Goal: Communication & Community: Ask a question

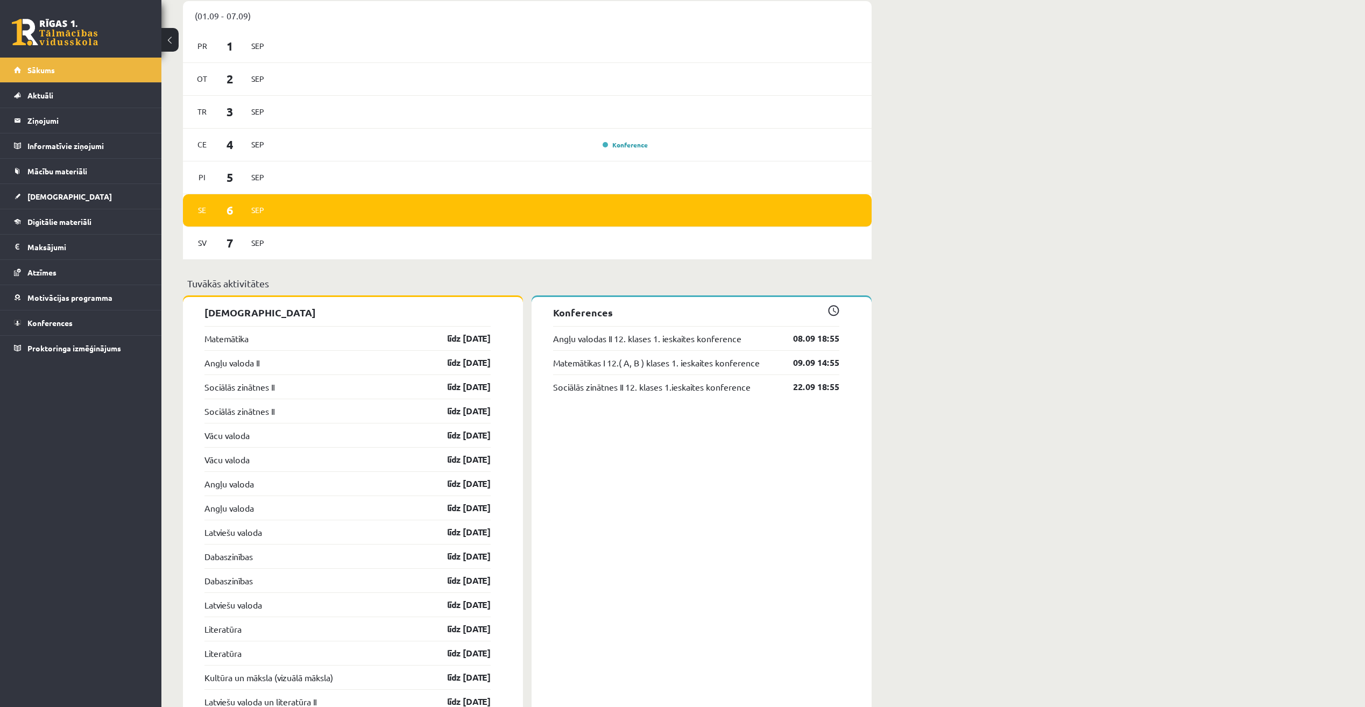
scroll to position [699, 0]
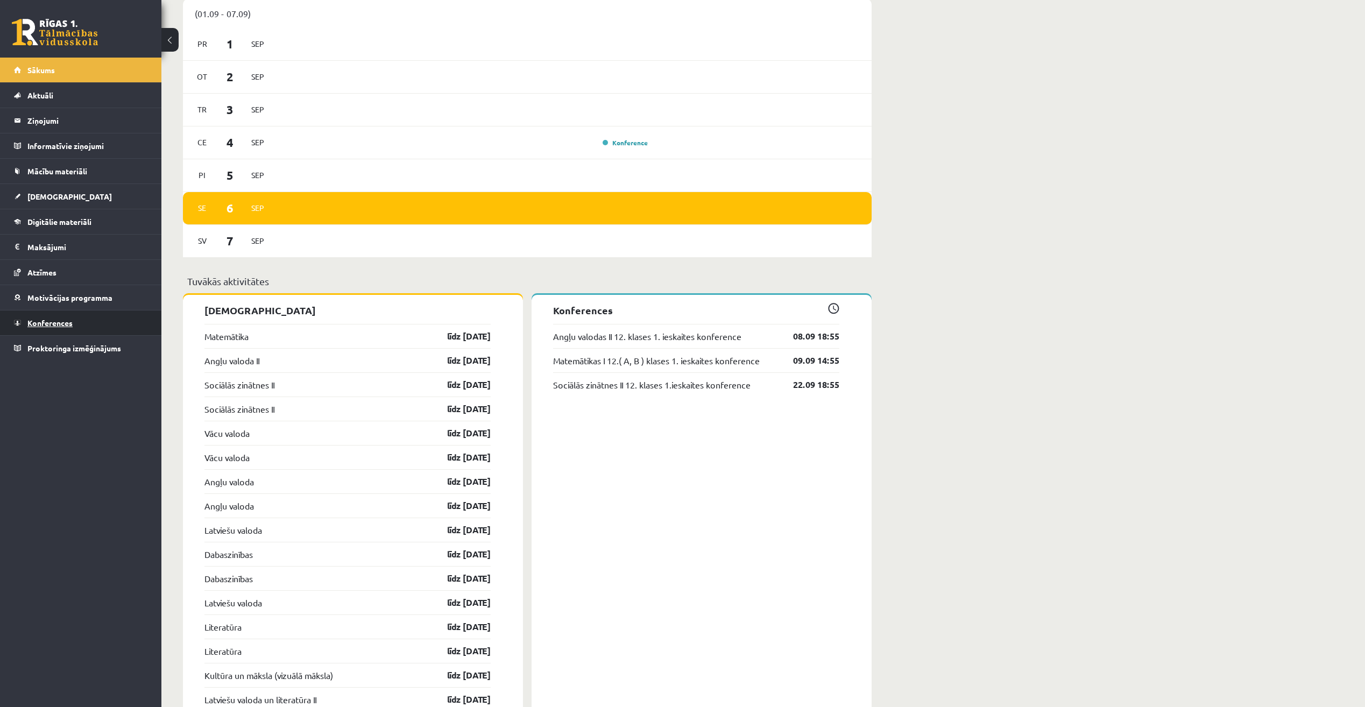
click at [70, 327] on link "Konferences" at bounding box center [81, 322] width 134 height 25
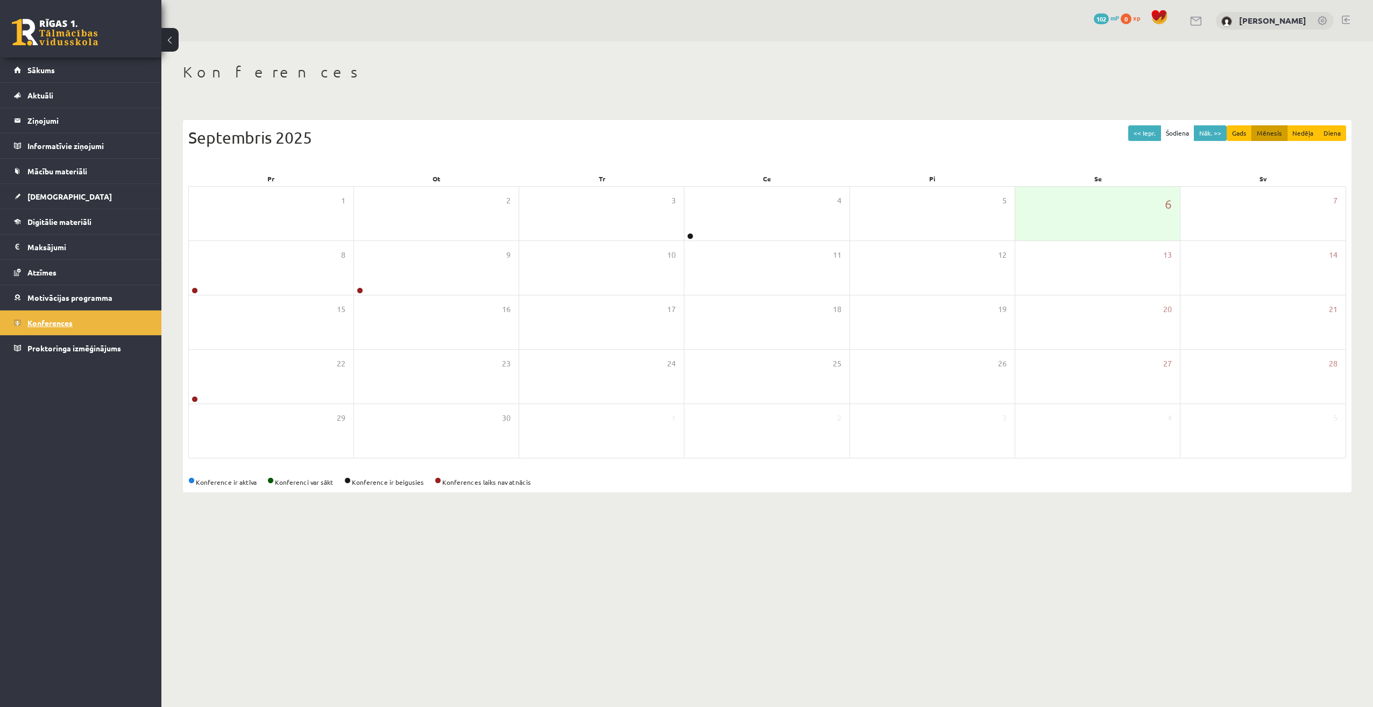
click at [80, 324] on link "Konferences" at bounding box center [81, 322] width 134 height 25
click at [92, 216] on link "Digitālie materiāli" at bounding box center [81, 221] width 134 height 25
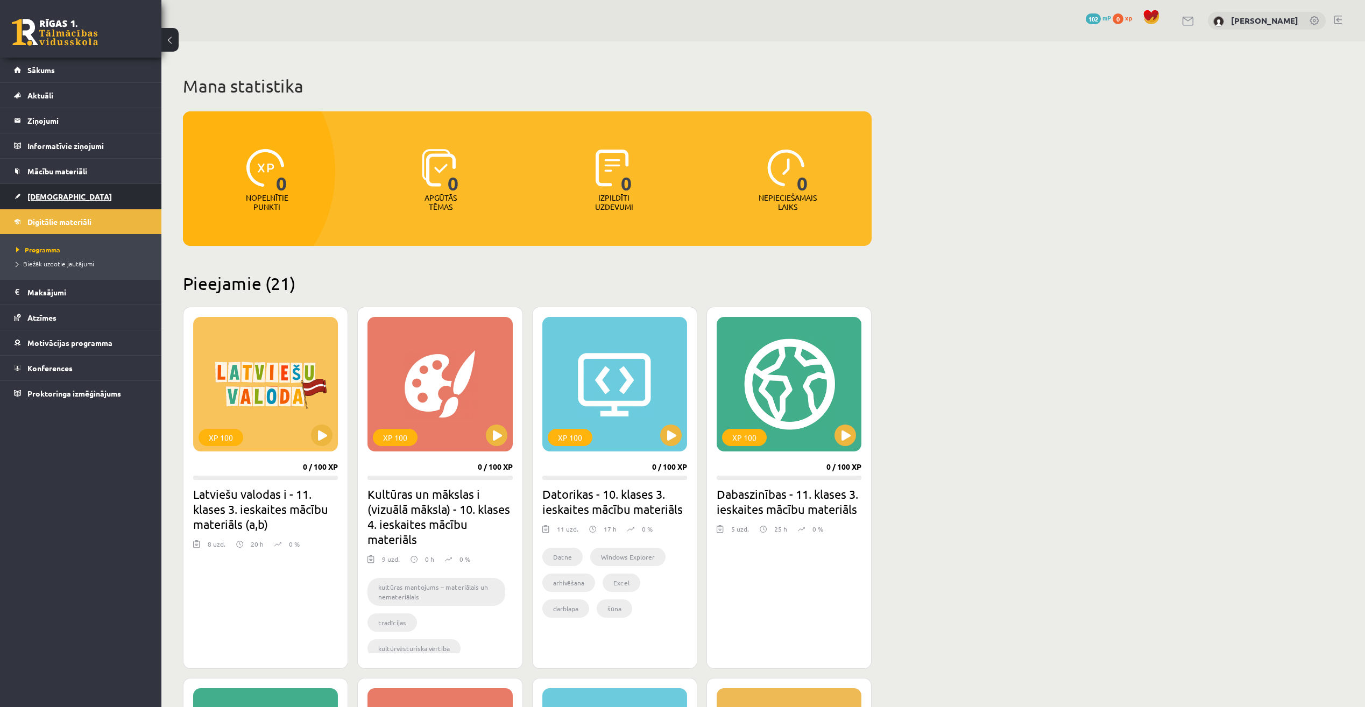
click at [81, 193] on link "[DEMOGRAPHIC_DATA]" at bounding box center [81, 196] width 134 height 25
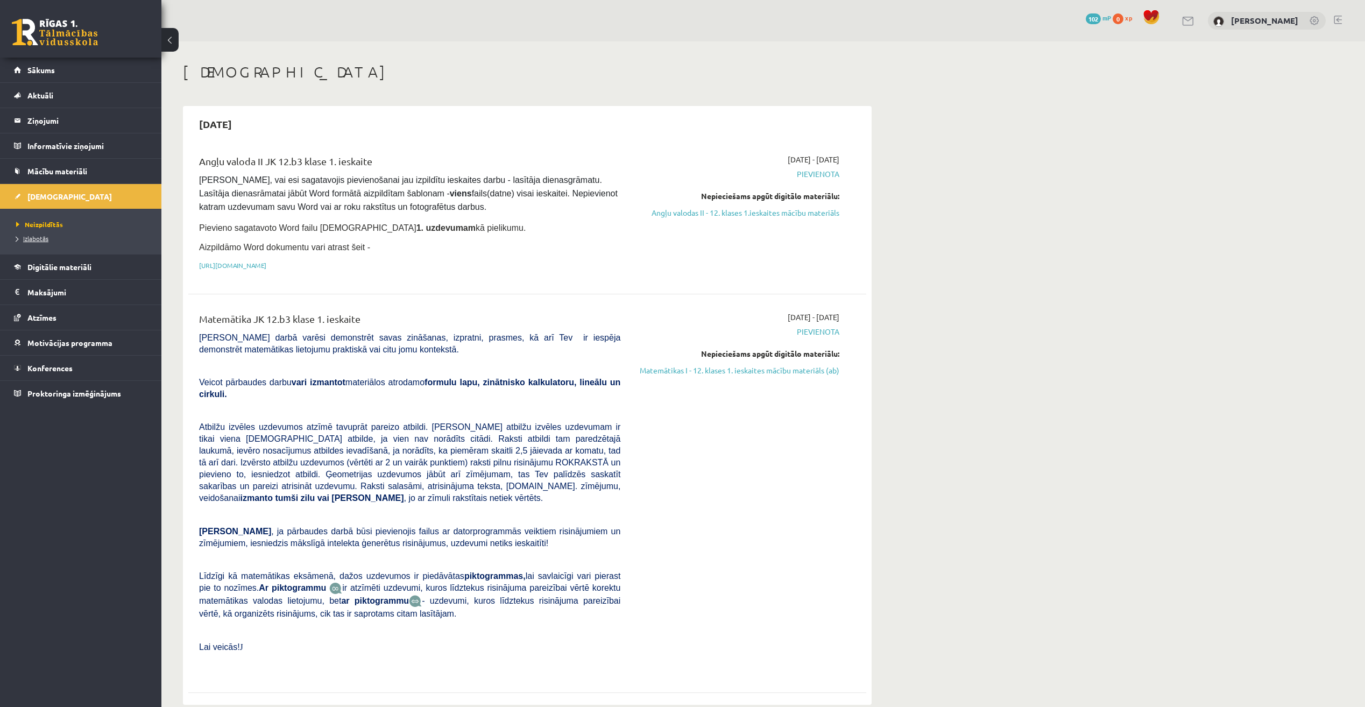
click at [44, 236] on span "Izlabotās" at bounding box center [32, 238] width 32 height 9
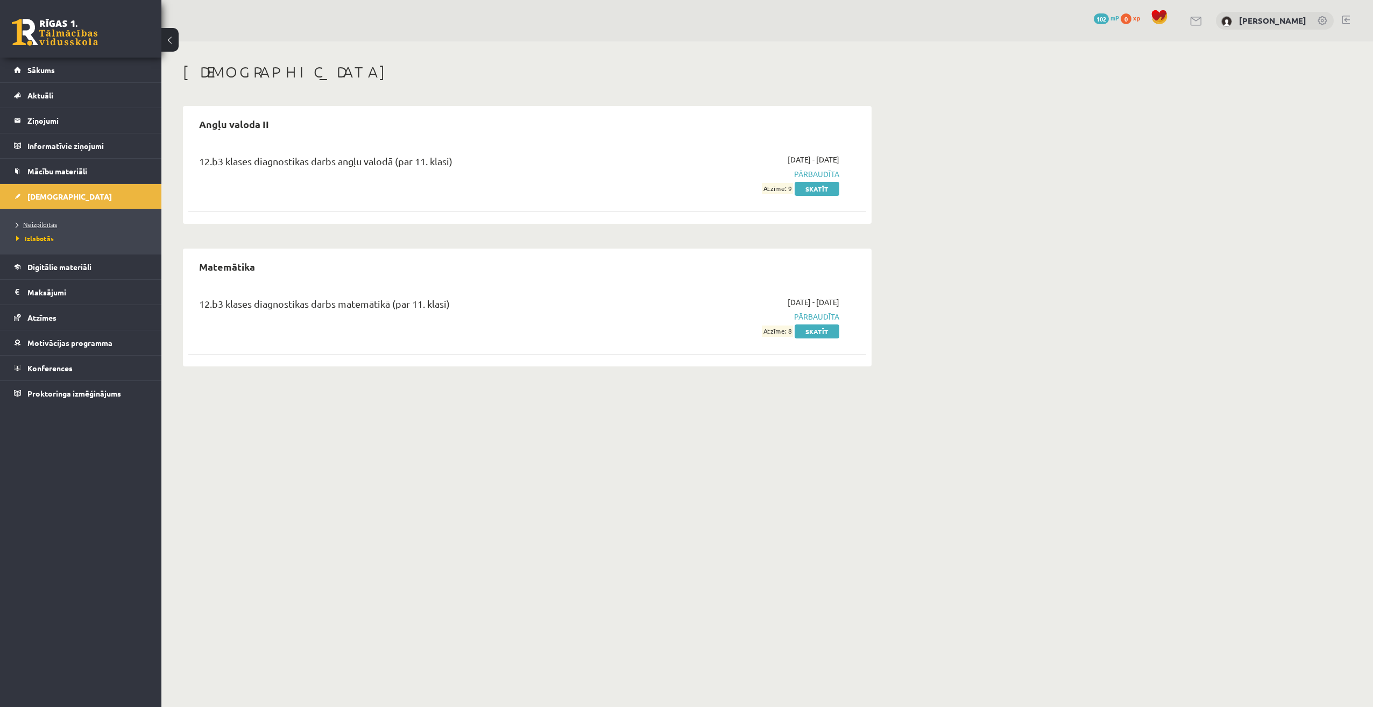
click at [45, 220] on link "Neizpildītās" at bounding box center [83, 224] width 134 height 10
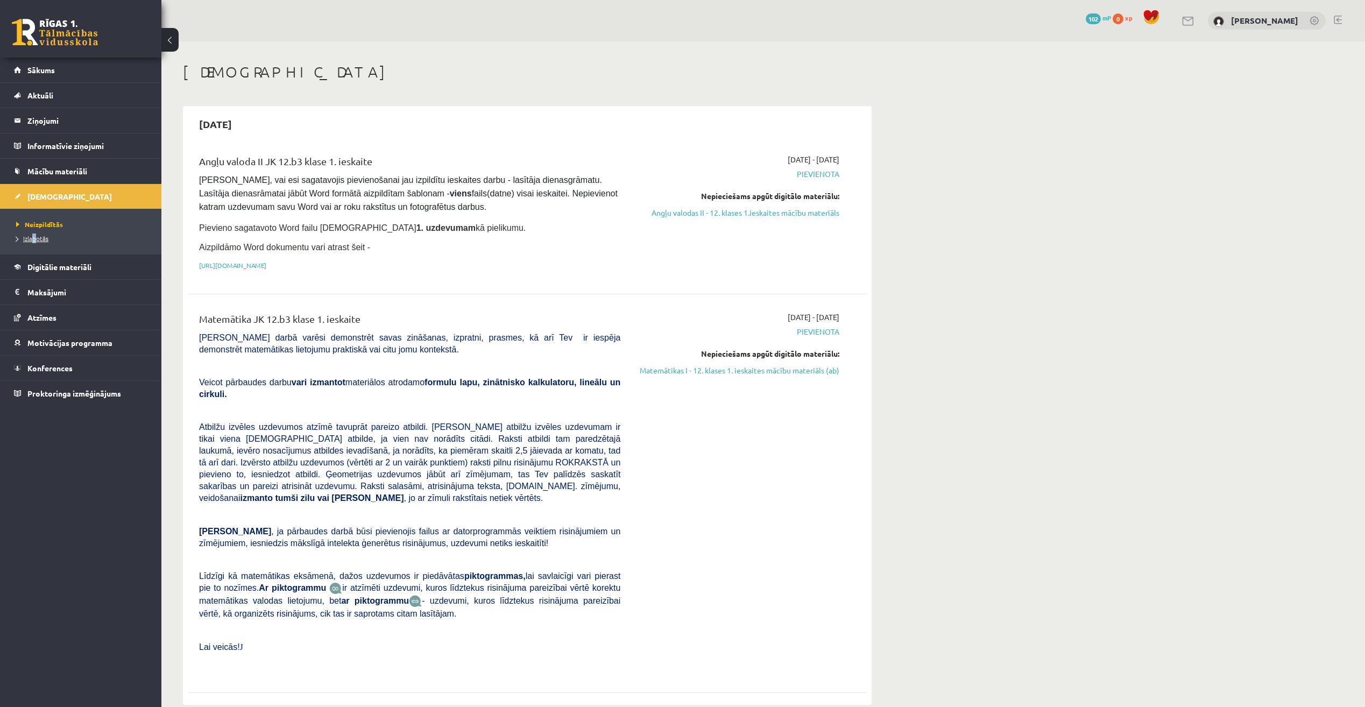
click at [35, 233] on li "Izlabotās" at bounding box center [83, 238] width 134 height 14
click at [37, 236] on span "Izlabotās" at bounding box center [35, 238] width 38 height 9
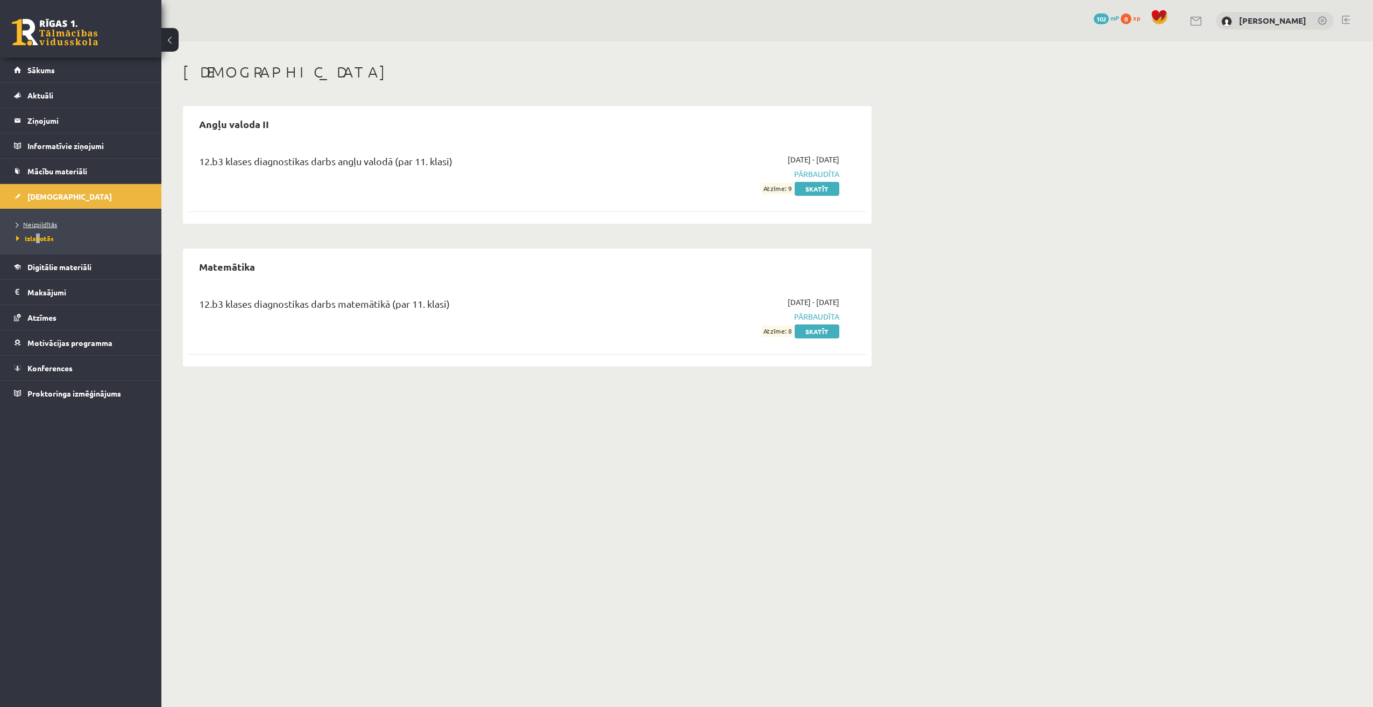
click at [36, 222] on span "Neizpildītās" at bounding box center [36, 224] width 41 height 9
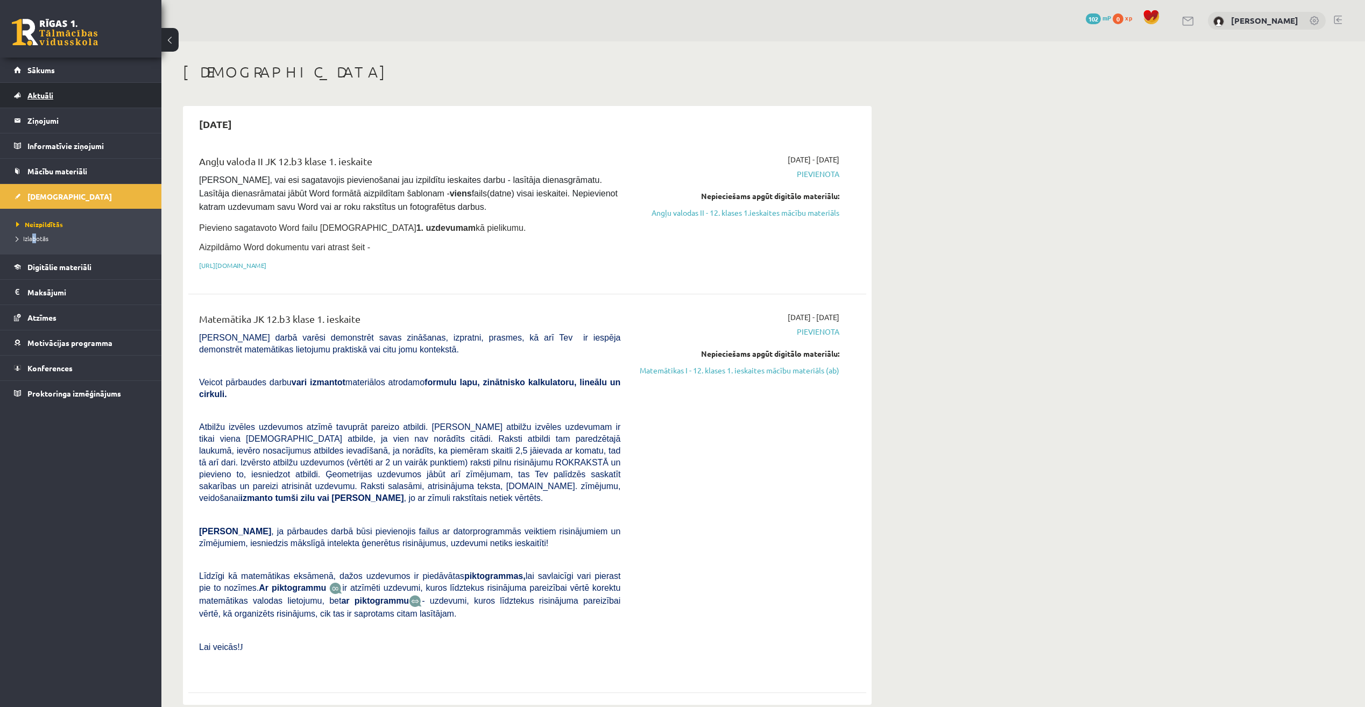
click at [78, 101] on link "Aktuāli" at bounding box center [81, 95] width 134 height 25
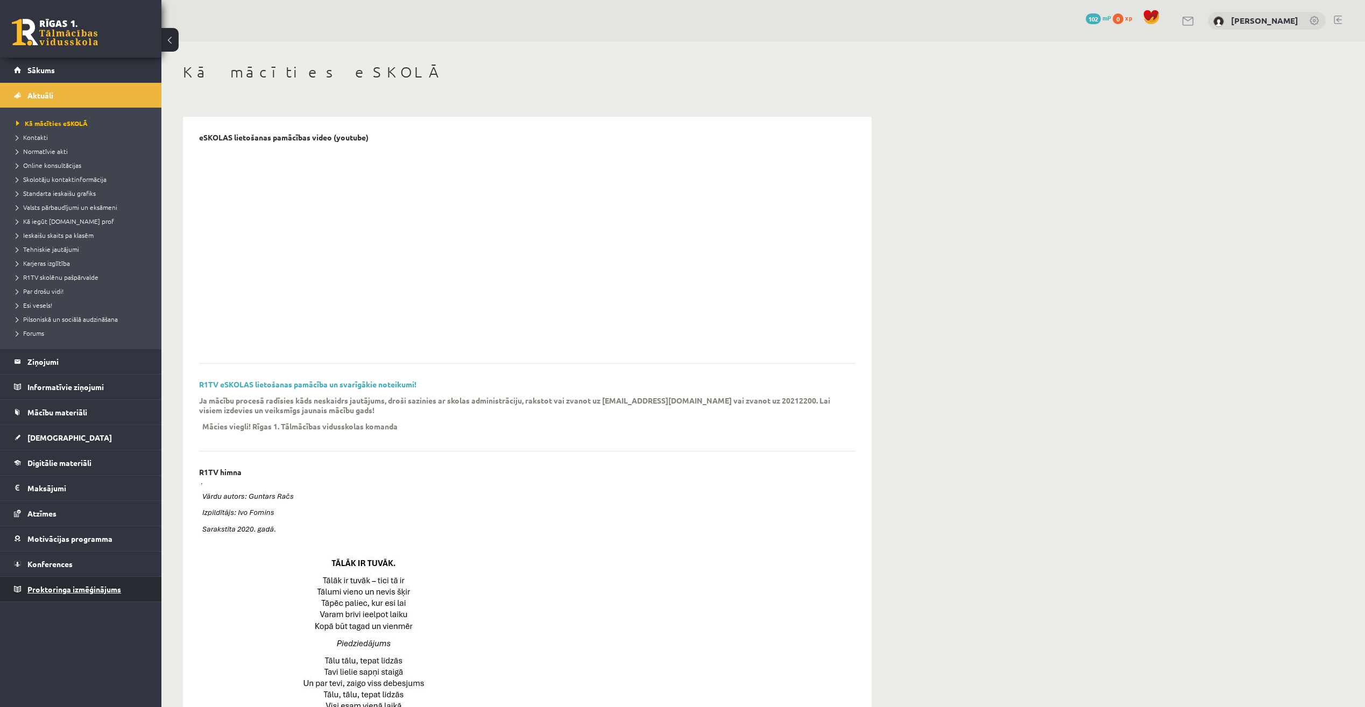
click at [112, 588] on span "Proktoringa izmēģinājums" at bounding box center [74, 589] width 94 height 10
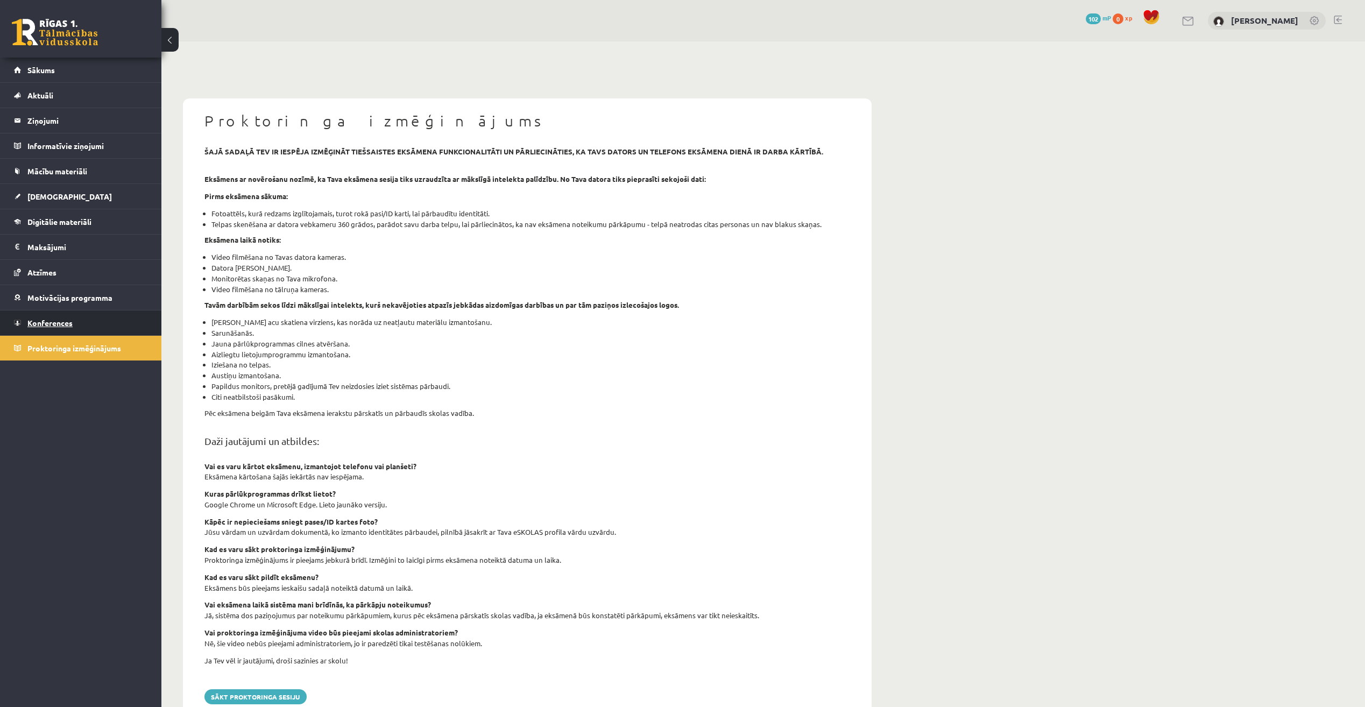
click at [68, 321] on span "Konferences" at bounding box center [49, 323] width 45 height 10
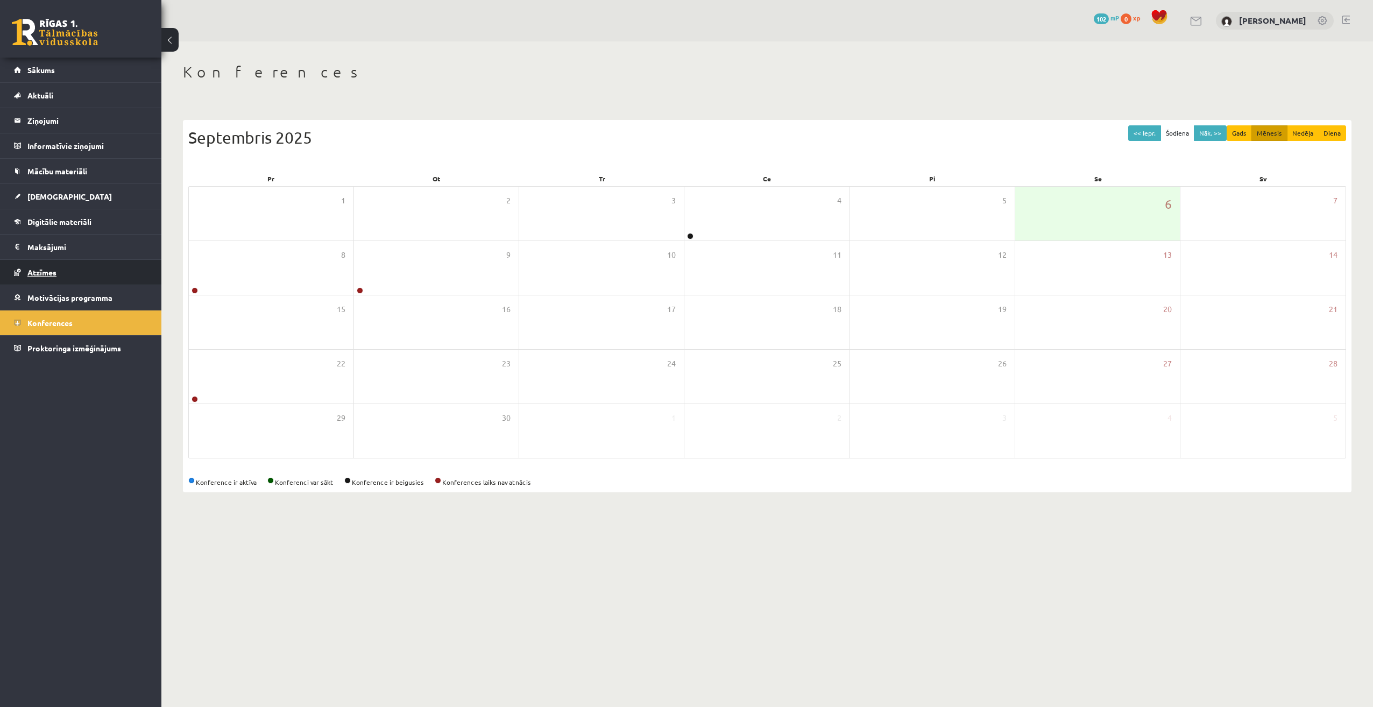
click at [53, 272] on span "Atzīmes" at bounding box center [41, 272] width 29 height 10
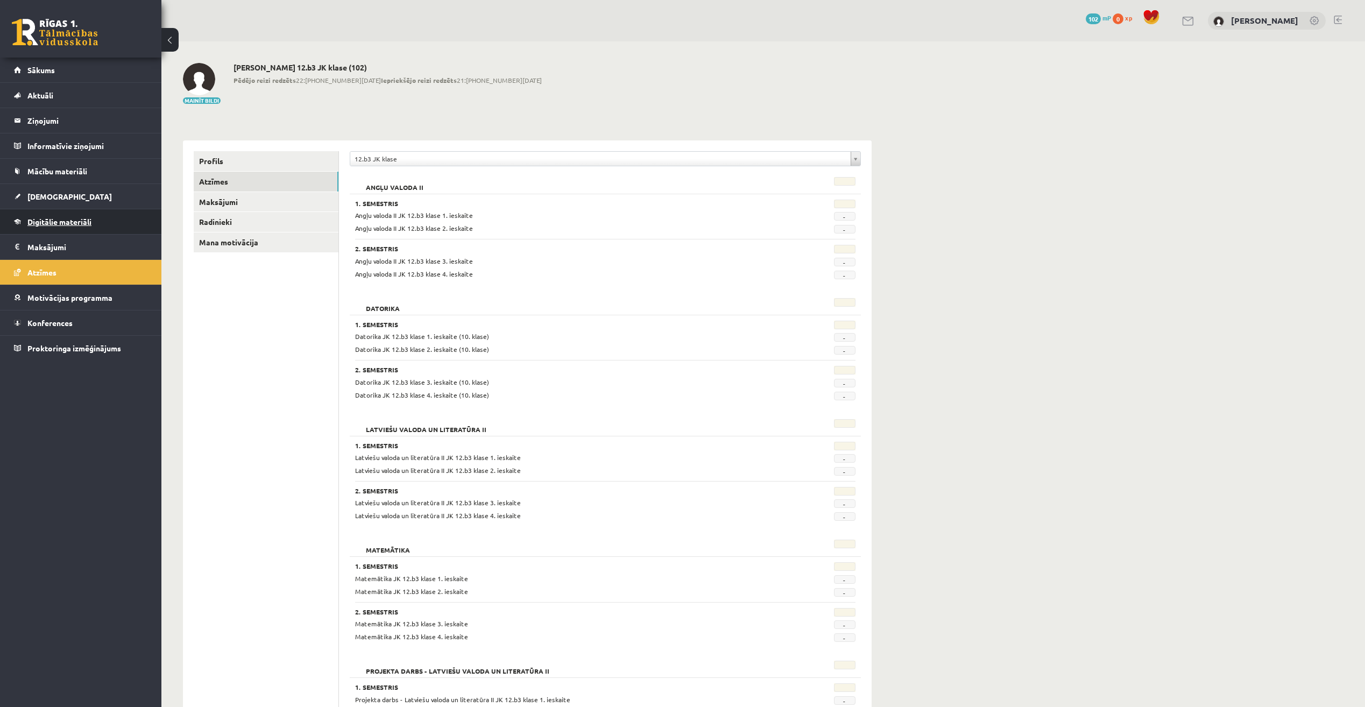
click at [59, 210] on link "Digitālie materiāli" at bounding box center [81, 221] width 134 height 25
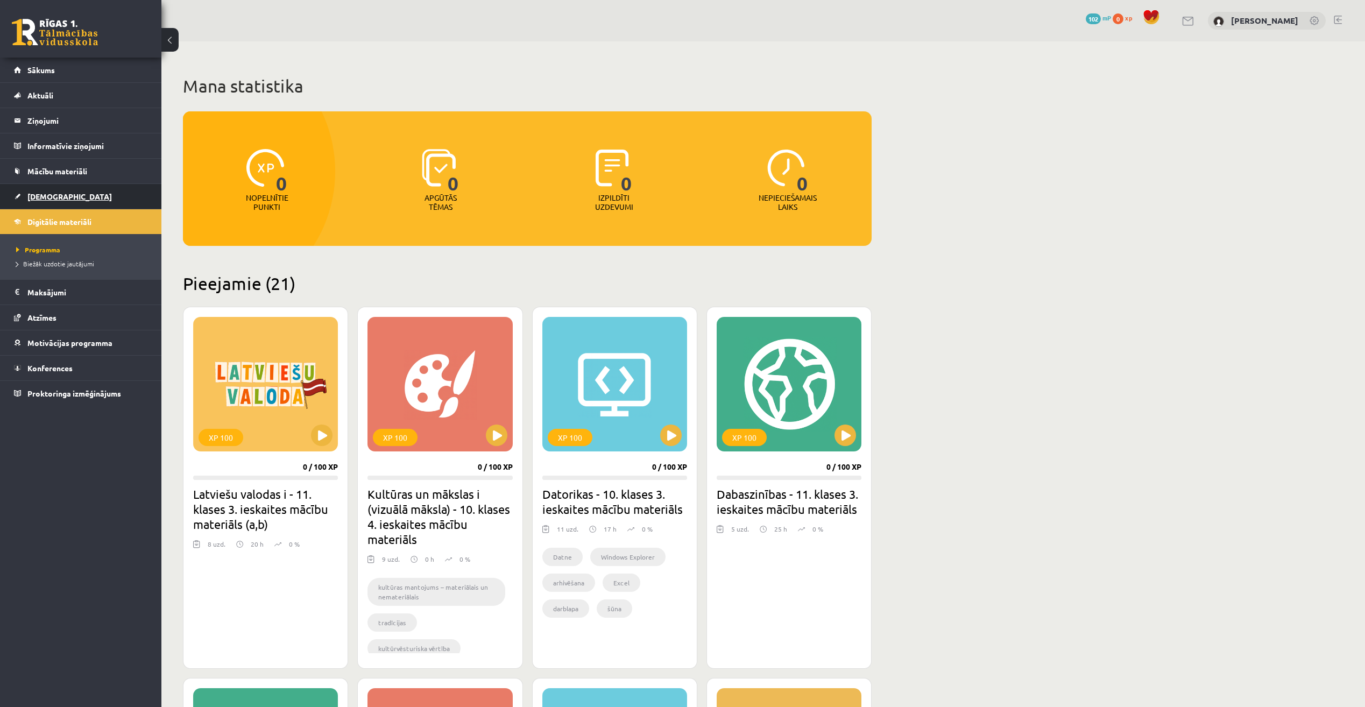
click at [60, 197] on link "[DEMOGRAPHIC_DATA]" at bounding box center [81, 196] width 134 height 25
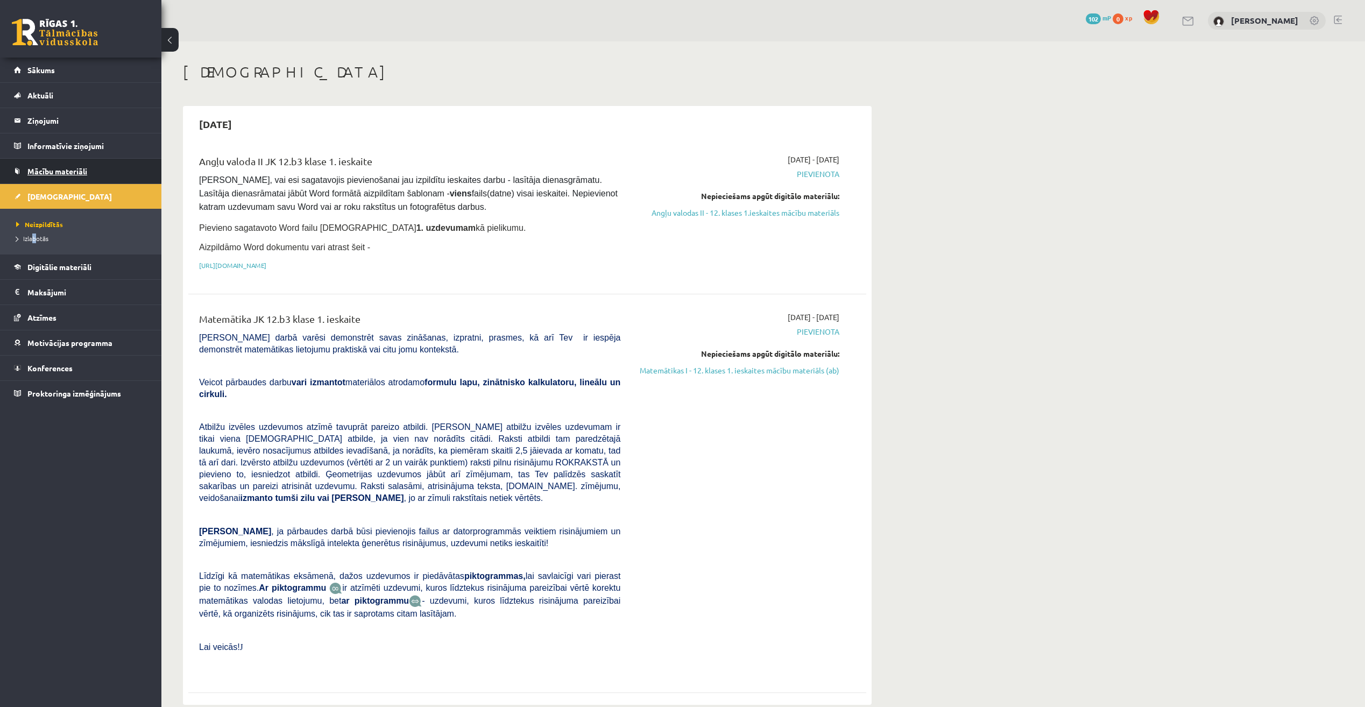
click at [66, 175] on span "Mācību materiāli" at bounding box center [57, 171] width 60 height 10
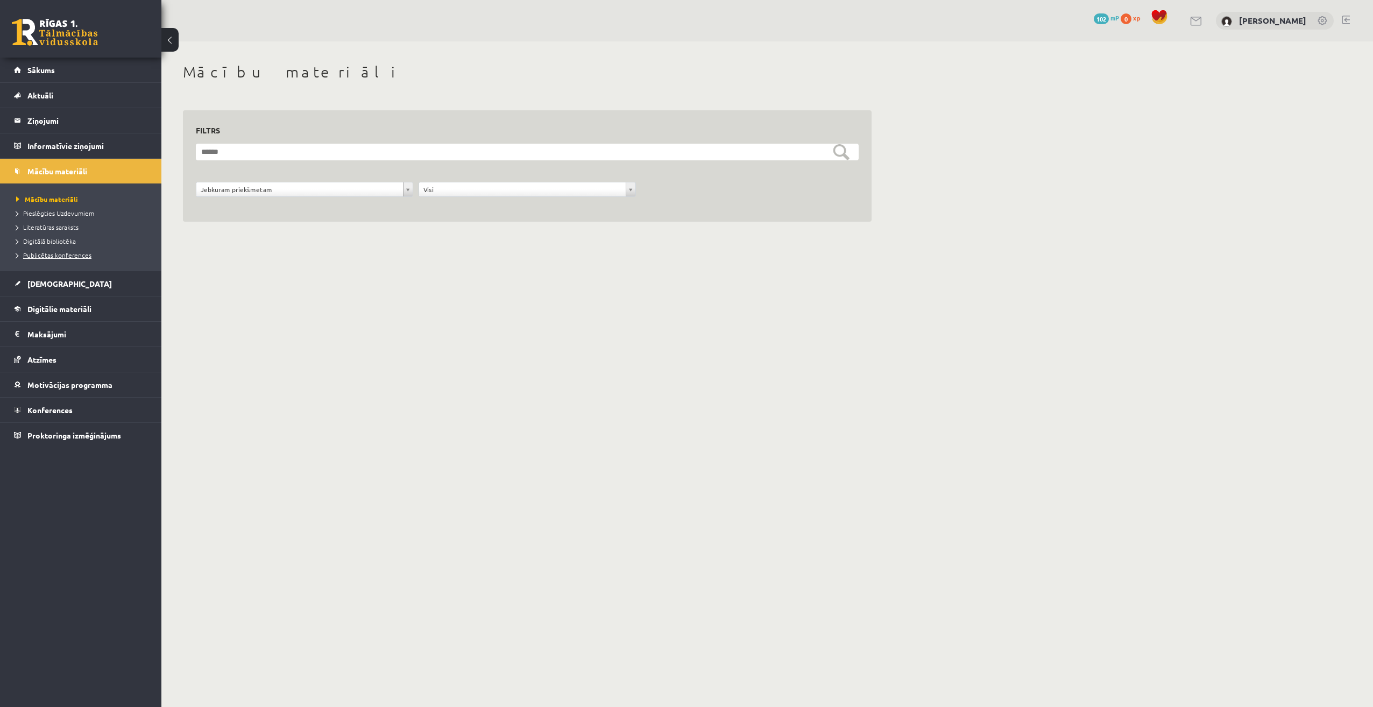
click at [86, 258] on link "Publicētas konferences" at bounding box center [83, 255] width 134 height 10
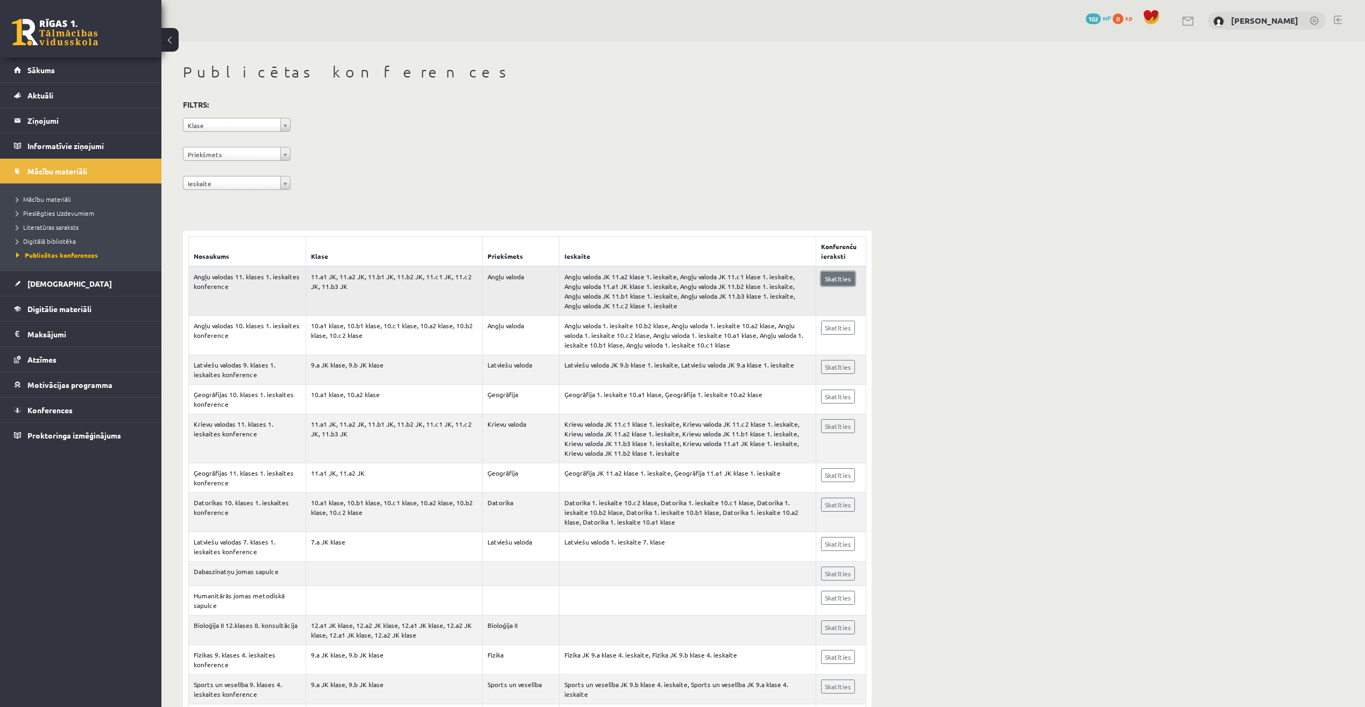
click at [835, 280] on link "Skatīties" at bounding box center [838, 279] width 34 height 14
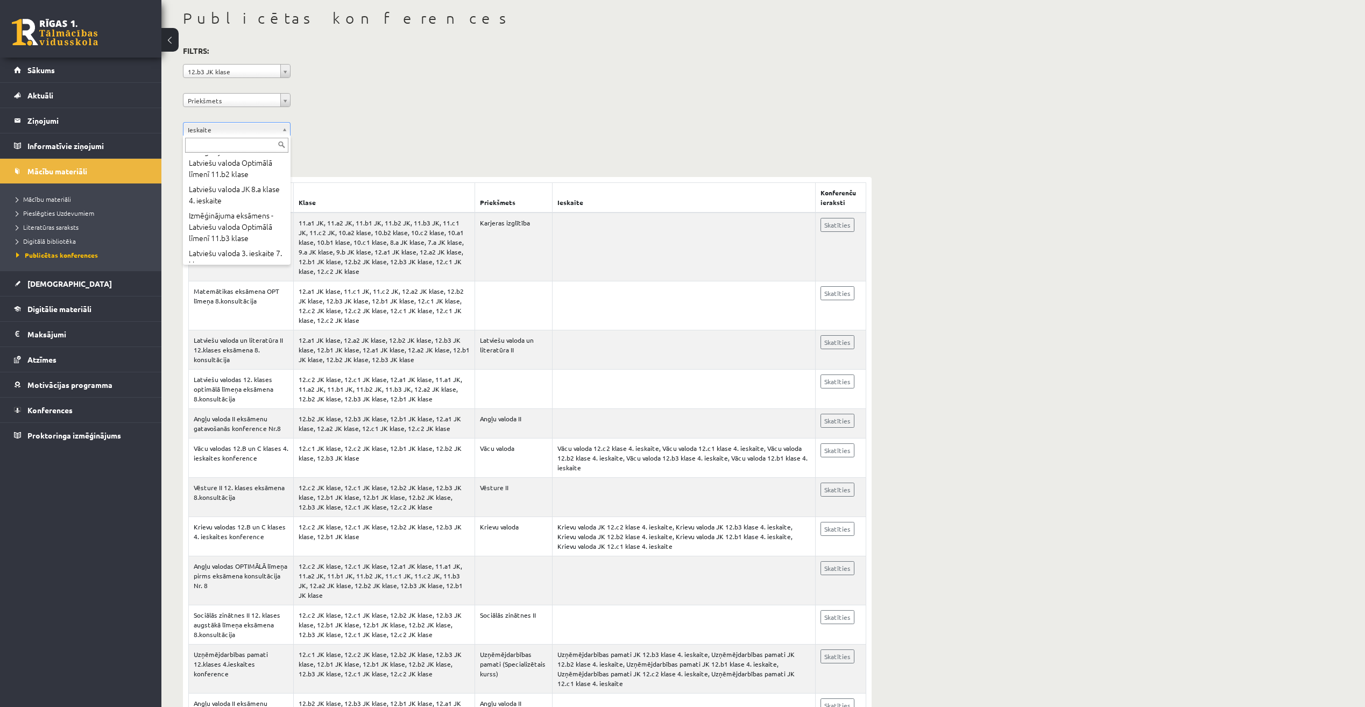
scroll to position [4994, 0]
click at [286, 87] on div "**********" at bounding box center [527, 93] width 689 height 98
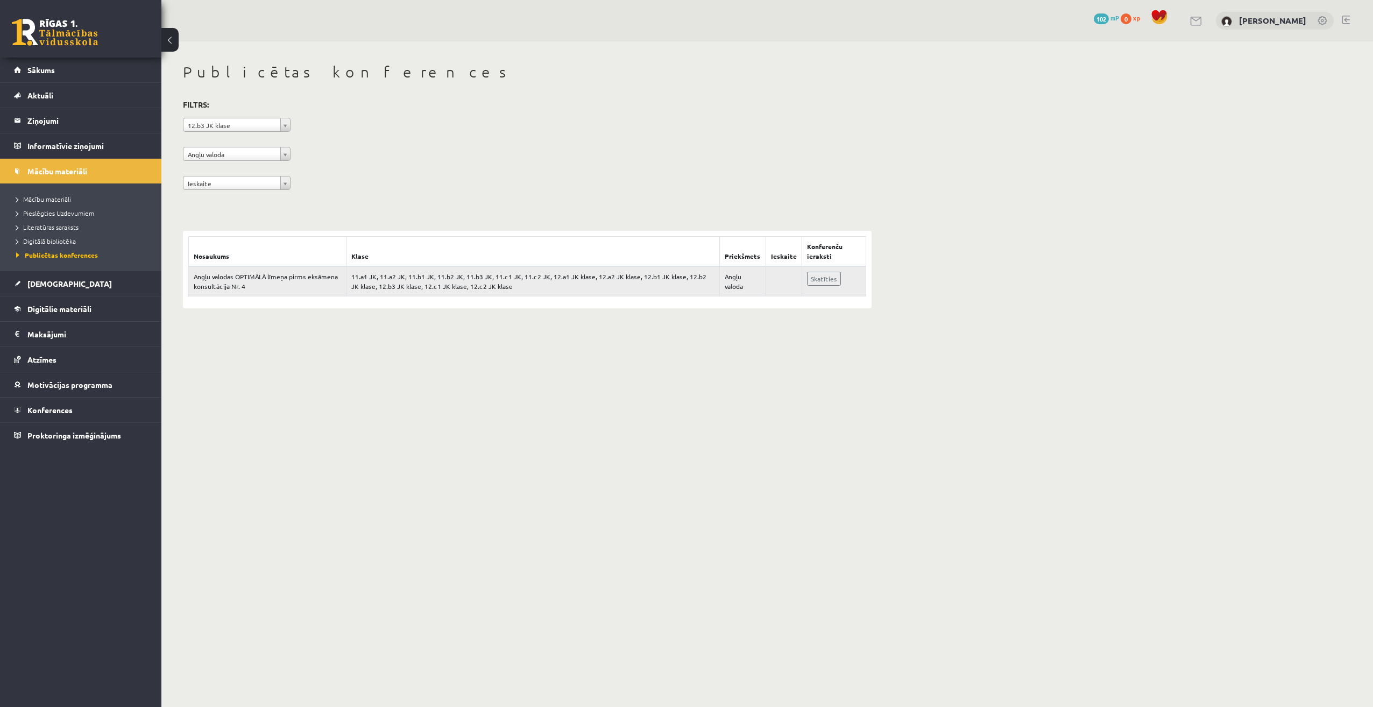
click at [809, 288] on td "Skatīties" at bounding box center [834, 281] width 64 height 30
click at [811, 279] on link "Skatīties" at bounding box center [824, 279] width 34 height 14
click at [39, 281] on span "[DEMOGRAPHIC_DATA]" at bounding box center [69, 284] width 84 height 10
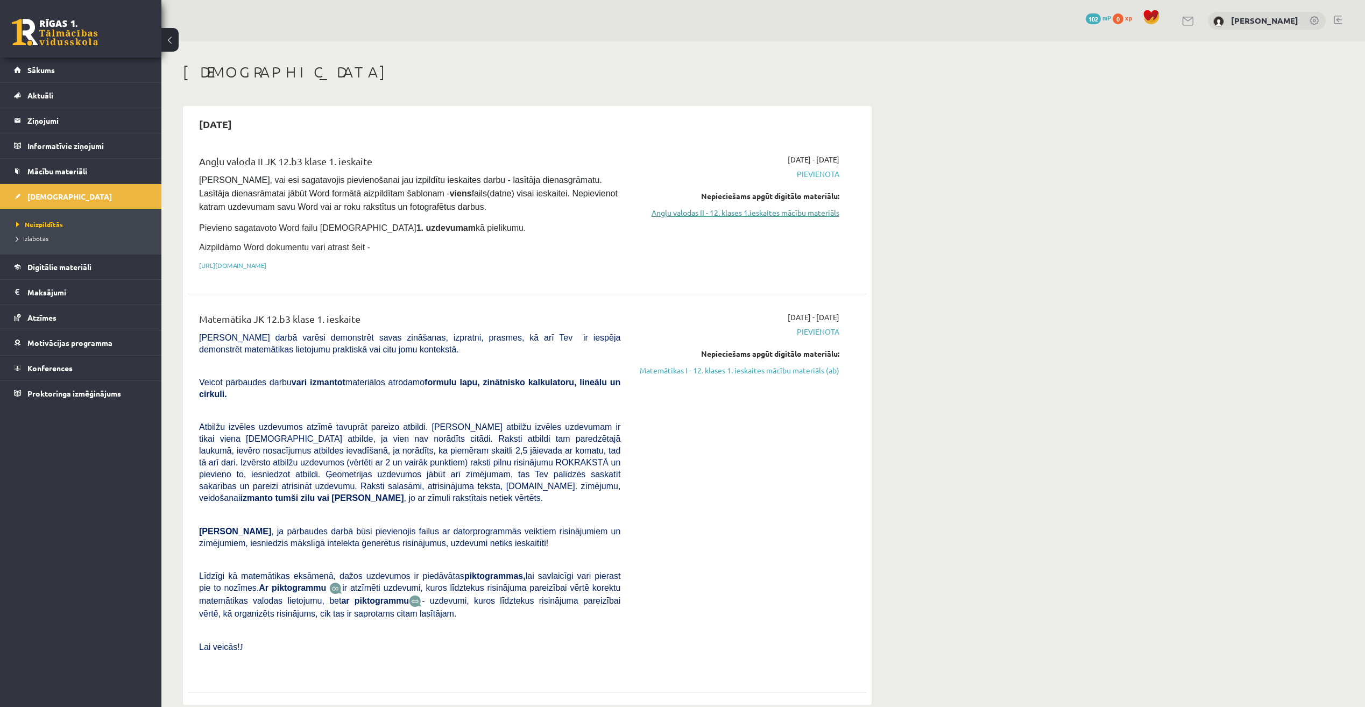
click at [774, 218] on link "Angļu valodas II - 12. klases 1.ieskaites mācību materiāls" at bounding box center [737, 212] width 203 height 11
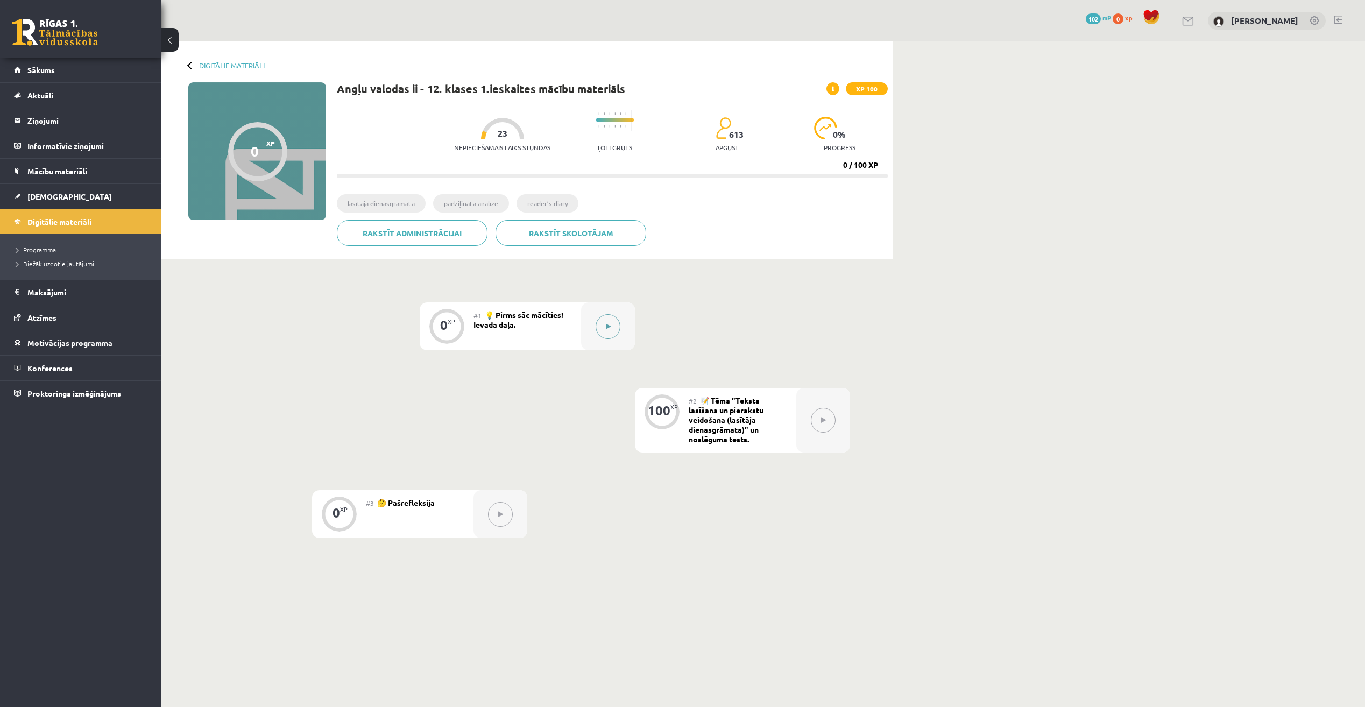
click at [609, 327] on icon at bounding box center [608, 326] width 5 height 6
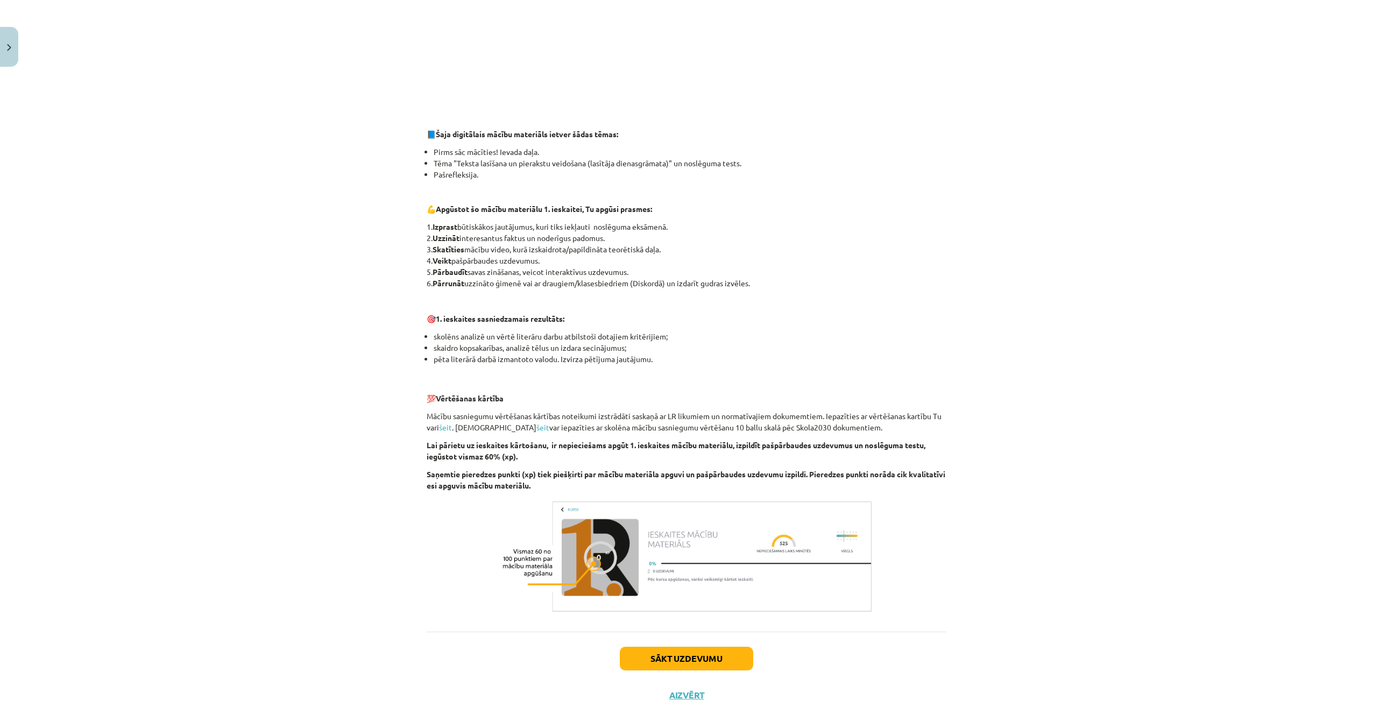
scroll to position [426, 0]
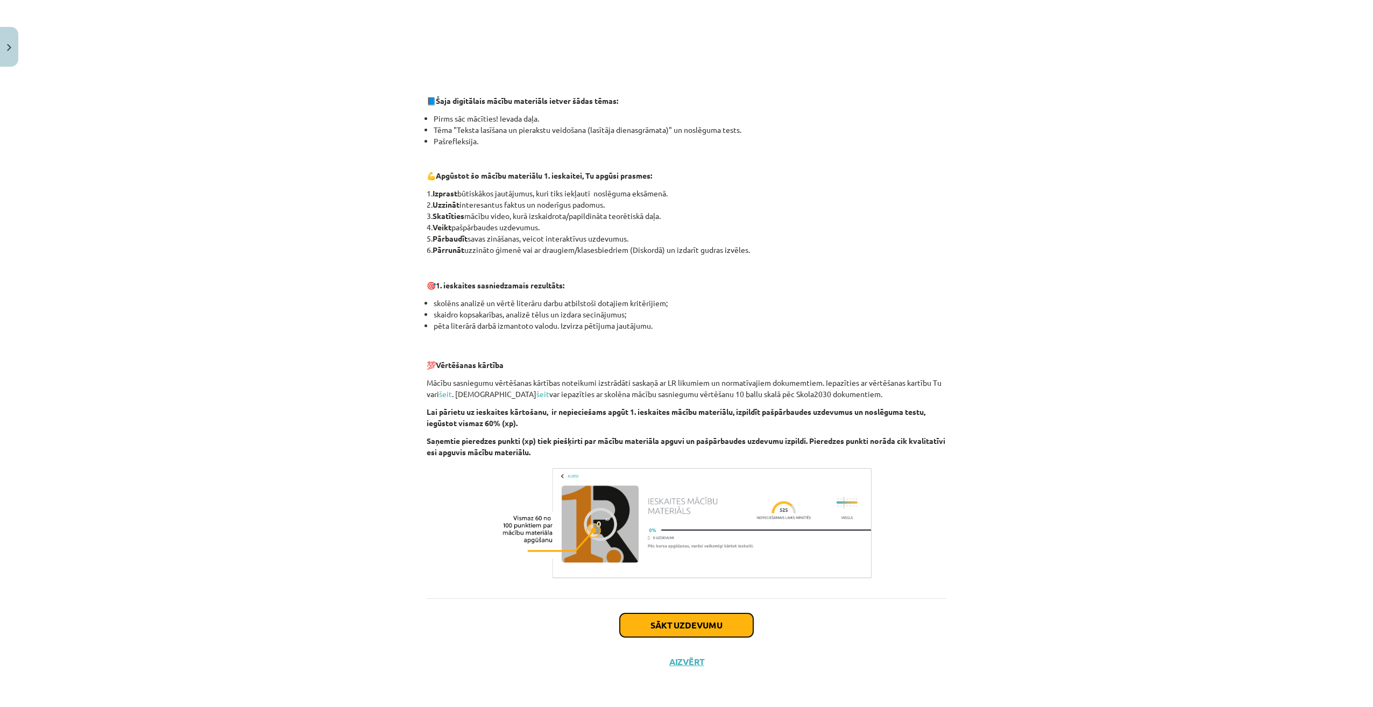
click at [661, 621] on button "Sākt uzdevumu" at bounding box center [686, 625] width 133 height 24
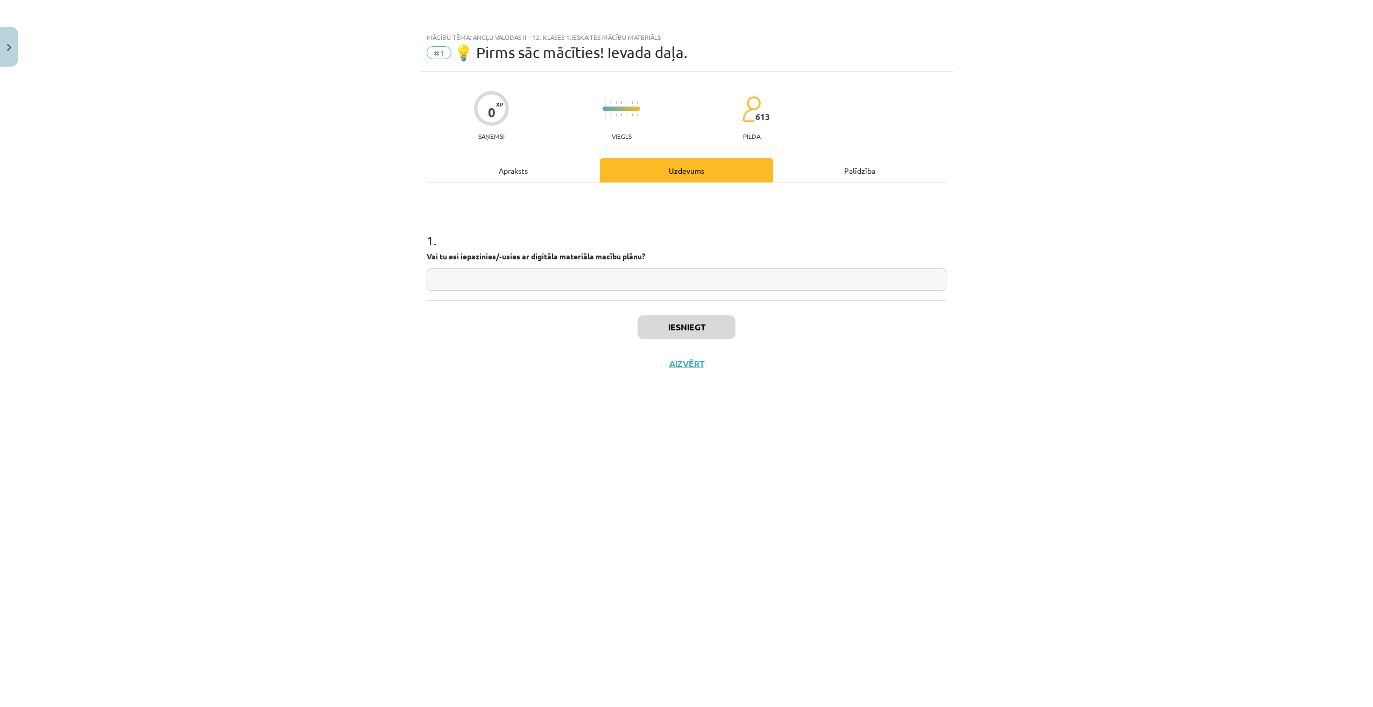
click at [507, 278] on input "text" at bounding box center [687, 279] width 520 height 22
type input "**"
click at [669, 324] on button "Iesniegt" at bounding box center [687, 327] width 98 height 24
click at [710, 362] on button "Nākamā nodarbība" at bounding box center [686, 370] width 105 height 25
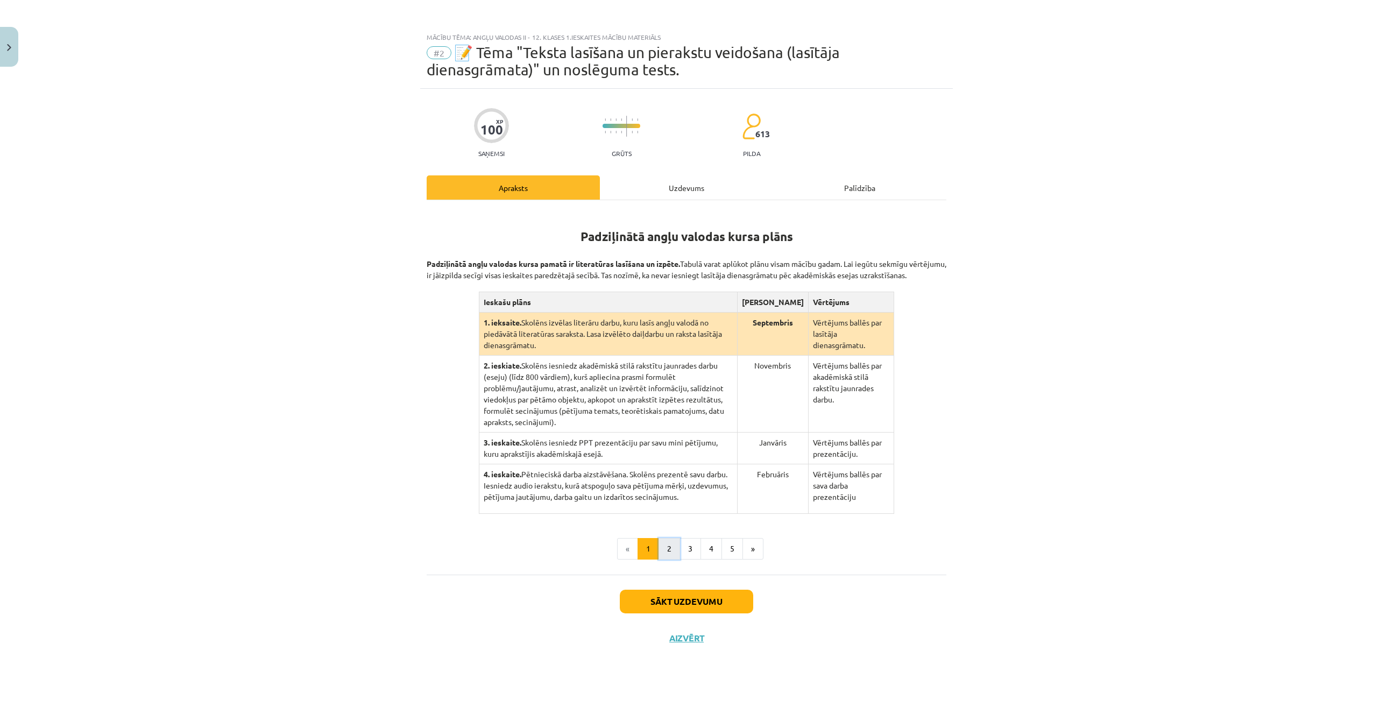
click at [676, 538] on button "2" at bounding box center [669, 549] width 22 height 22
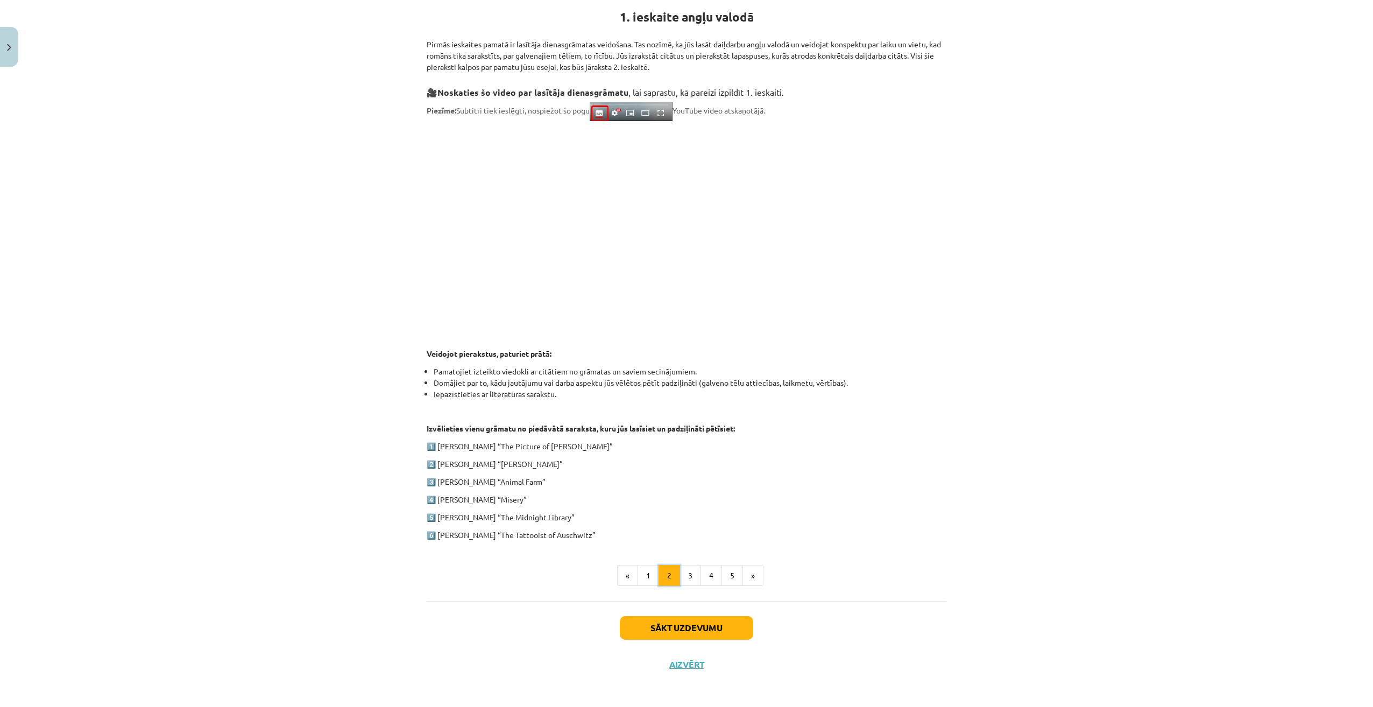
scroll to position [222, 0]
click at [692, 573] on button "3" at bounding box center [690, 574] width 22 height 22
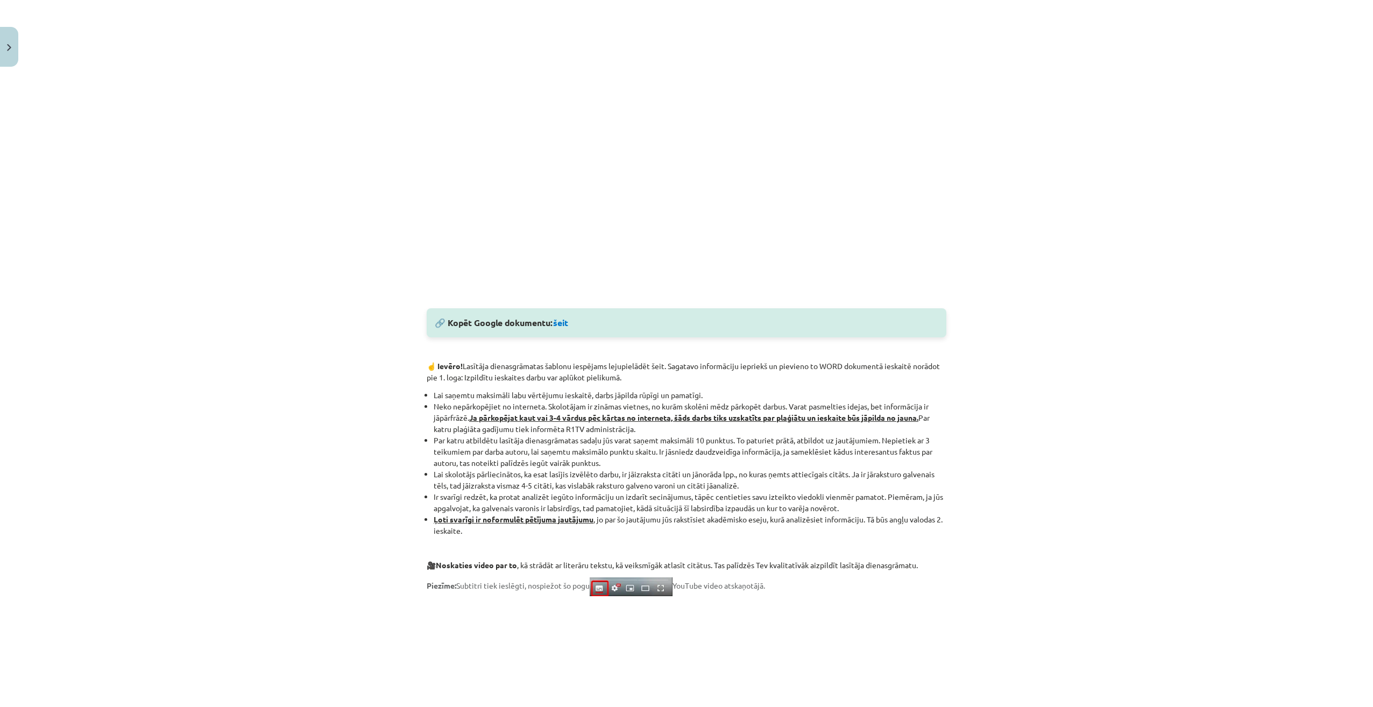
scroll to position [479, 0]
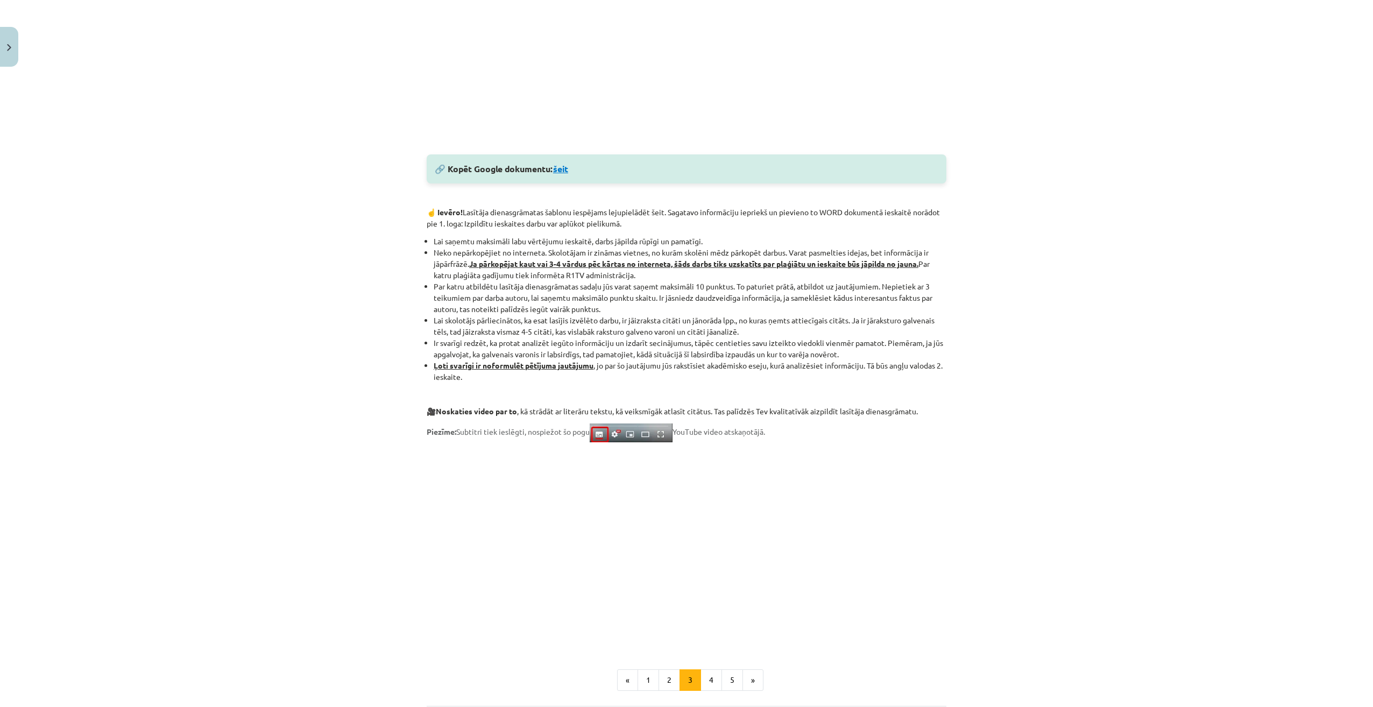
click at [560, 173] on link "šeit" at bounding box center [560, 168] width 15 height 11
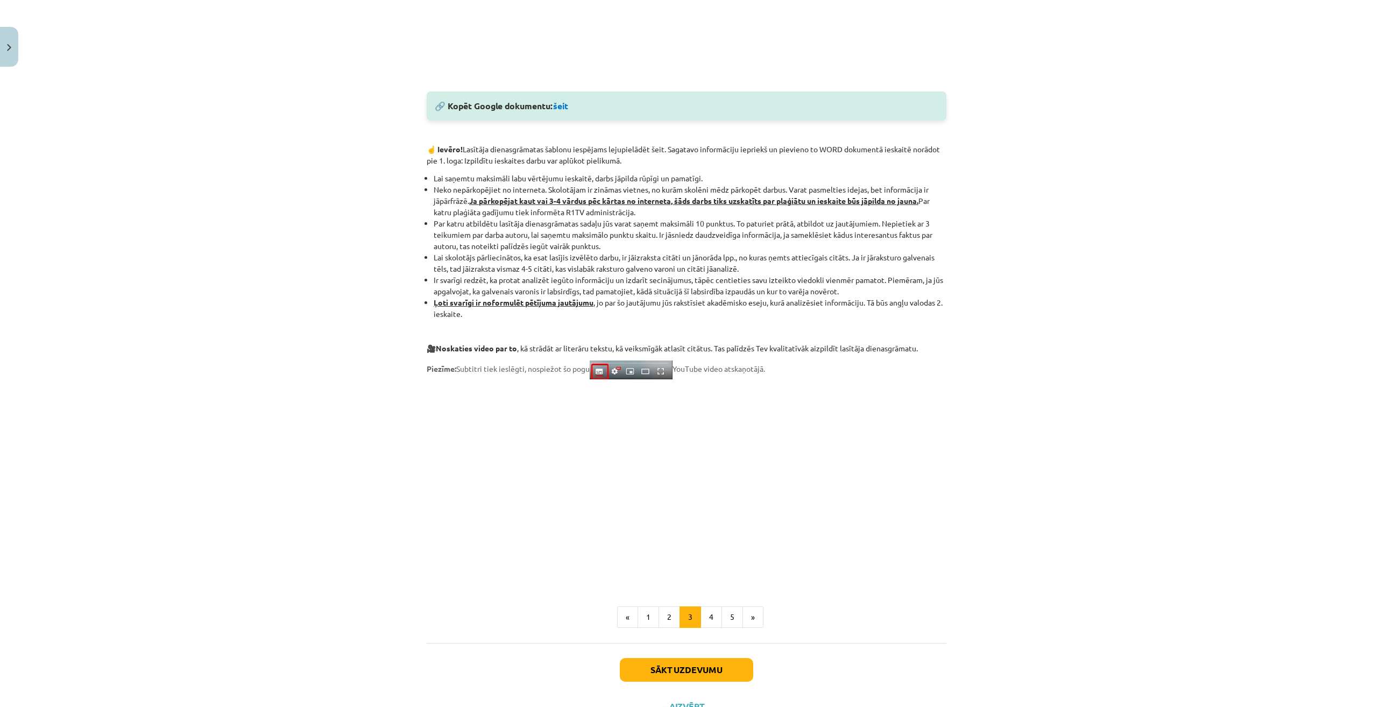
scroll to position [587, 0]
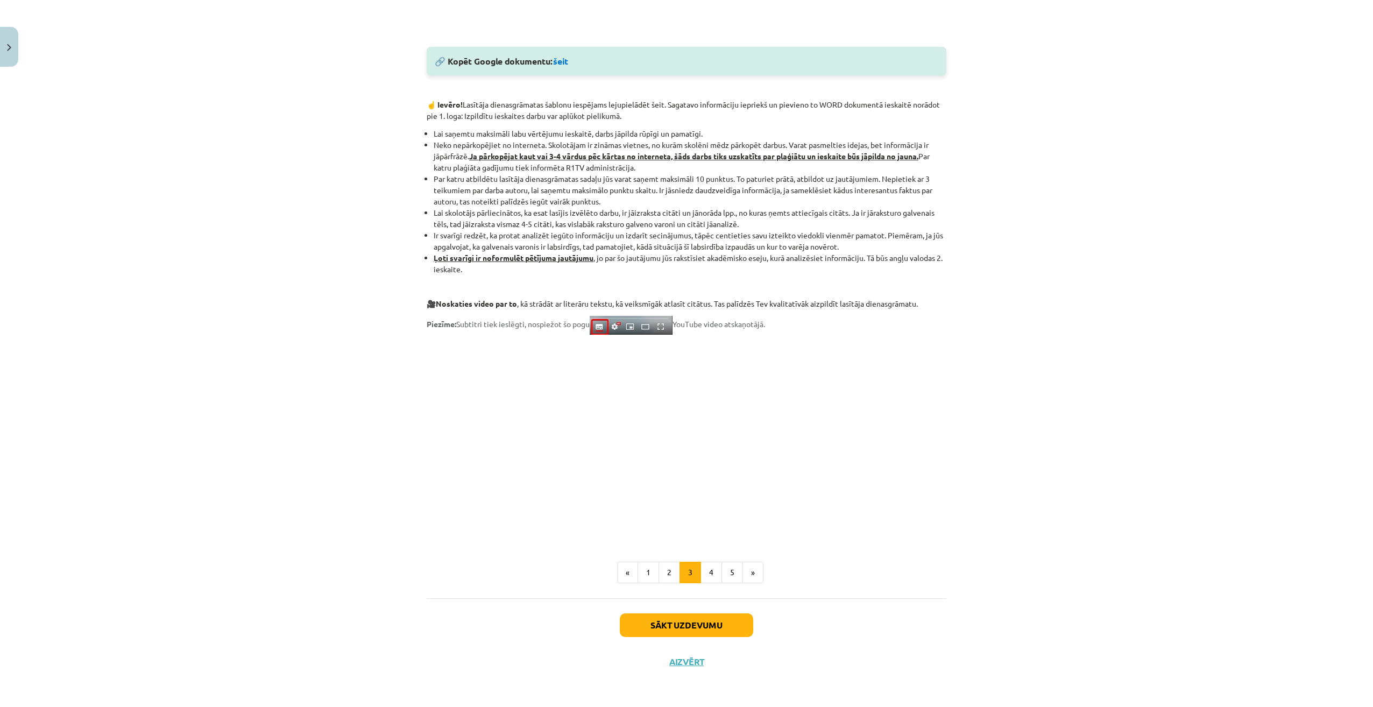
click at [708, 585] on div "🔎 Aplūkojiet lasītāja dienasgrāmatas uzbūvi: Atceries! Vari pārkopēt šo lasītāj…" at bounding box center [687, 106] width 520 height 985
click at [705, 569] on button "4" at bounding box center [711, 573] width 22 height 22
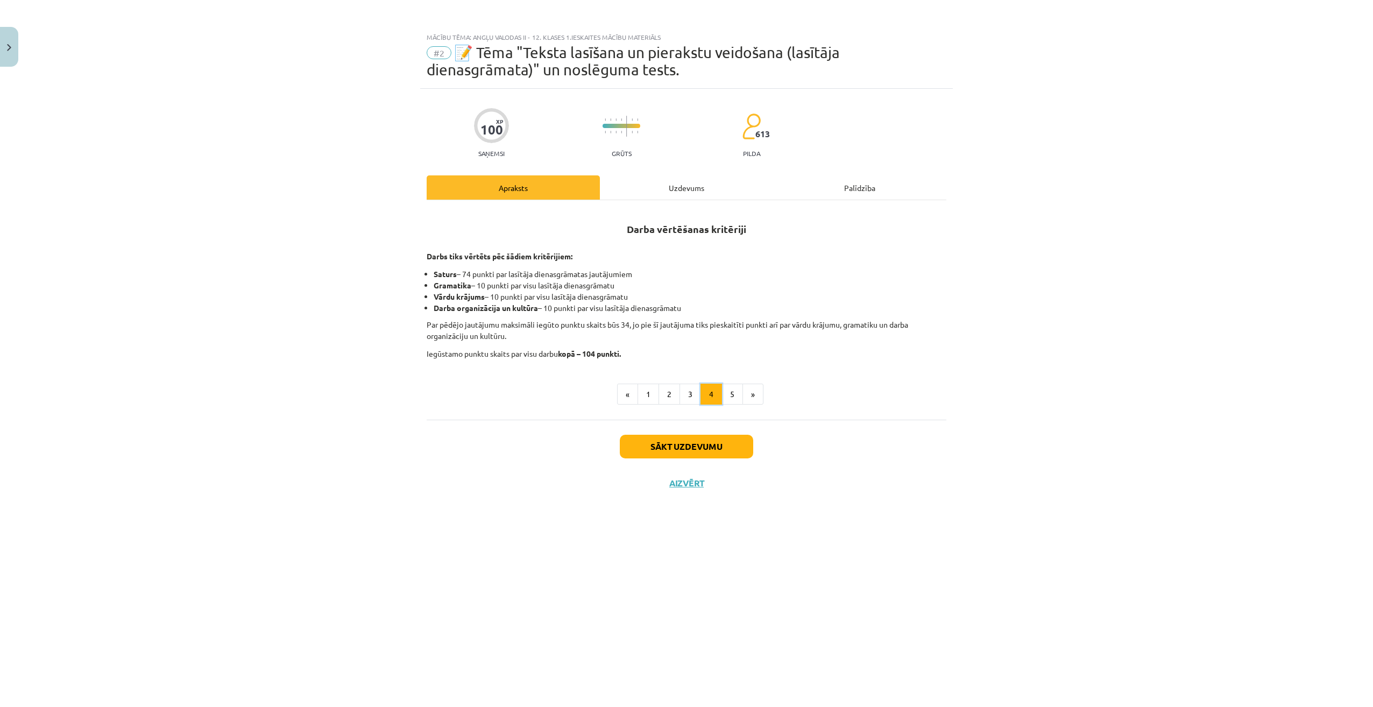
scroll to position [0, 0]
click at [692, 405] on button "3" at bounding box center [690, 395] width 22 height 22
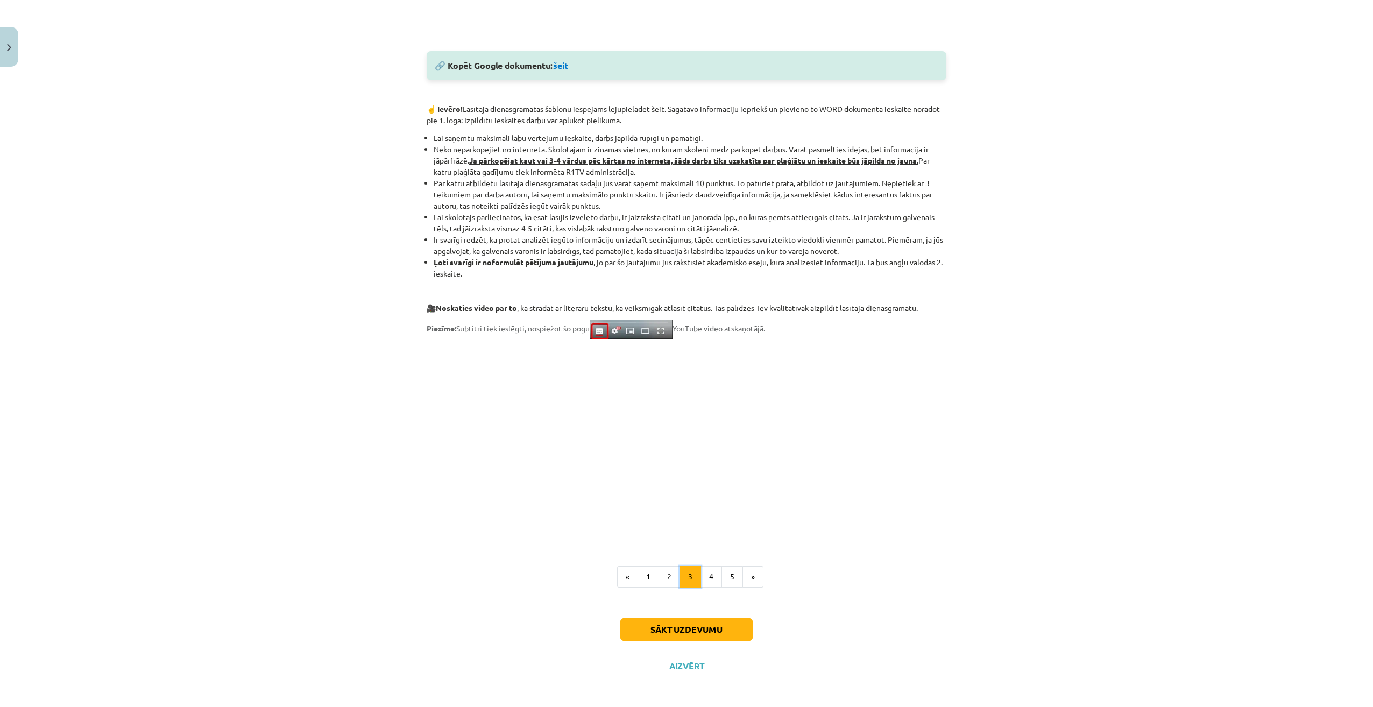
scroll to position [587, 0]
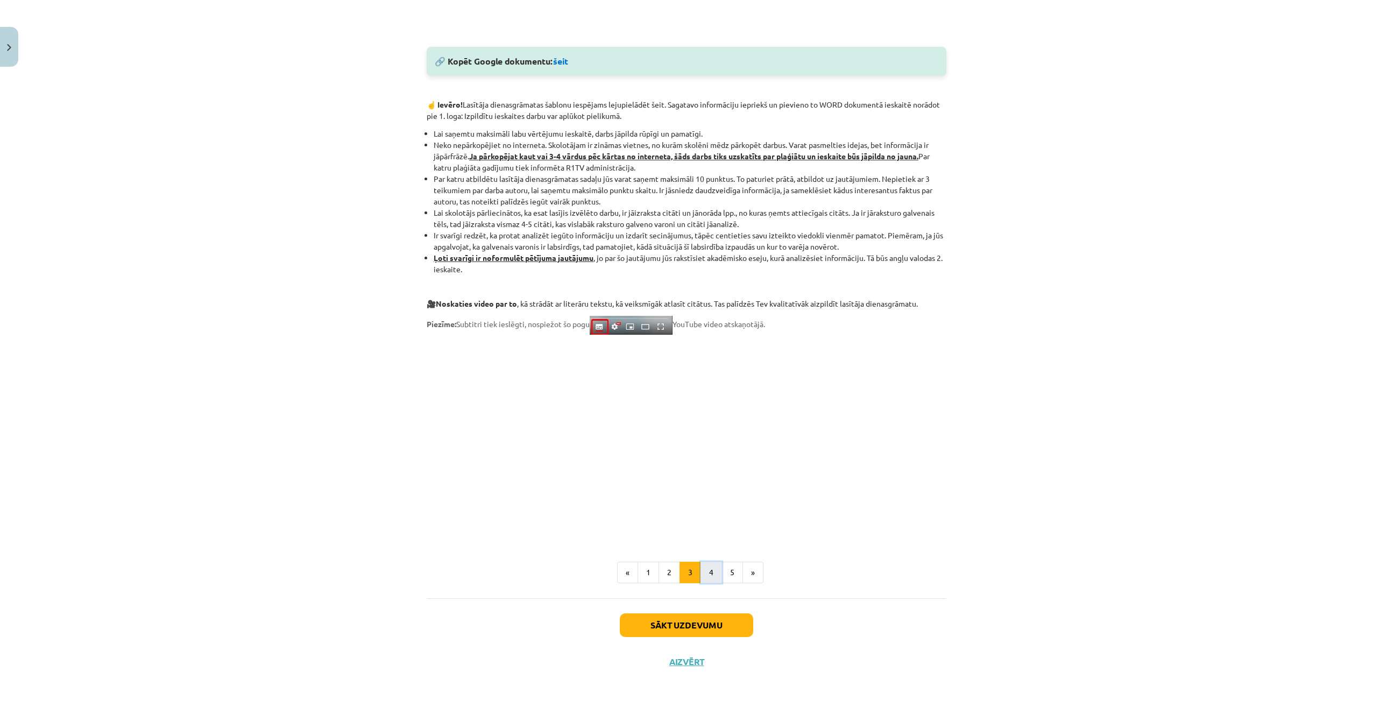
click at [712, 574] on button "4" at bounding box center [711, 573] width 22 height 22
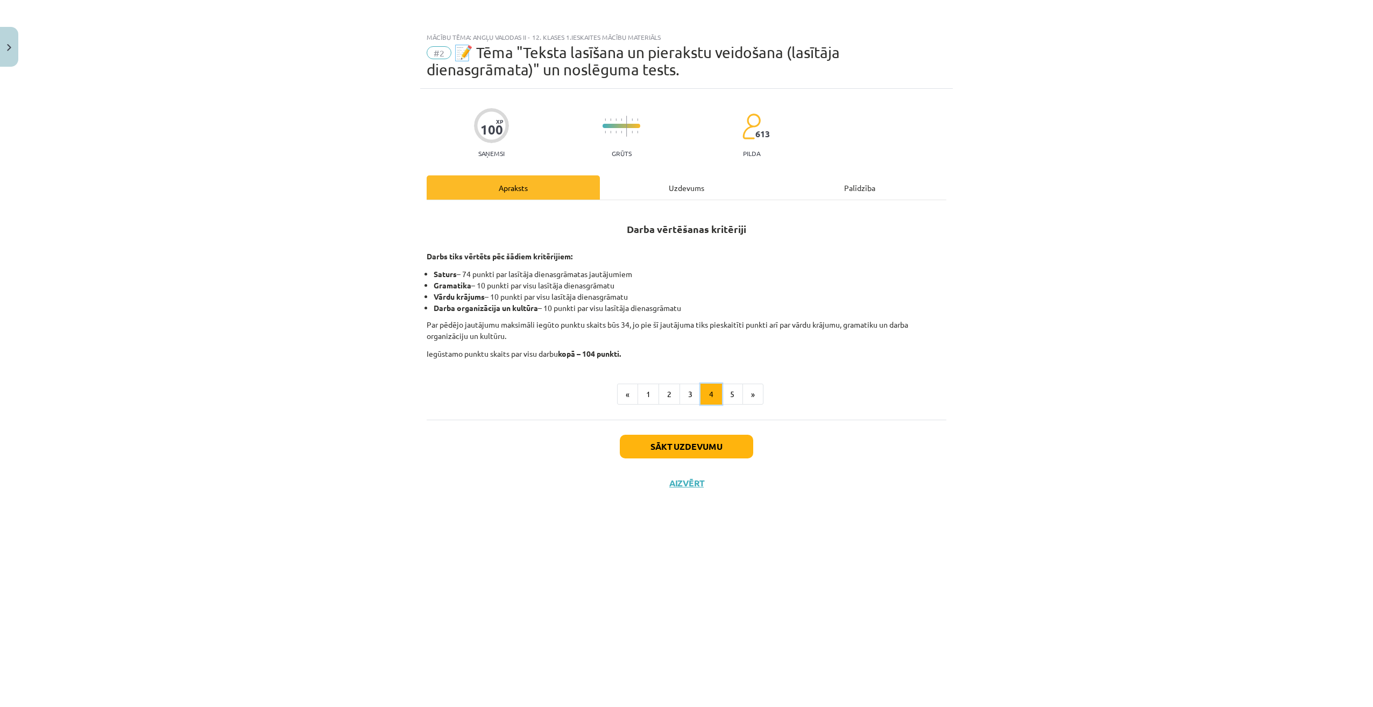
scroll to position [0, 0]
click at [734, 393] on button "5" at bounding box center [732, 395] width 22 height 22
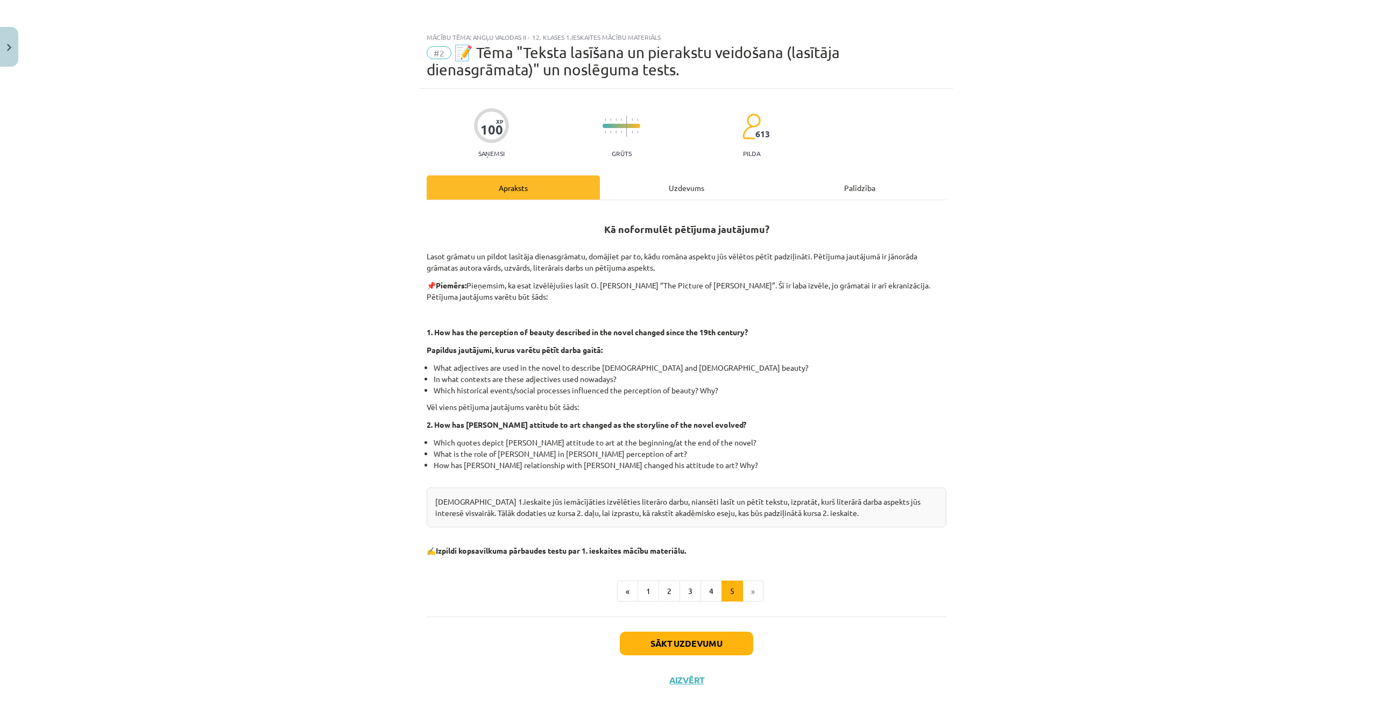
click at [748, 594] on li "»" at bounding box center [753, 591] width 20 height 22
click at [713, 642] on button "Sākt uzdevumu" at bounding box center [686, 644] width 133 height 24
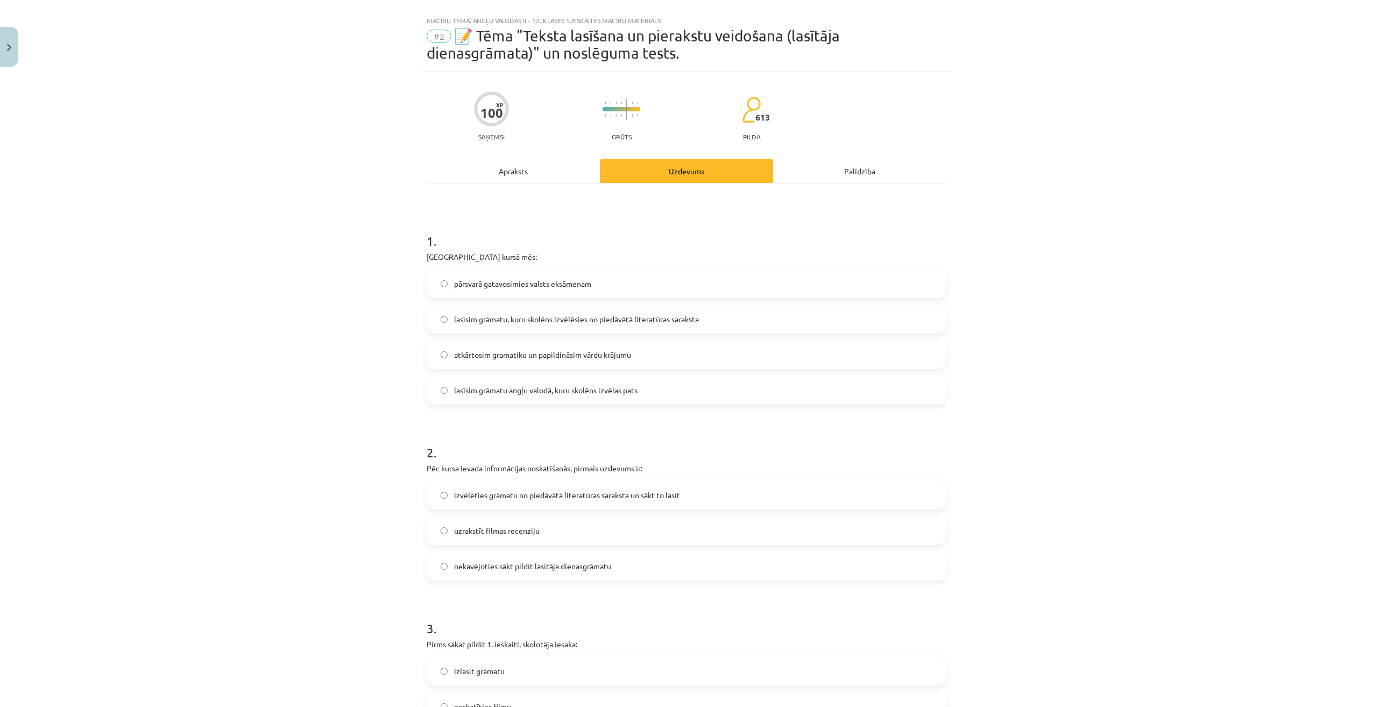
scroll to position [18, 0]
click at [554, 169] on div "Apraksts" at bounding box center [513, 169] width 173 height 24
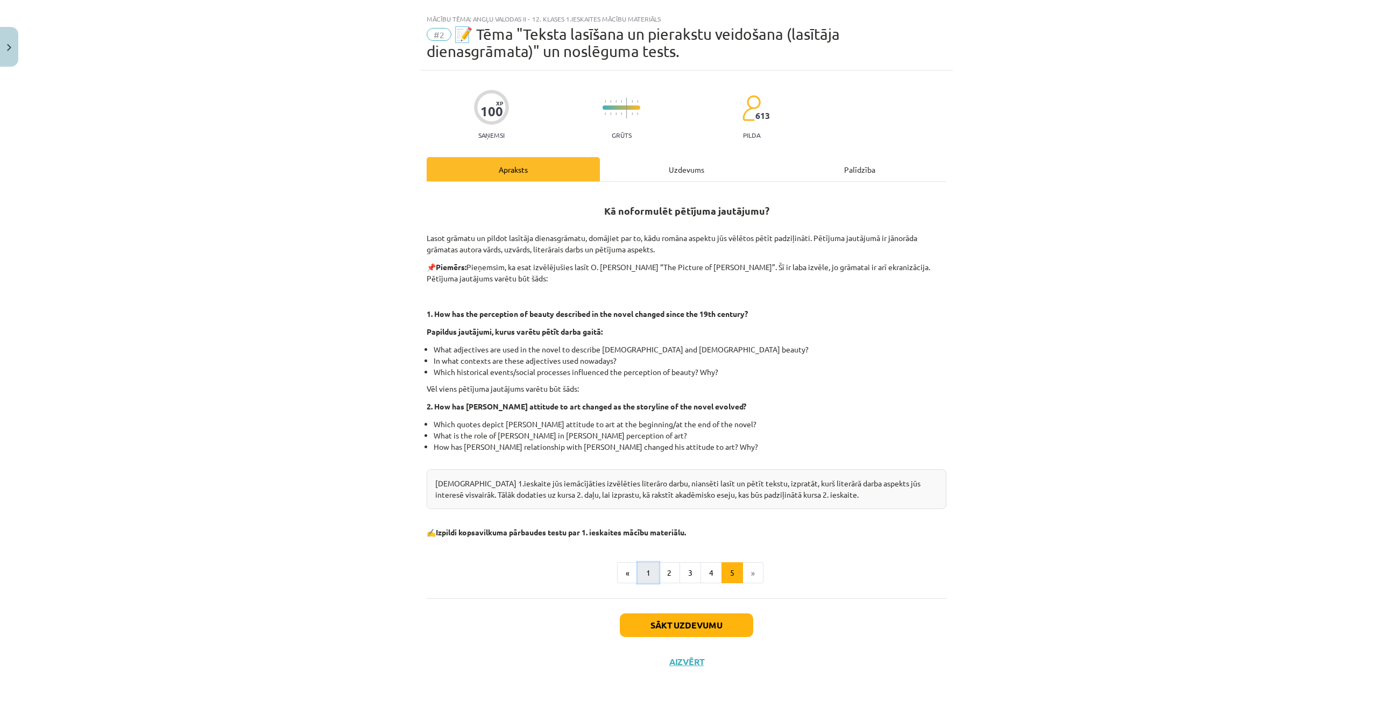
click at [643, 570] on button "1" at bounding box center [649, 573] width 22 height 22
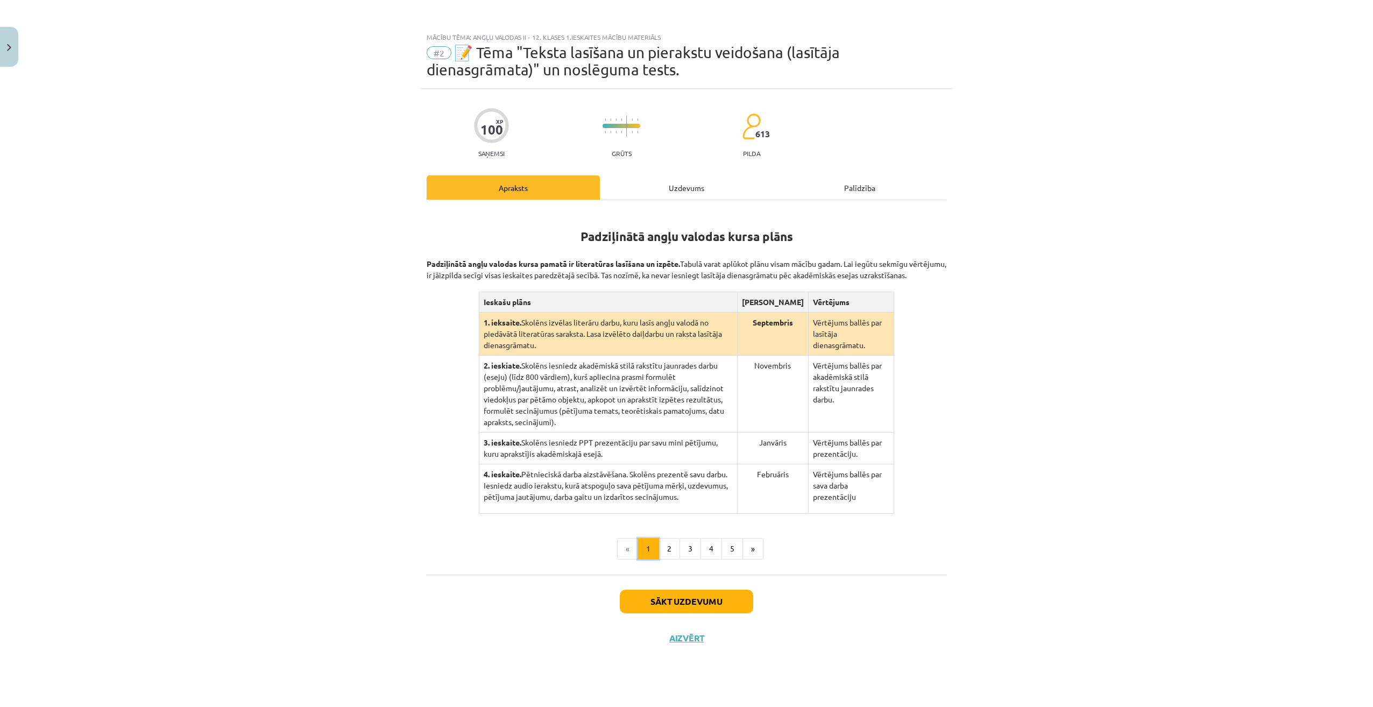
scroll to position [0, 0]
click at [679, 190] on div "Uzdevums" at bounding box center [686, 187] width 173 height 24
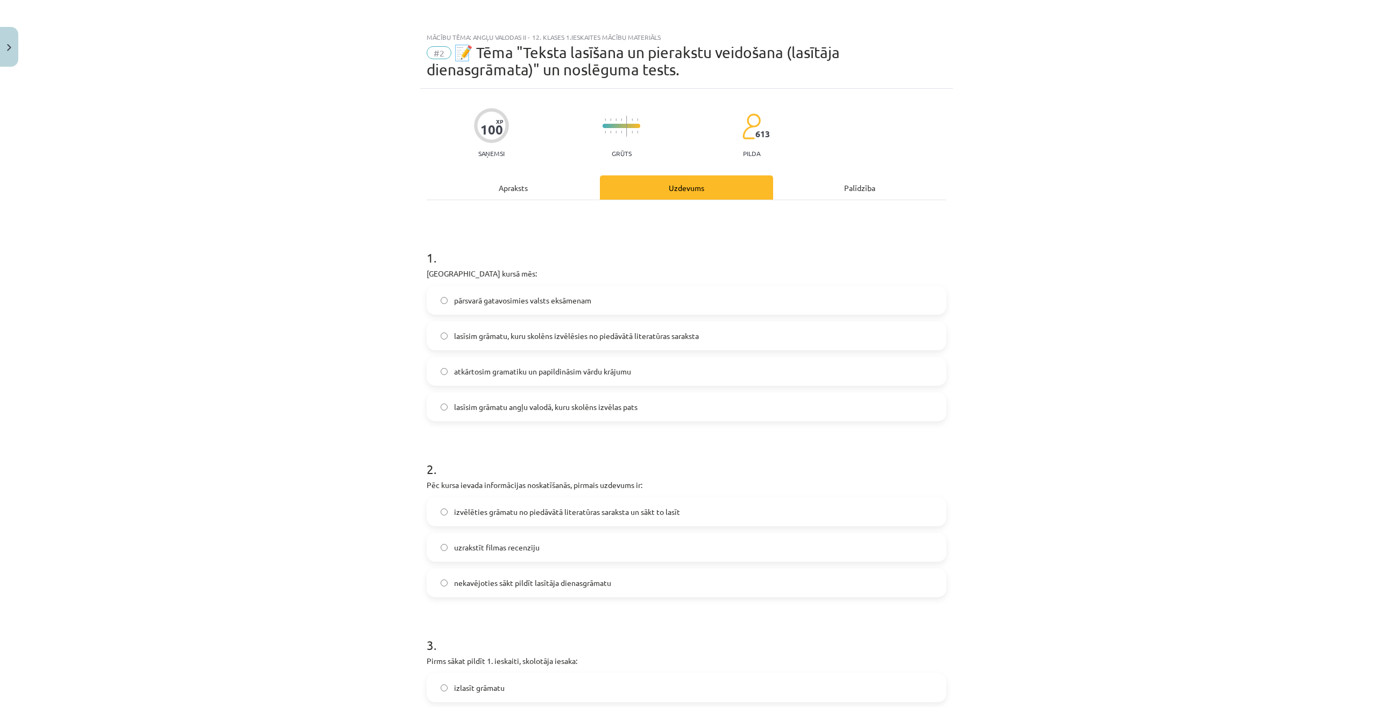
click at [542, 190] on div "Apraksts" at bounding box center [513, 187] width 173 height 24
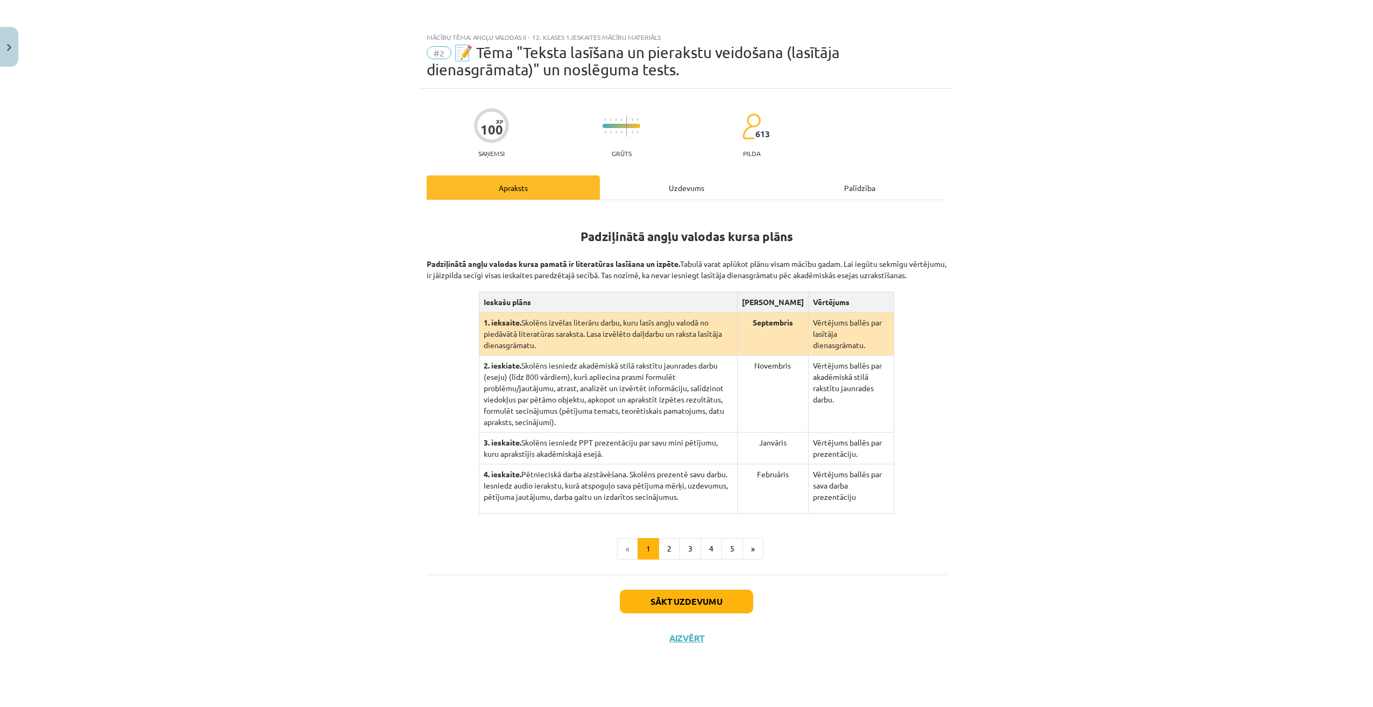
click at [696, 183] on div "Uzdevums" at bounding box center [686, 187] width 173 height 24
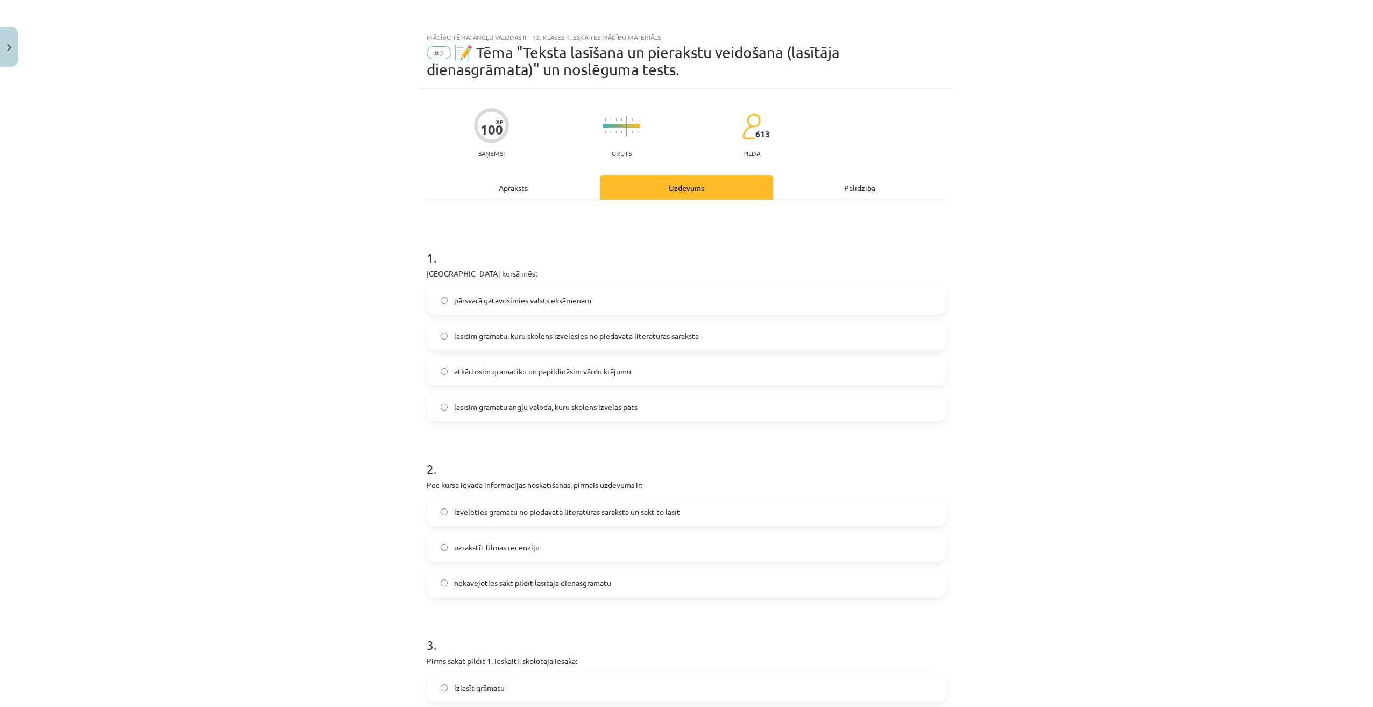
click at [532, 184] on div "Apraksts" at bounding box center [513, 187] width 173 height 24
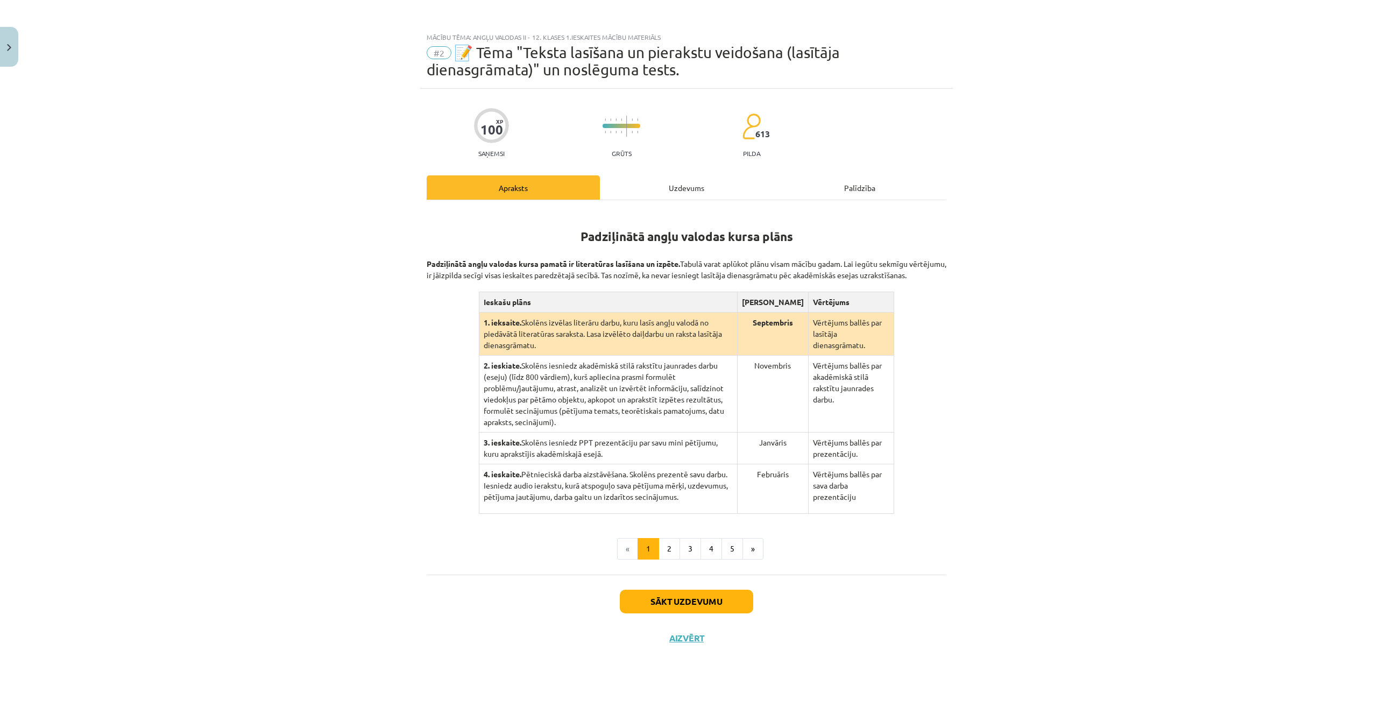
click at [632, 538] on li "«" at bounding box center [627, 549] width 21 height 22
click at [691, 187] on div "Uzdevums" at bounding box center [686, 187] width 173 height 24
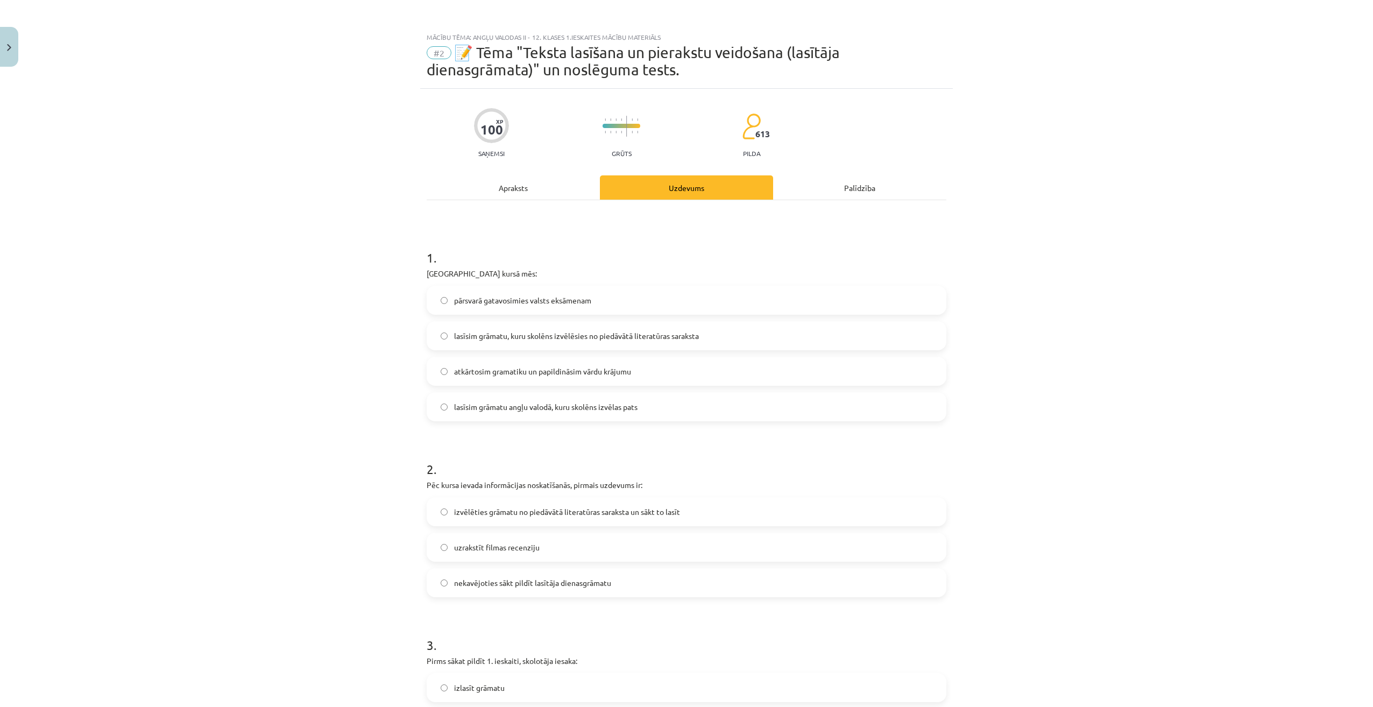
click at [560, 341] on span "lasīsim grāmatu, kuru skolēns izvēlēsies no piedāvātā literatūras saraksta" at bounding box center [576, 335] width 245 height 11
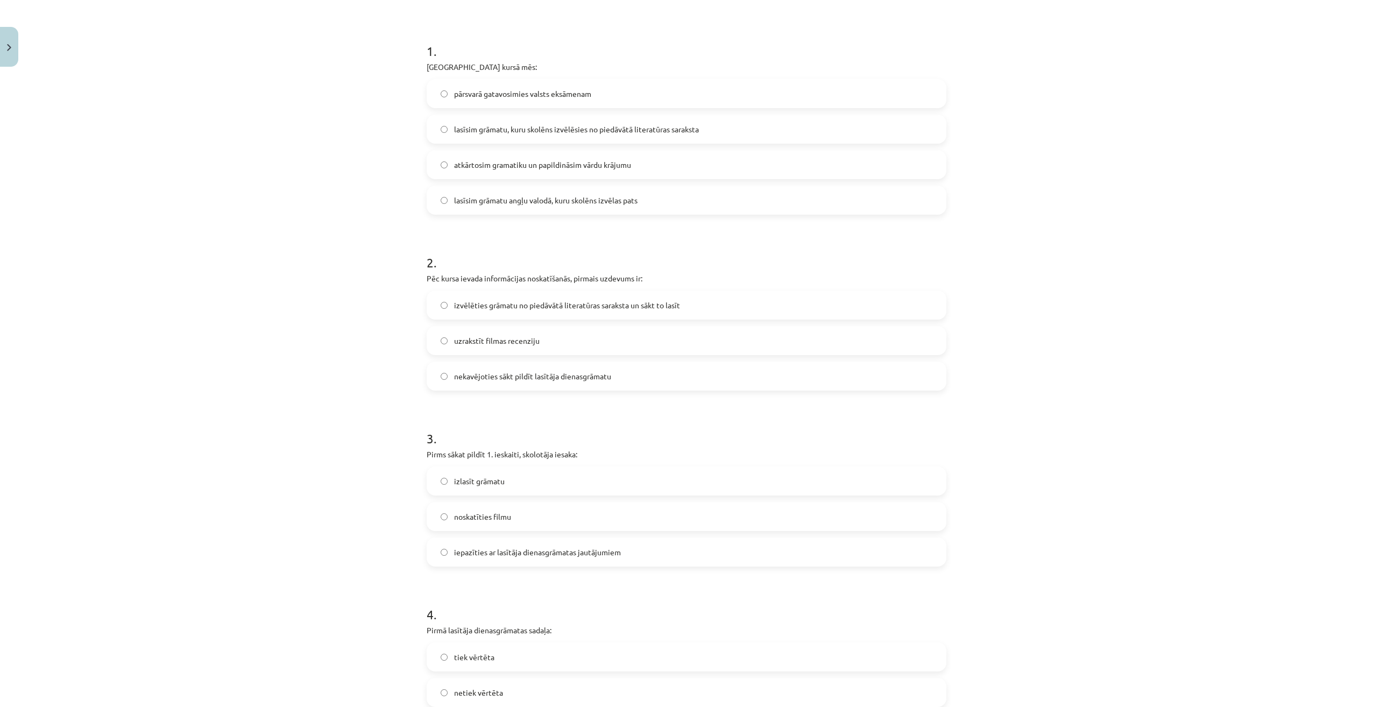
scroll to position [161, 0]
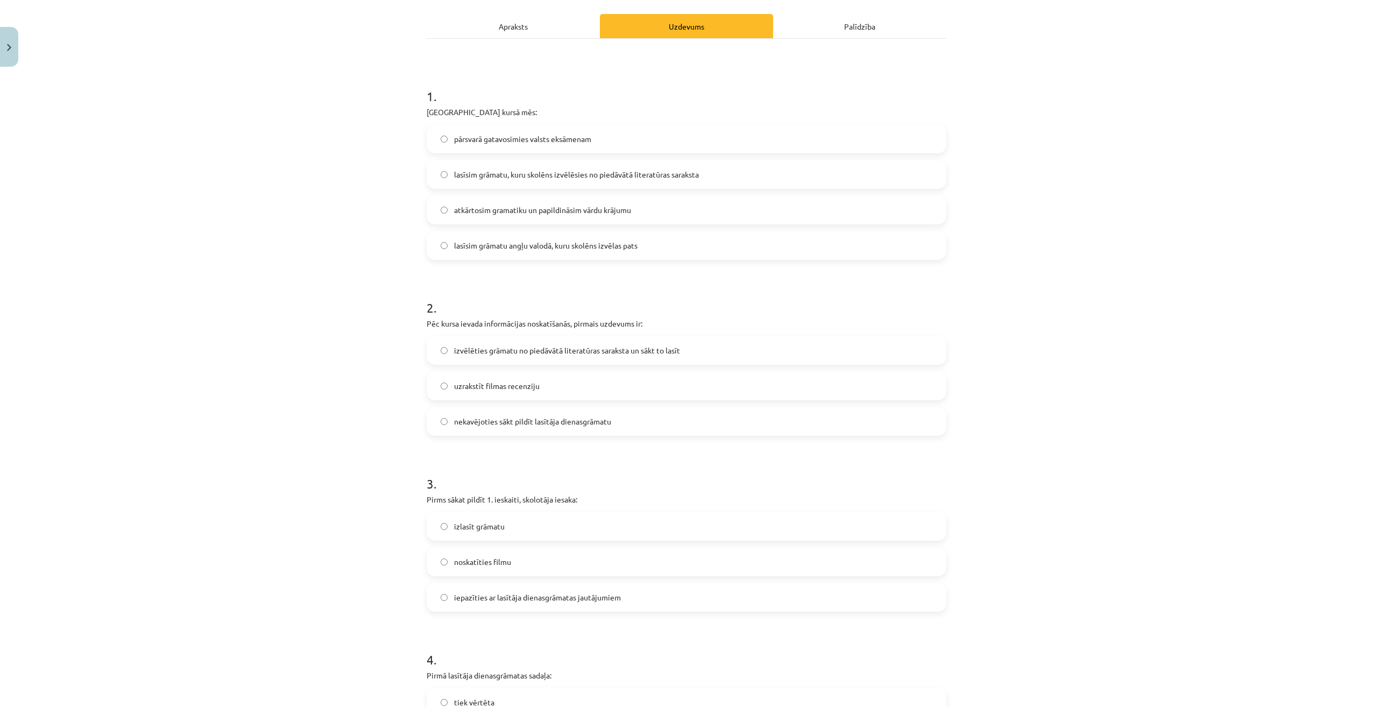
click at [491, 345] on span "izvēlēties grāmatu no piedāvātā literatūras saraksta un sākt to lasīt" at bounding box center [567, 350] width 226 height 11
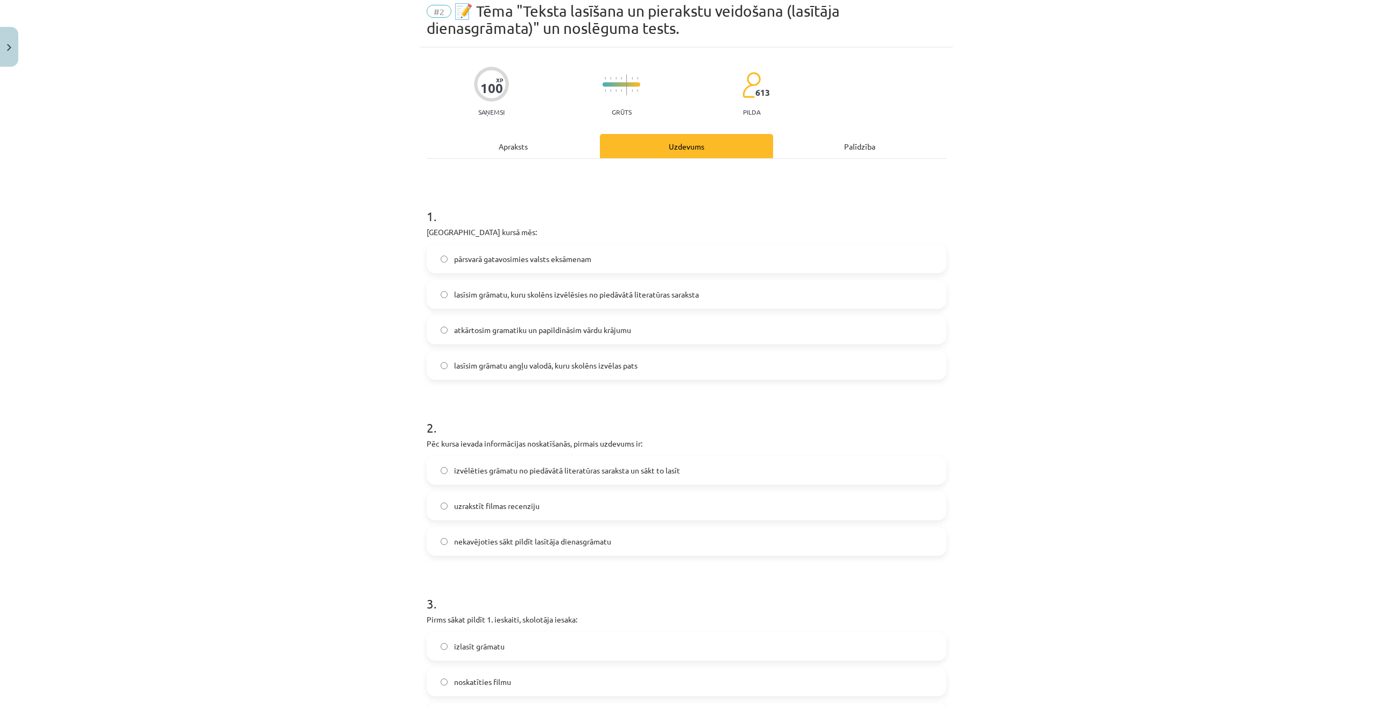
scroll to position [0, 0]
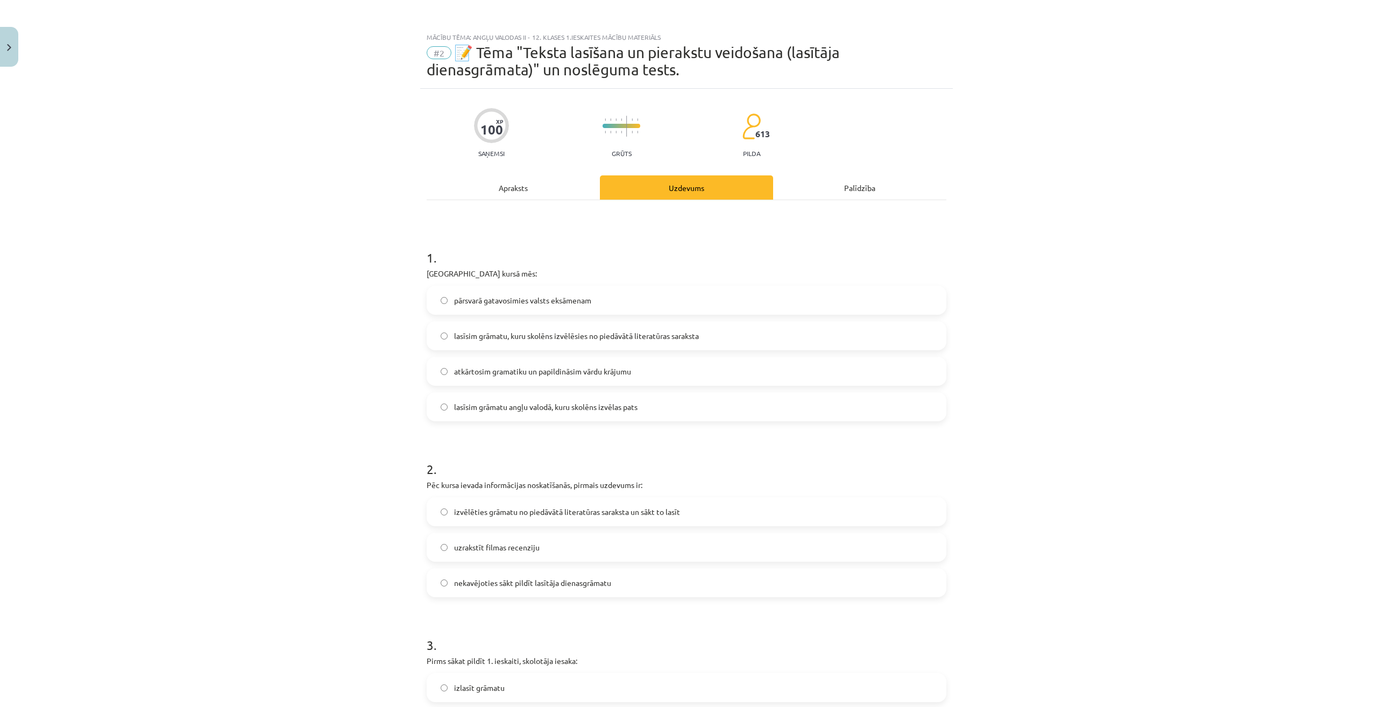
click at [548, 180] on div "Apraksts" at bounding box center [513, 187] width 173 height 24
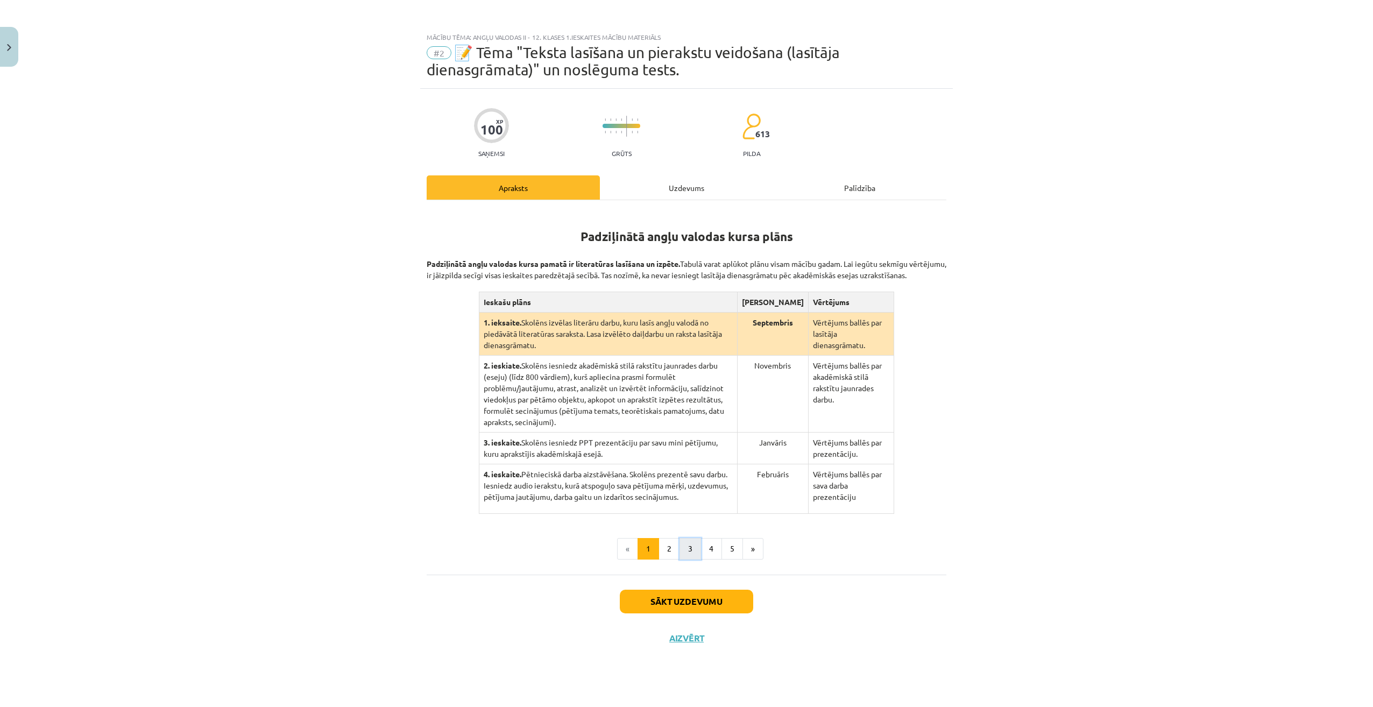
click at [689, 538] on button "3" at bounding box center [690, 549] width 22 height 22
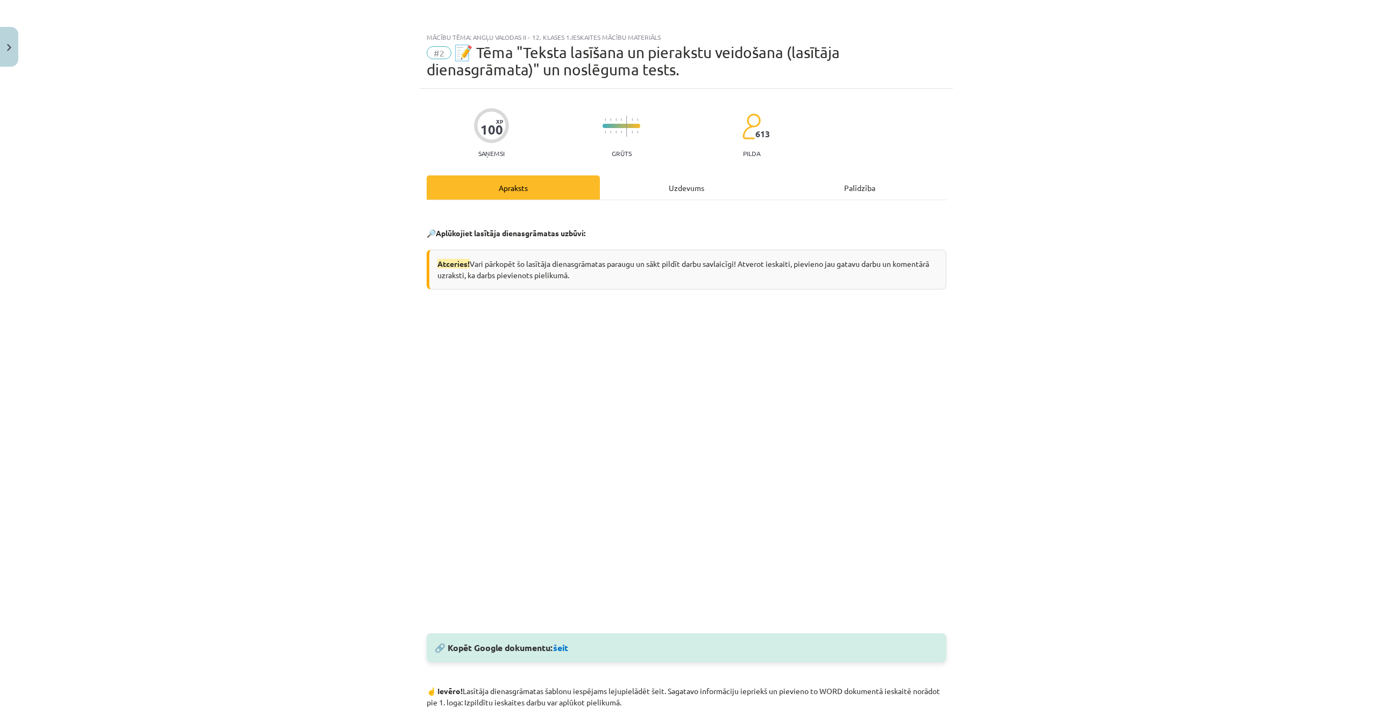
click at [651, 189] on div "Uzdevums" at bounding box center [686, 187] width 173 height 24
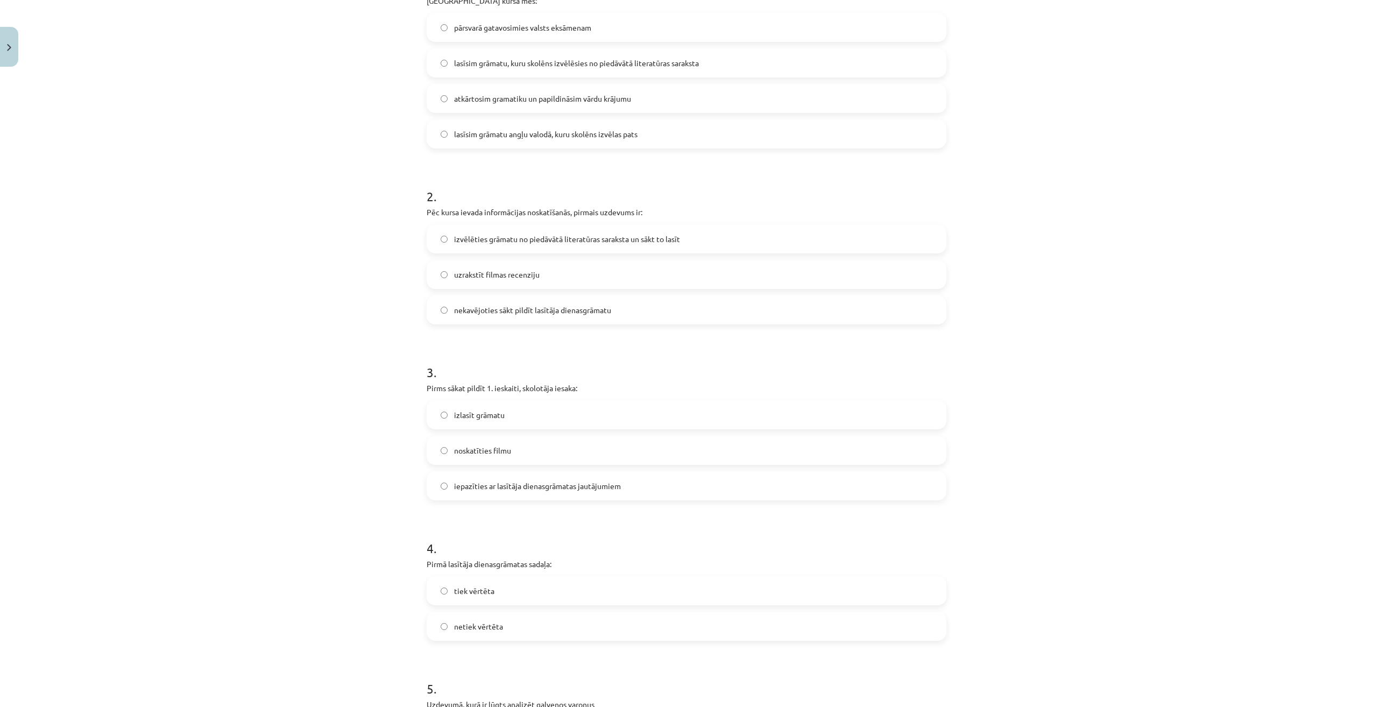
scroll to position [296, 0]
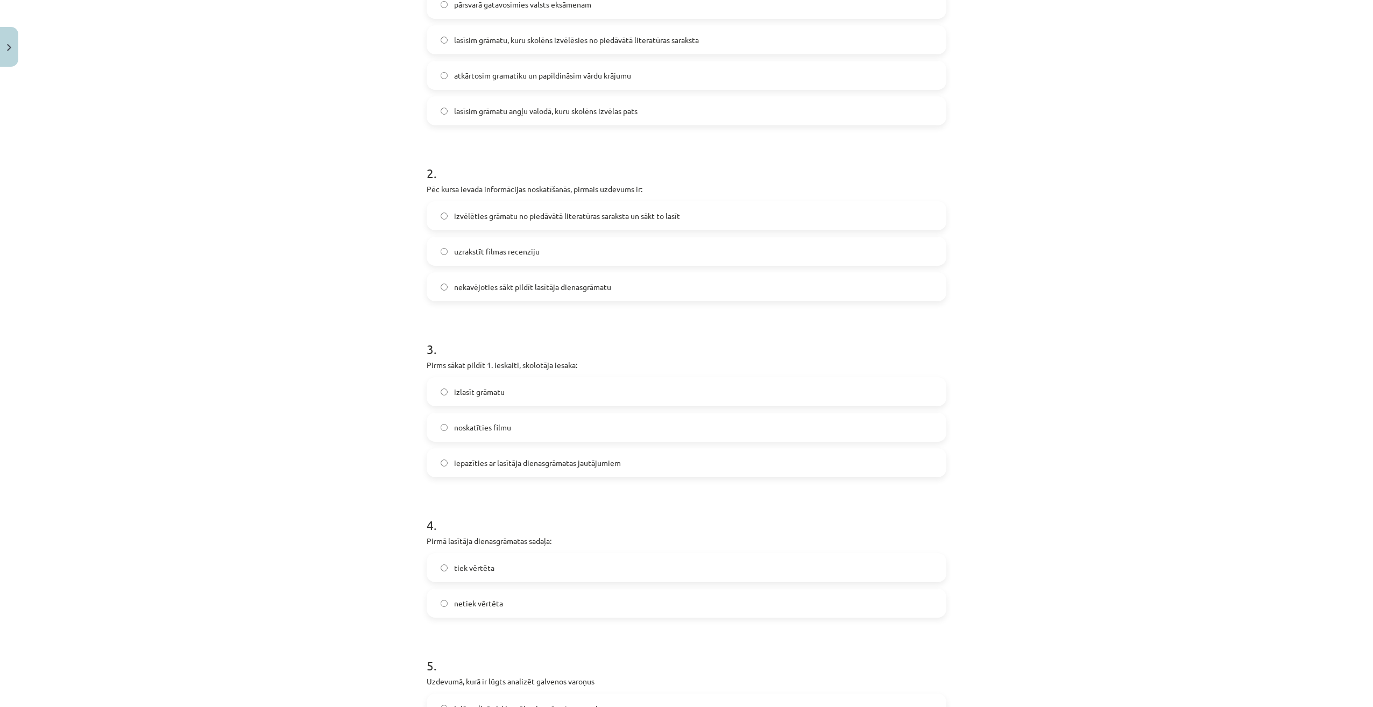
click at [511, 385] on label "izlasīt grāmatu" at bounding box center [687, 391] width 518 height 27
click at [506, 464] on span "iepazīties ar lasītāja dienasgrāmatas jautājumiem" at bounding box center [537, 462] width 167 height 11
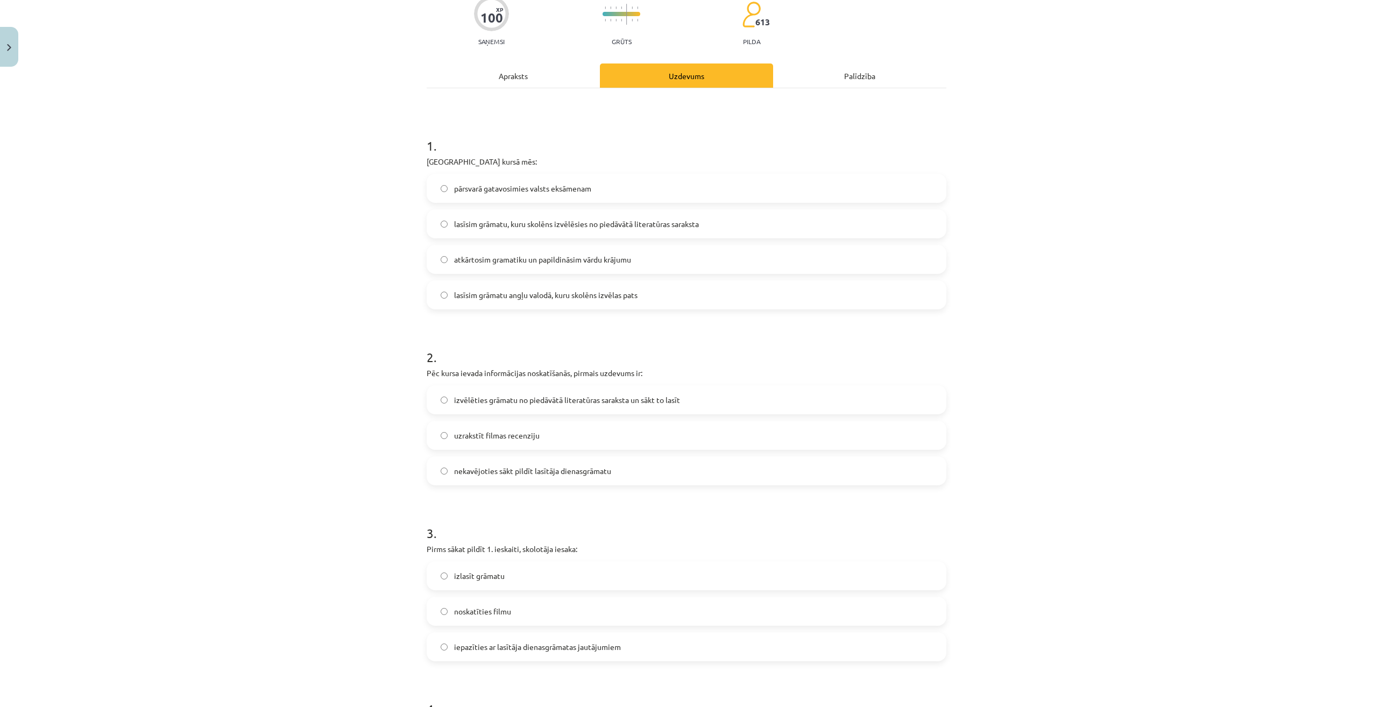
scroll to position [0, 0]
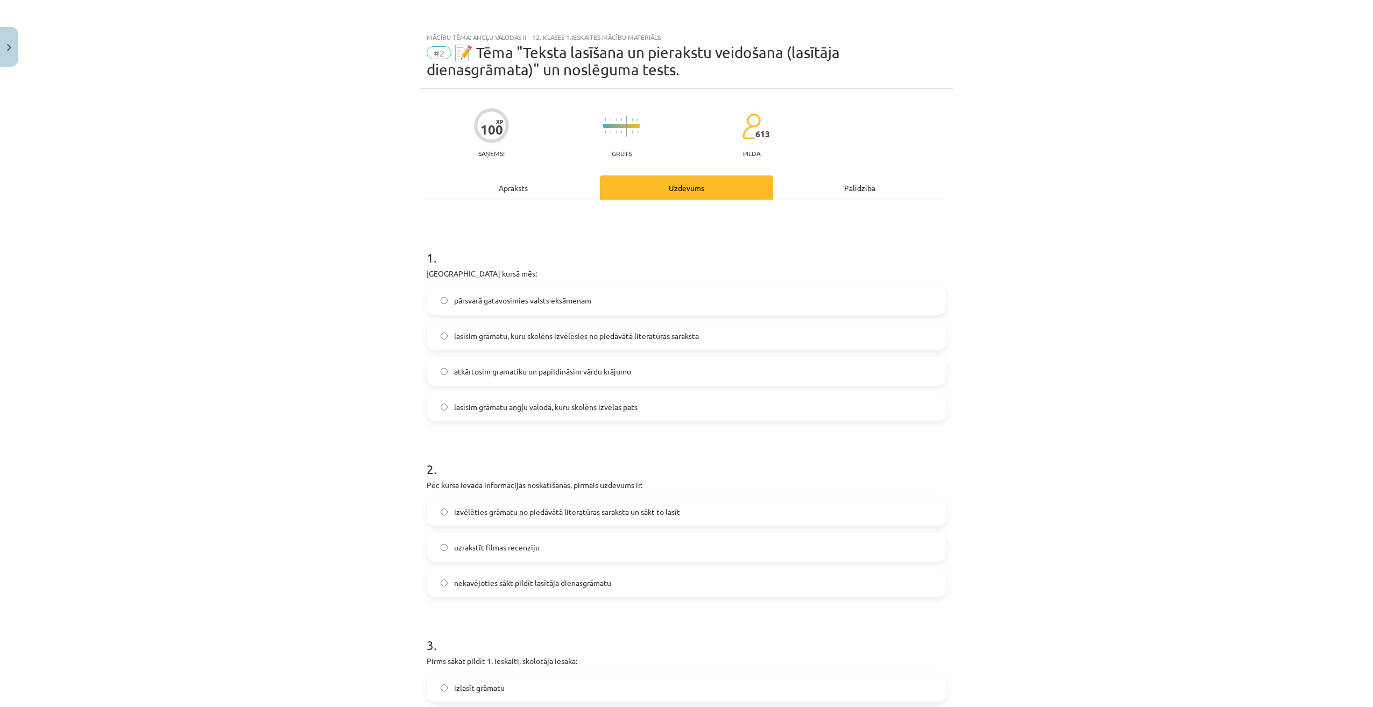
click at [544, 195] on div "Apraksts" at bounding box center [513, 187] width 173 height 24
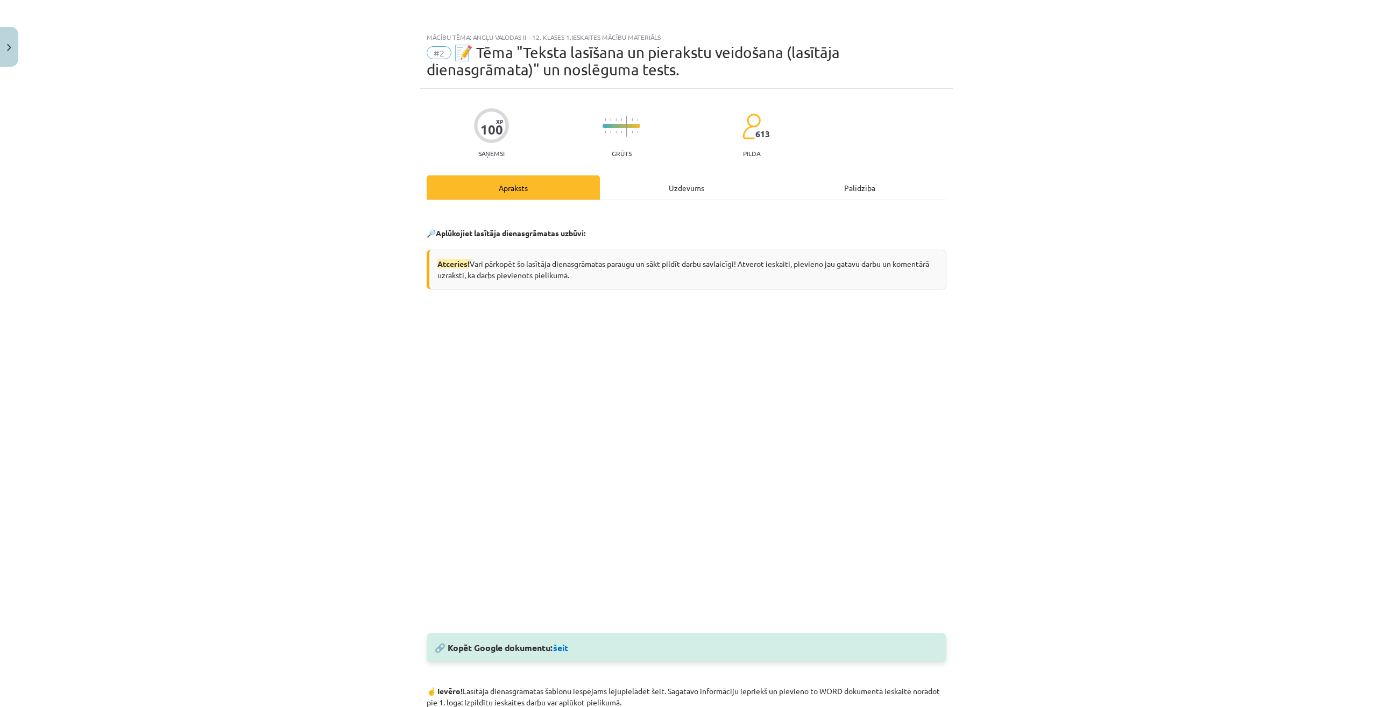
click at [670, 190] on div "Uzdevums" at bounding box center [686, 187] width 173 height 24
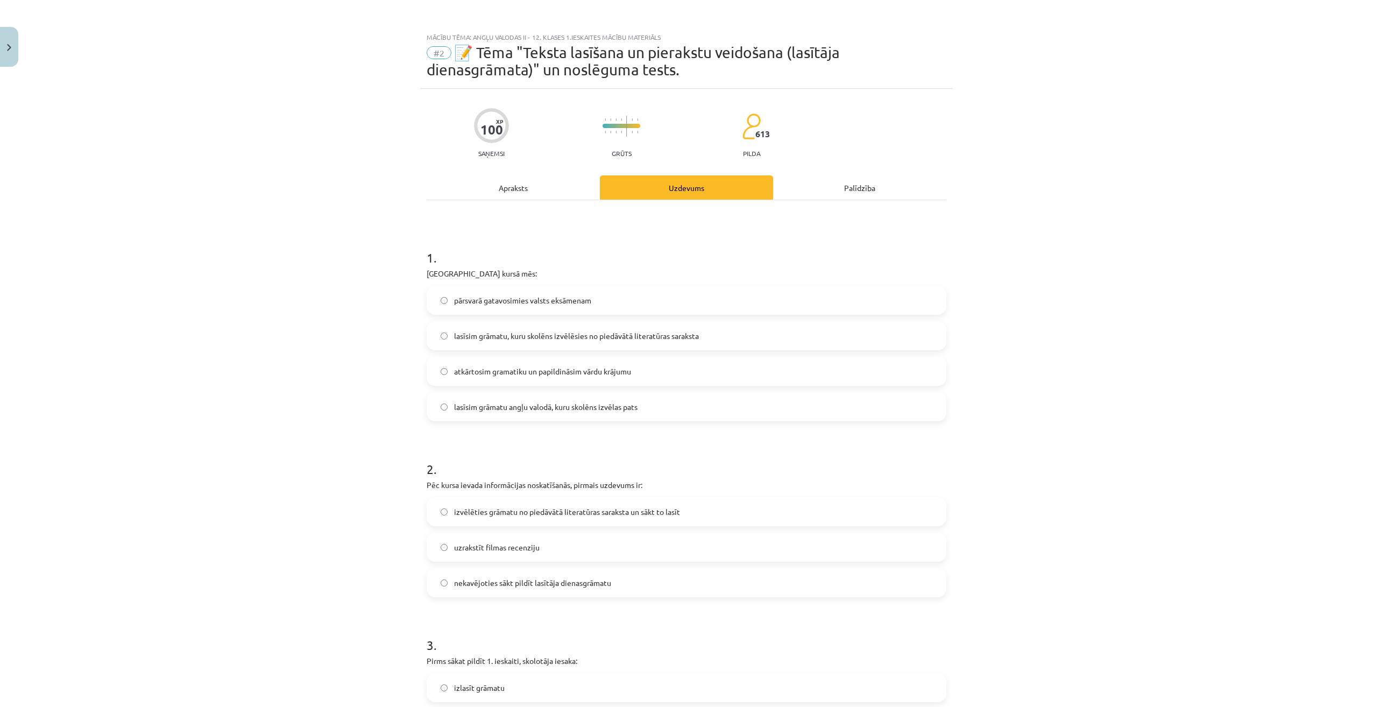
click at [521, 193] on div "Apraksts" at bounding box center [513, 187] width 173 height 24
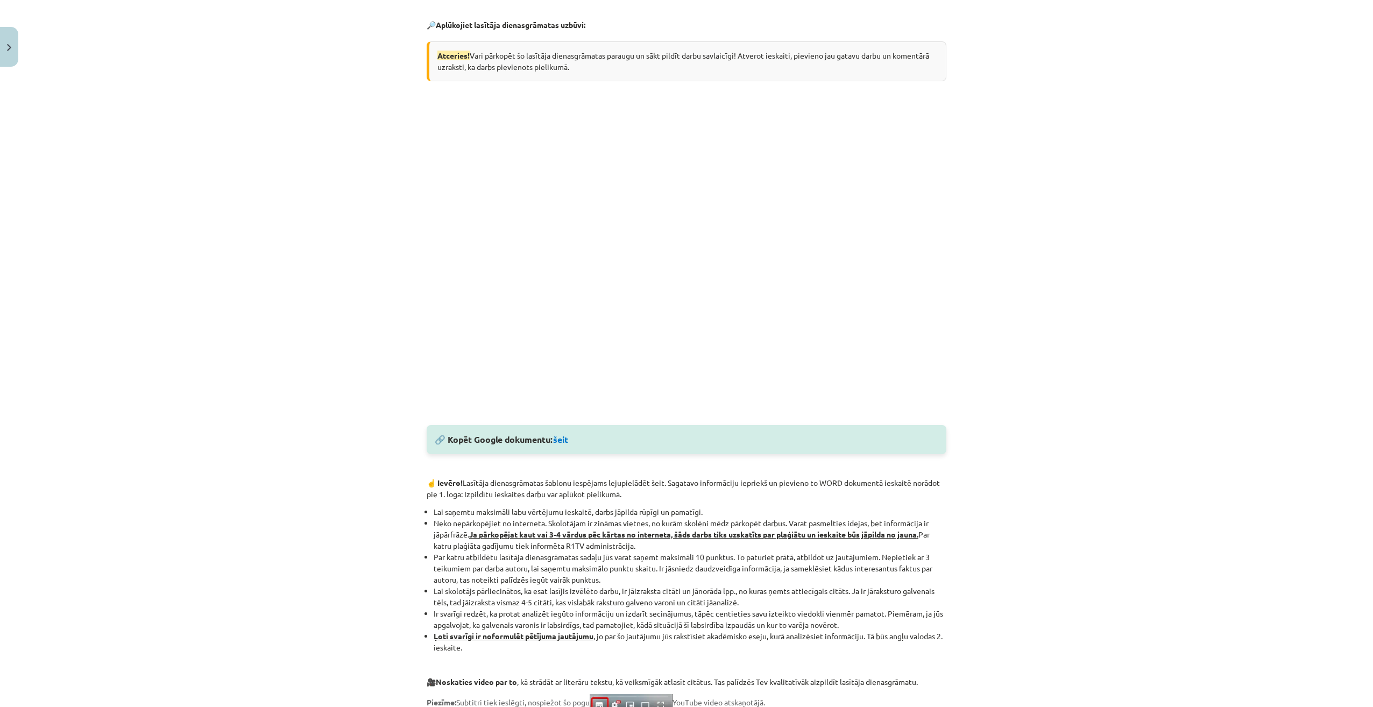
scroll to position [49, 0]
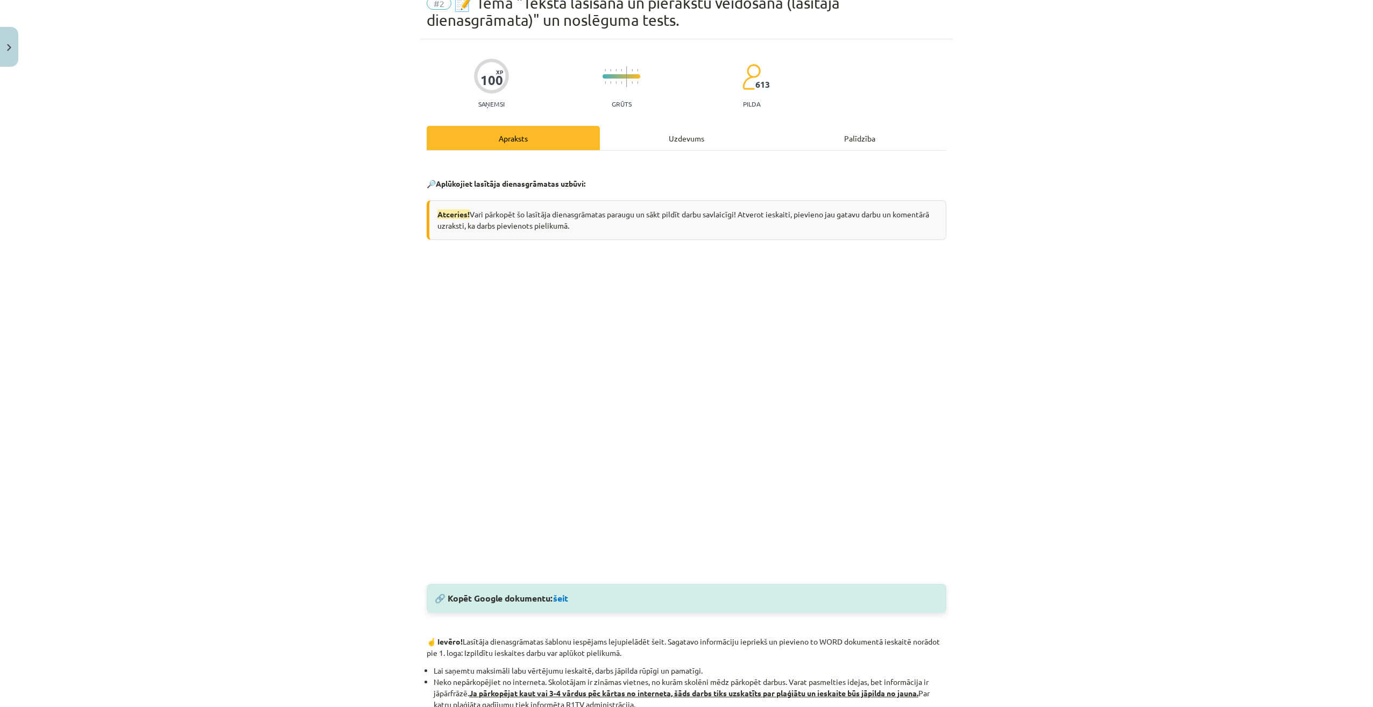
drag, startPoint x: 678, startPoint y: 136, endPoint x: 666, endPoint y: 158, distance: 25.0
click at [679, 137] on div "Uzdevums" at bounding box center [686, 138] width 173 height 24
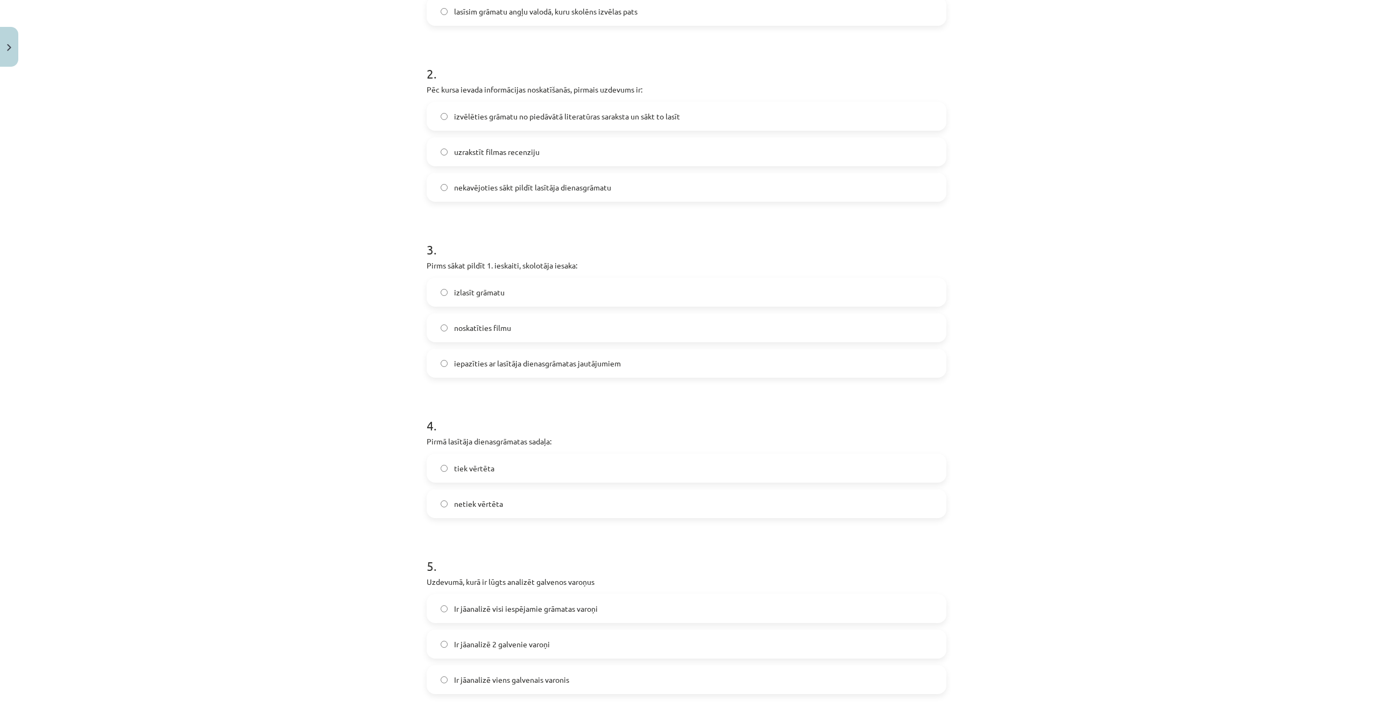
scroll to position [619, 0]
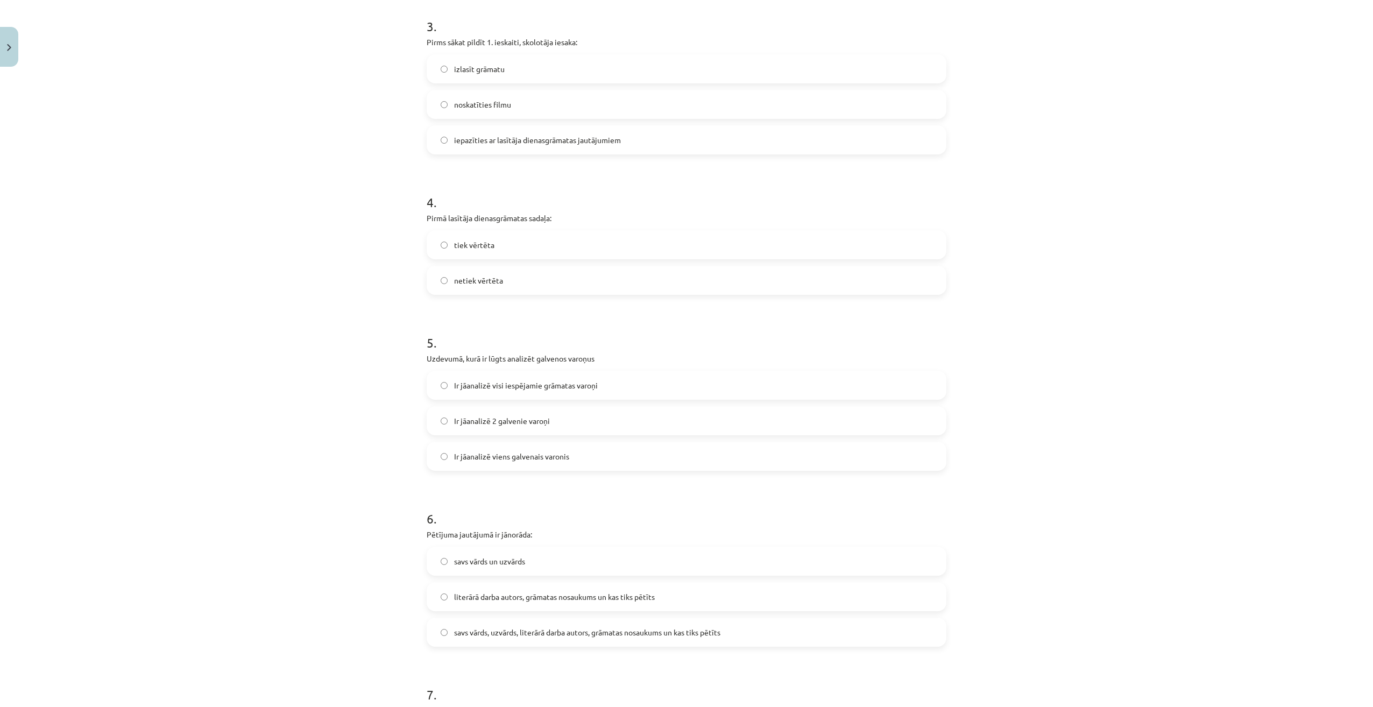
click at [516, 275] on label "netiek vērtēta" at bounding box center [687, 280] width 518 height 27
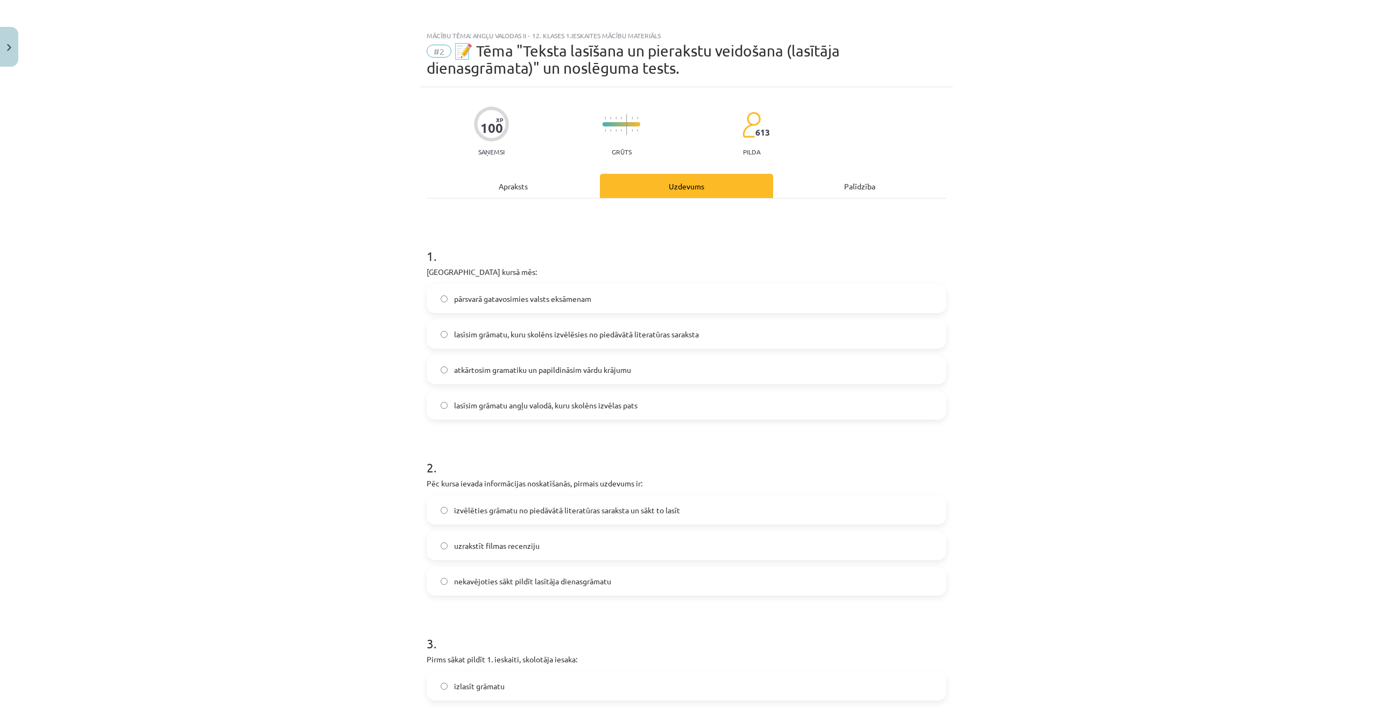
scroll to position [0, 0]
click at [567, 182] on div "Apraksts" at bounding box center [513, 187] width 173 height 24
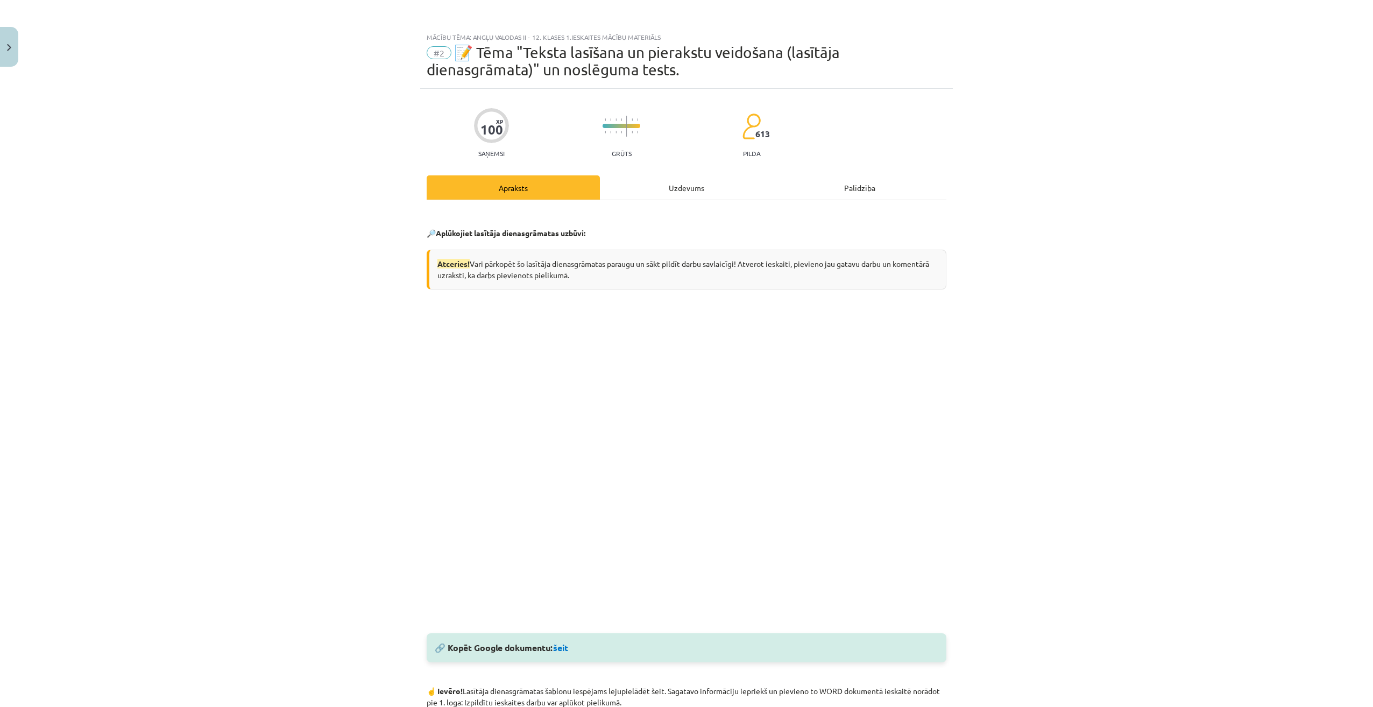
click at [706, 186] on div "Uzdevums" at bounding box center [686, 187] width 173 height 24
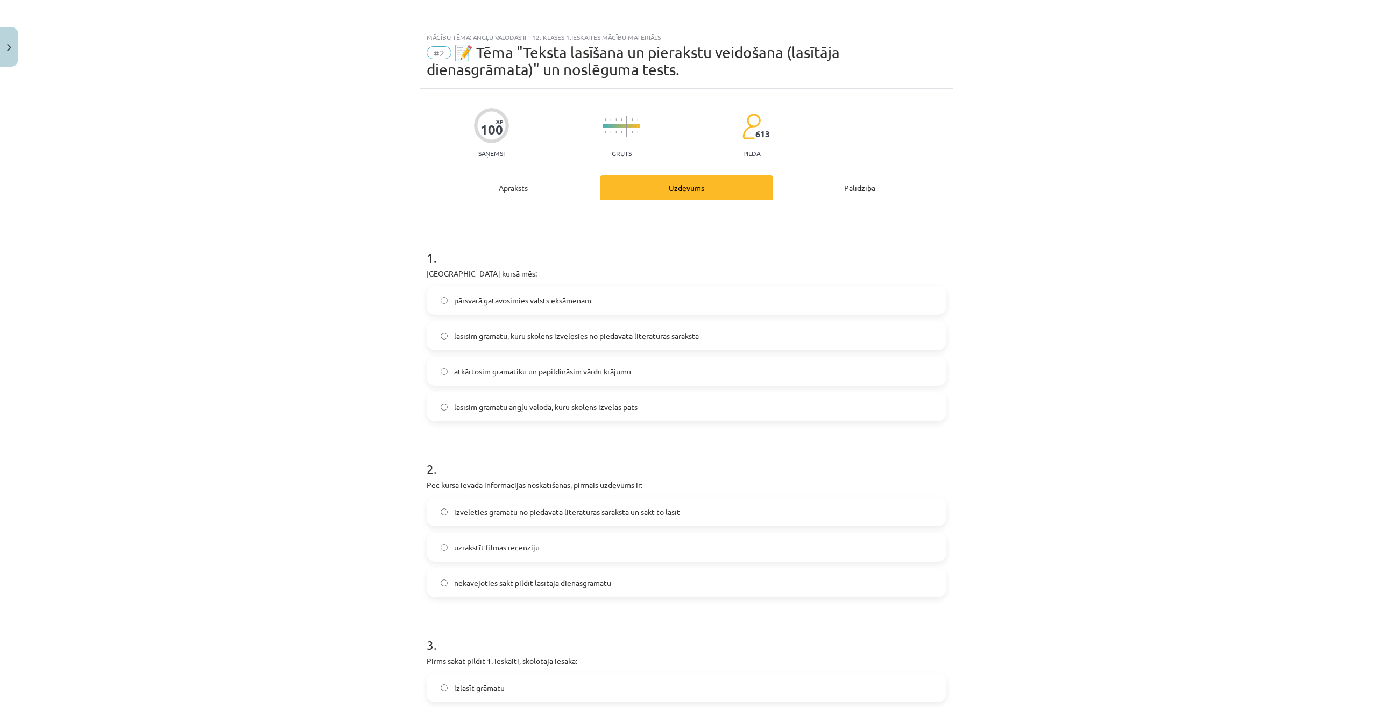
click at [521, 192] on div "Apraksts" at bounding box center [513, 187] width 173 height 24
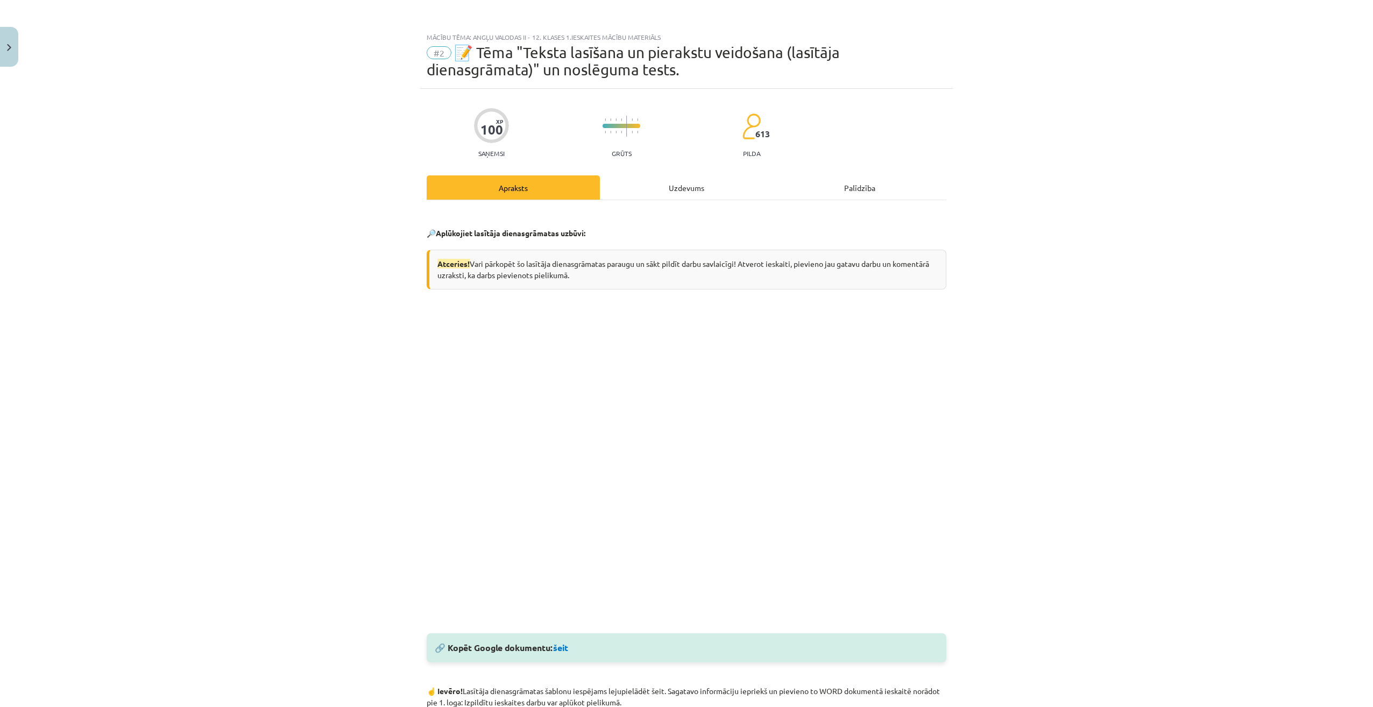
click at [693, 184] on div "Uzdevums" at bounding box center [686, 187] width 173 height 24
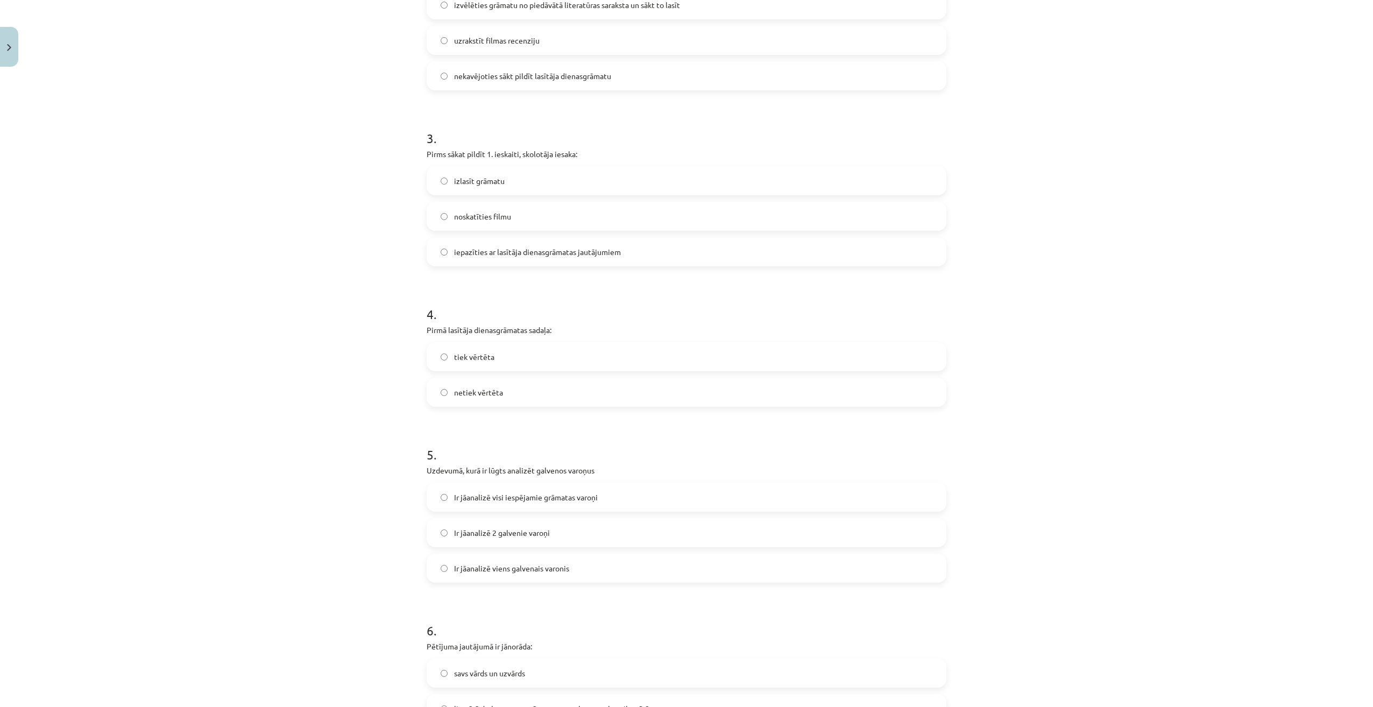
scroll to position [619, 0]
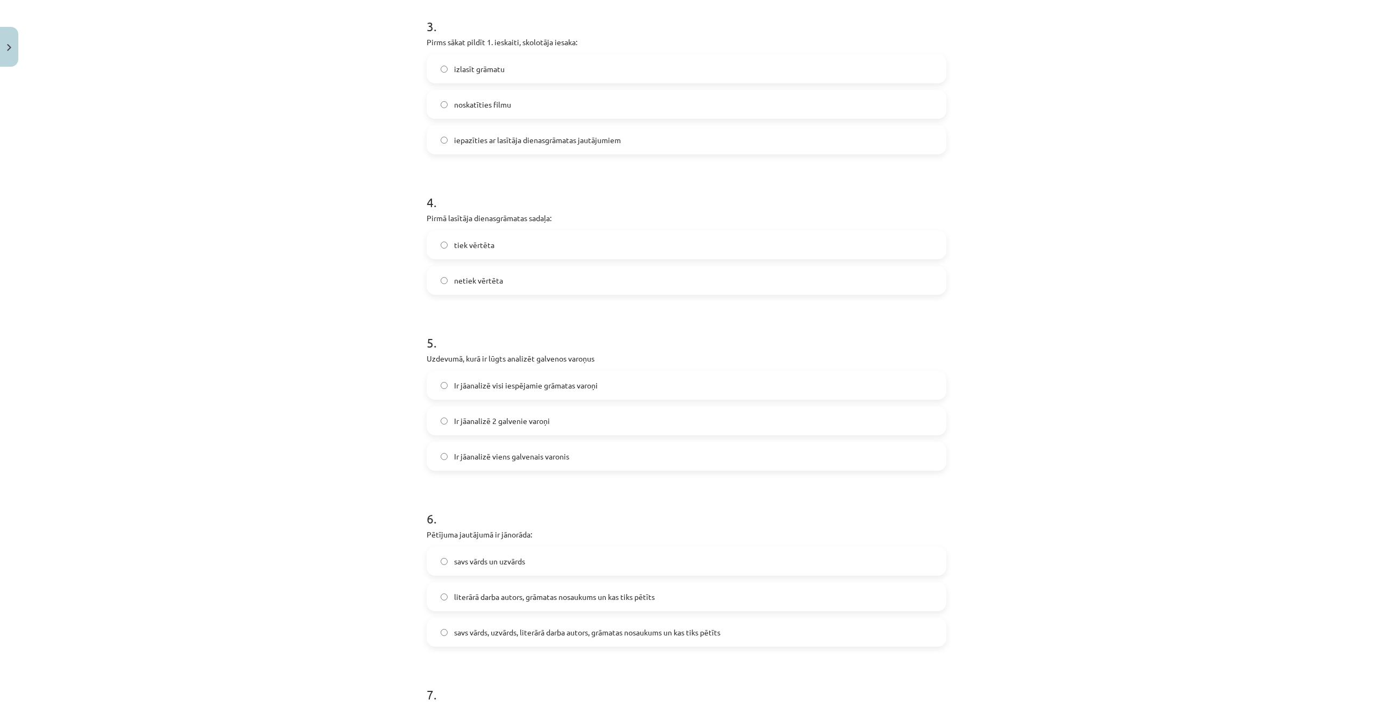
click at [501, 426] on span "Ir jāanalizē 2 galvenie varoņi" at bounding box center [502, 420] width 96 height 11
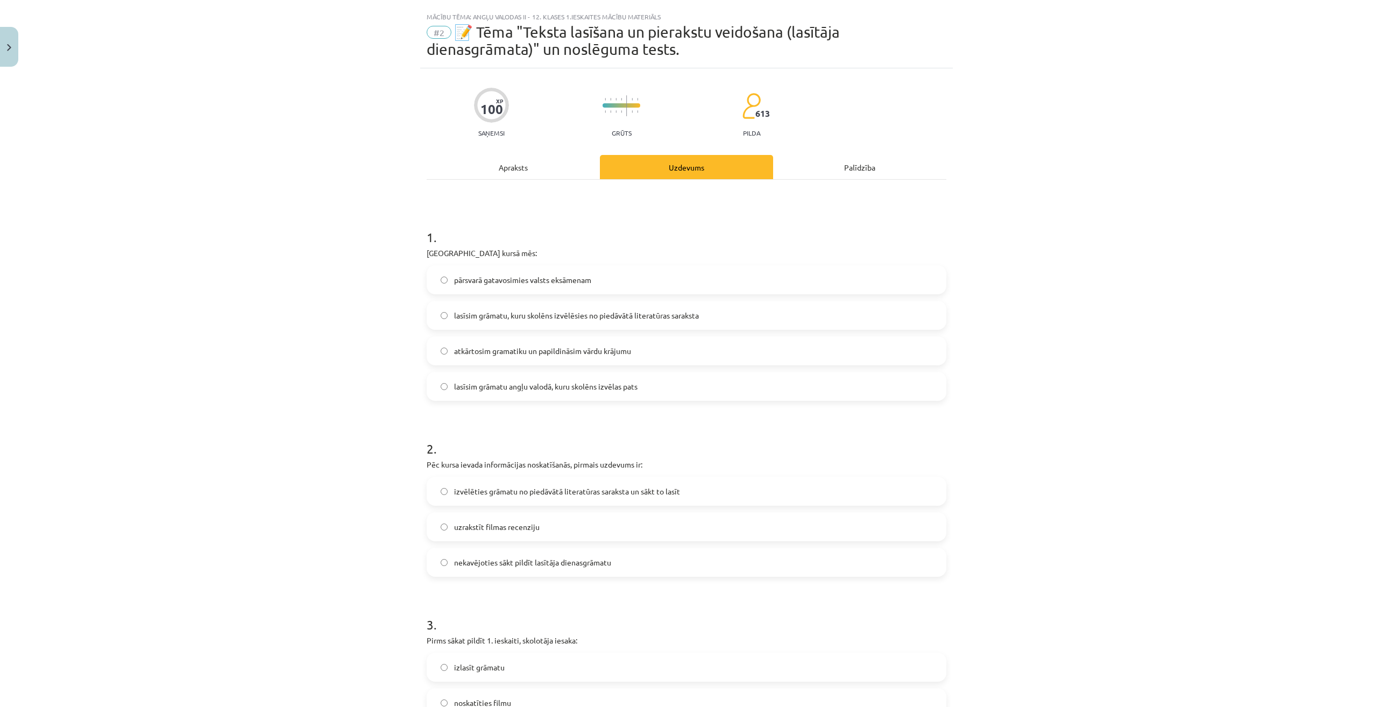
scroll to position [0, 0]
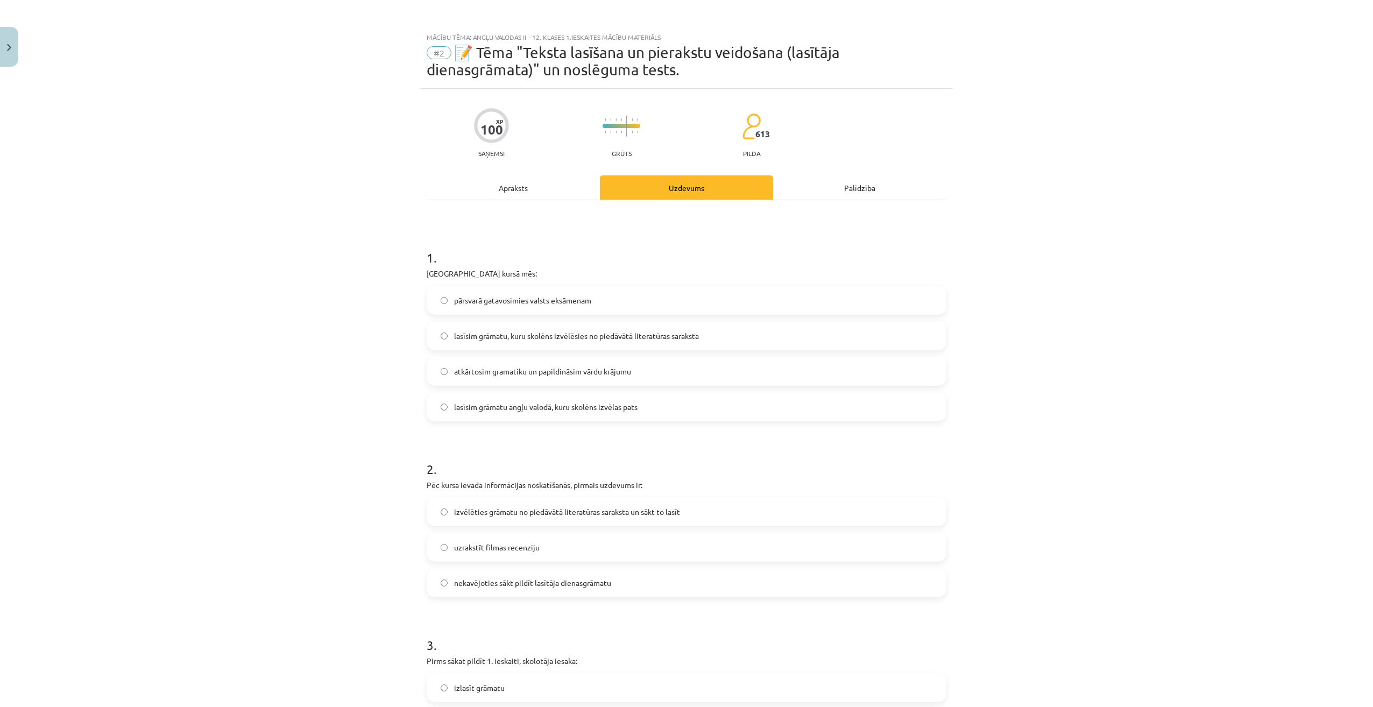
click at [549, 188] on div "Apraksts" at bounding box center [513, 187] width 173 height 24
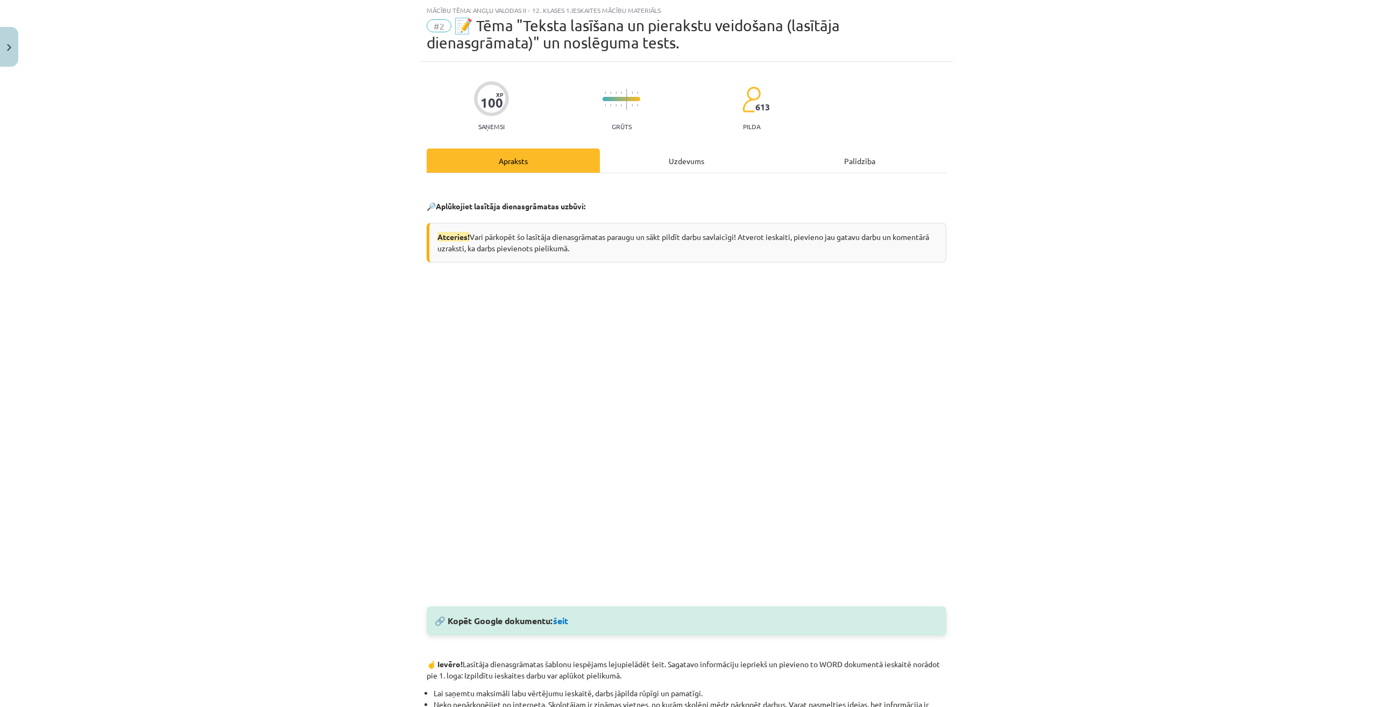
click at [693, 144] on div "100 XP Saņemsi Grūts 613 pilda Apraksts Uzdevums Palīdzība 🔎 Aplūkojiet lasītāj…" at bounding box center [686, 651] width 533 height 1178
click at [680, 154] on div "Uzdevums" at bounding box center [686, 160] width 173 height 24
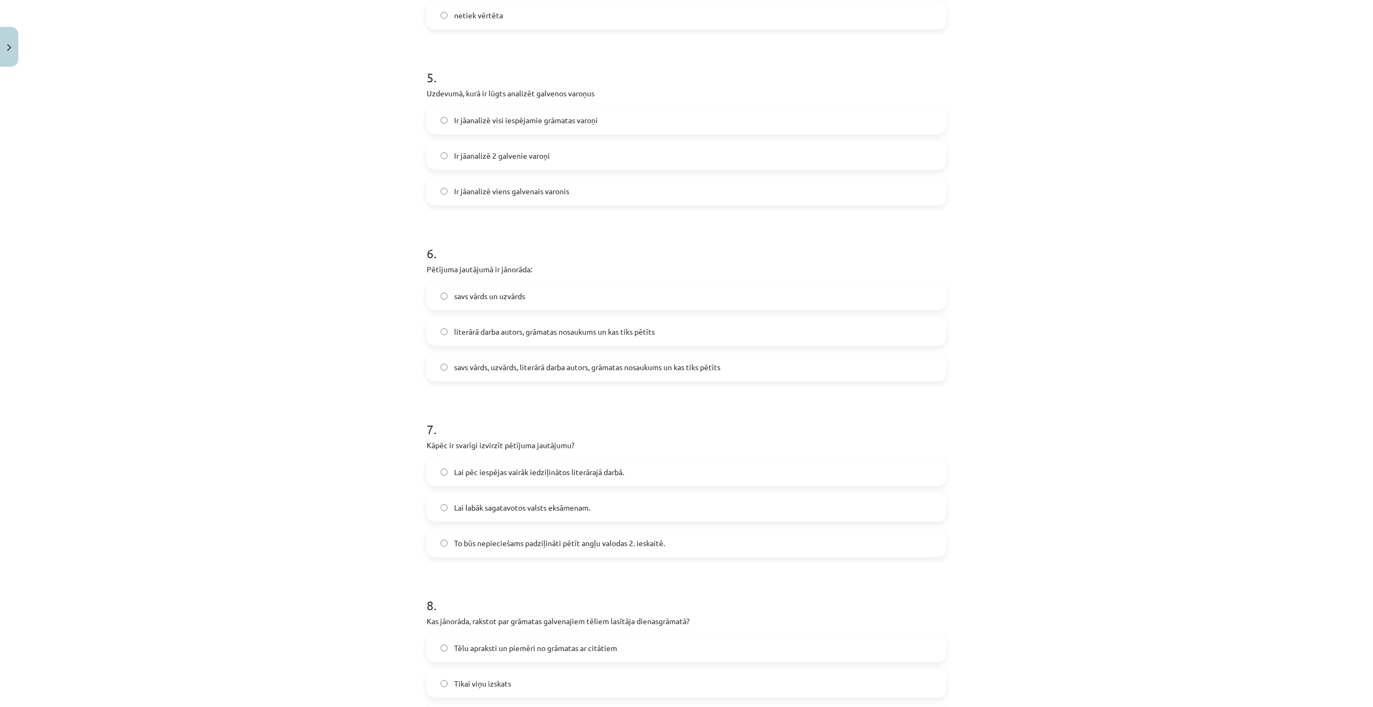
scroll to position [860, 0]
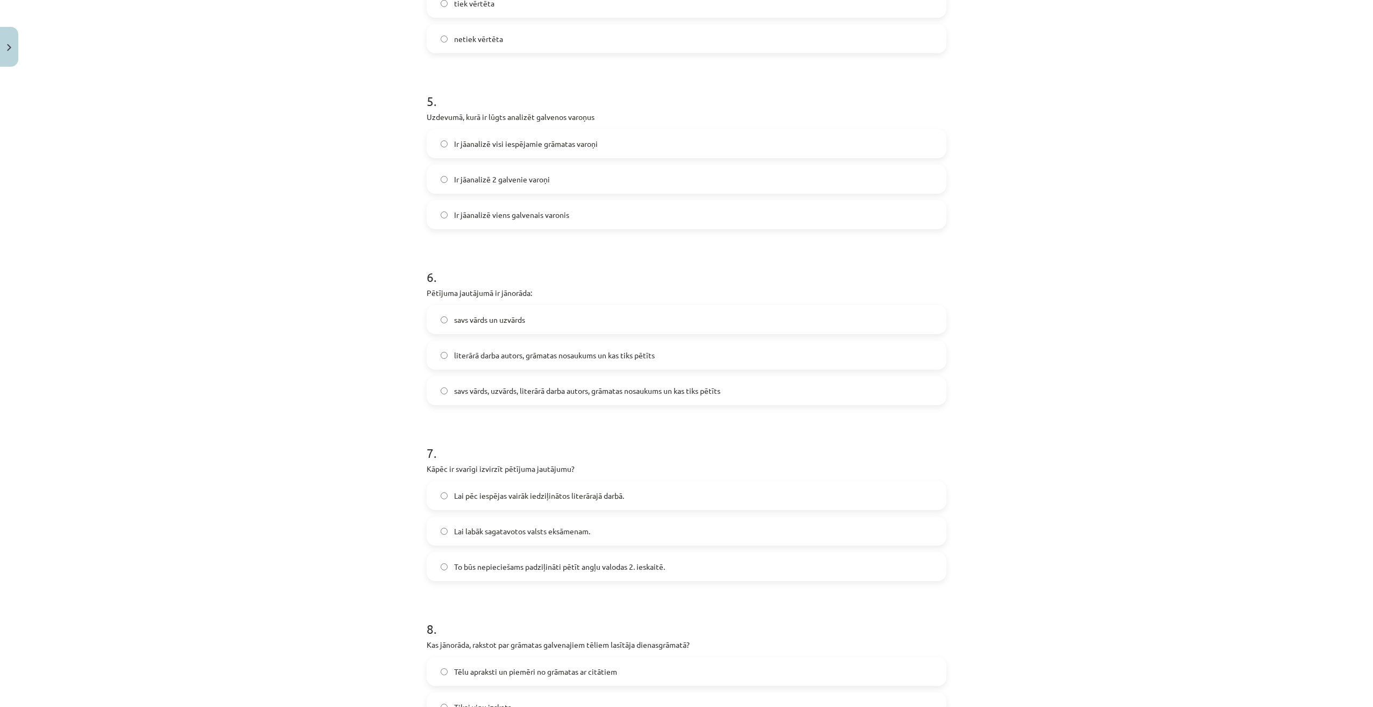
click at [553, 393] on span "savs vārds, uzvārds, literārā darba autors, grāmatas nosaukums un kas tiks pētī…" at bounding box center [587, 390] width 266 height 11
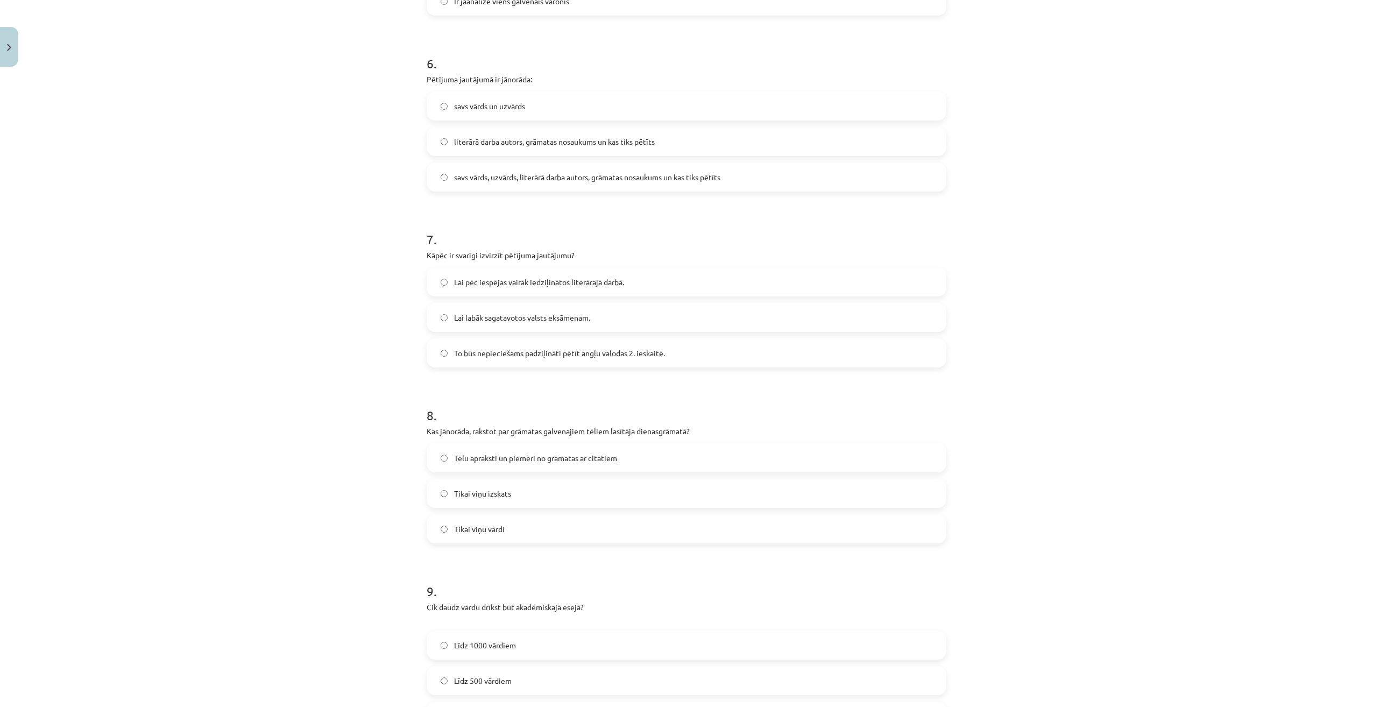
scroll to position [1075, 0]
click at [457, 285] on span "Lai pēc iespējas vairāk iedziļinātos literārajā darbā." at bounding box center [539, 280] width 170 height 11
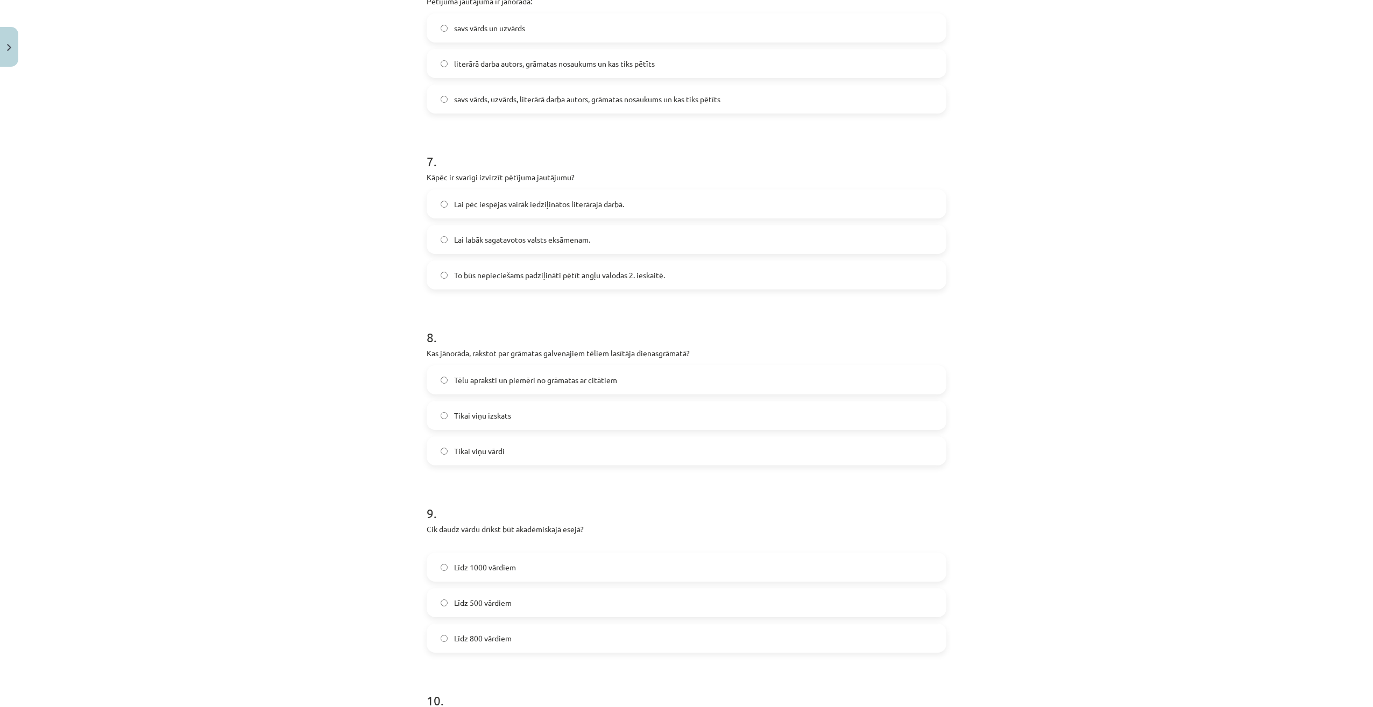
scroll to position [1237, 0]
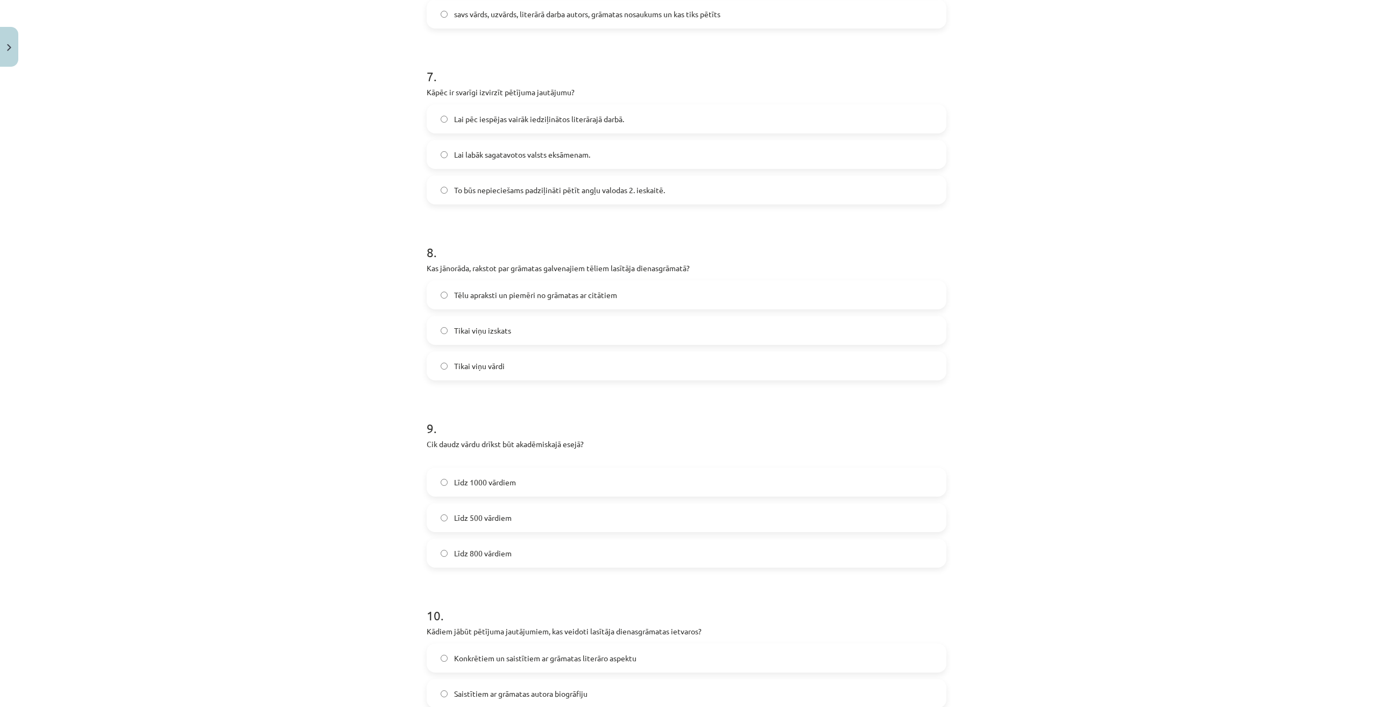
click at [510, 286] on label "Tēlu apraksti un piemēri no grāmatas ar citātiem" at bounding box center [687, 294] width 518 height 27
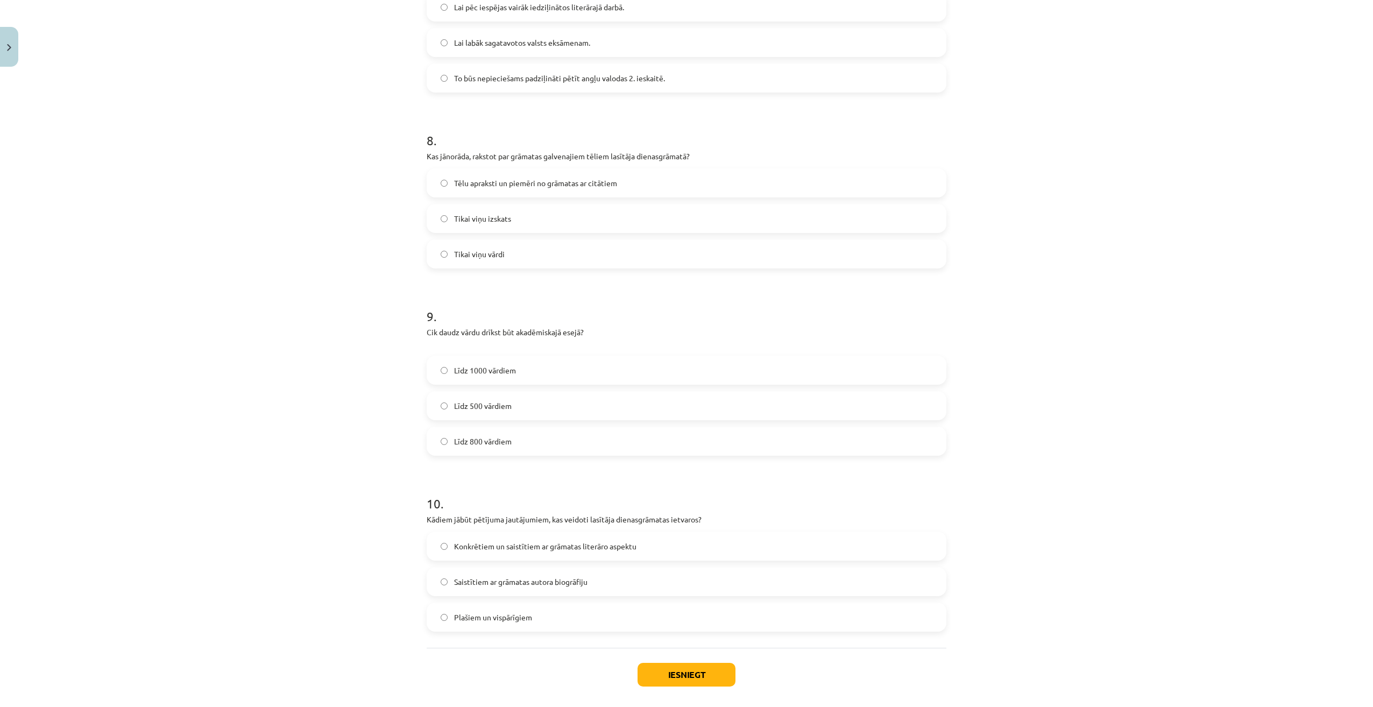
scroll to position [1398, 0]
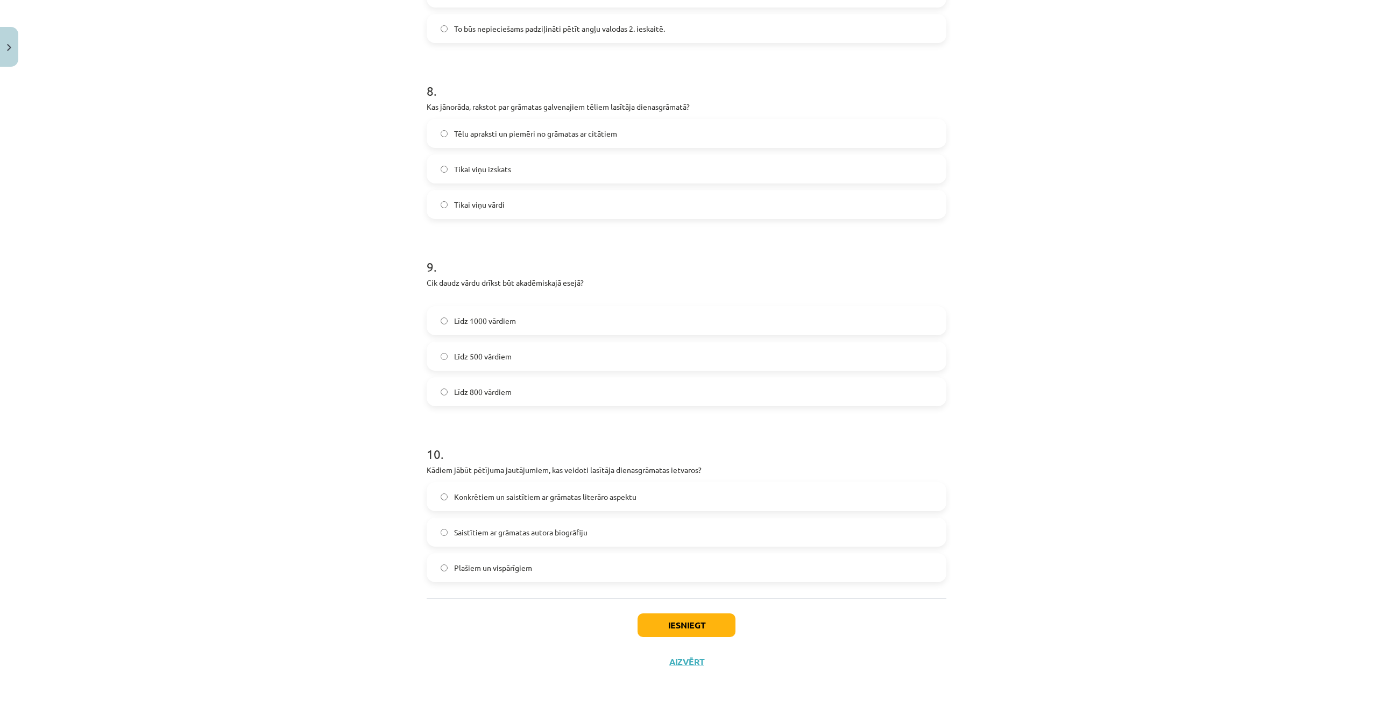
click at [554, 391] on label "Līdz 800 vārdiem" at bounding box center [687, 391] width 518 height 27
click at [601, 497] on span "Konkrētiem un saistītiem ar grāmatas literāro aspektu" at bounding box center [545, 496] width 182 height 11
click at [691, 628] on button "Iesniegt" at bounding box center [687, 625] width 98 height 24
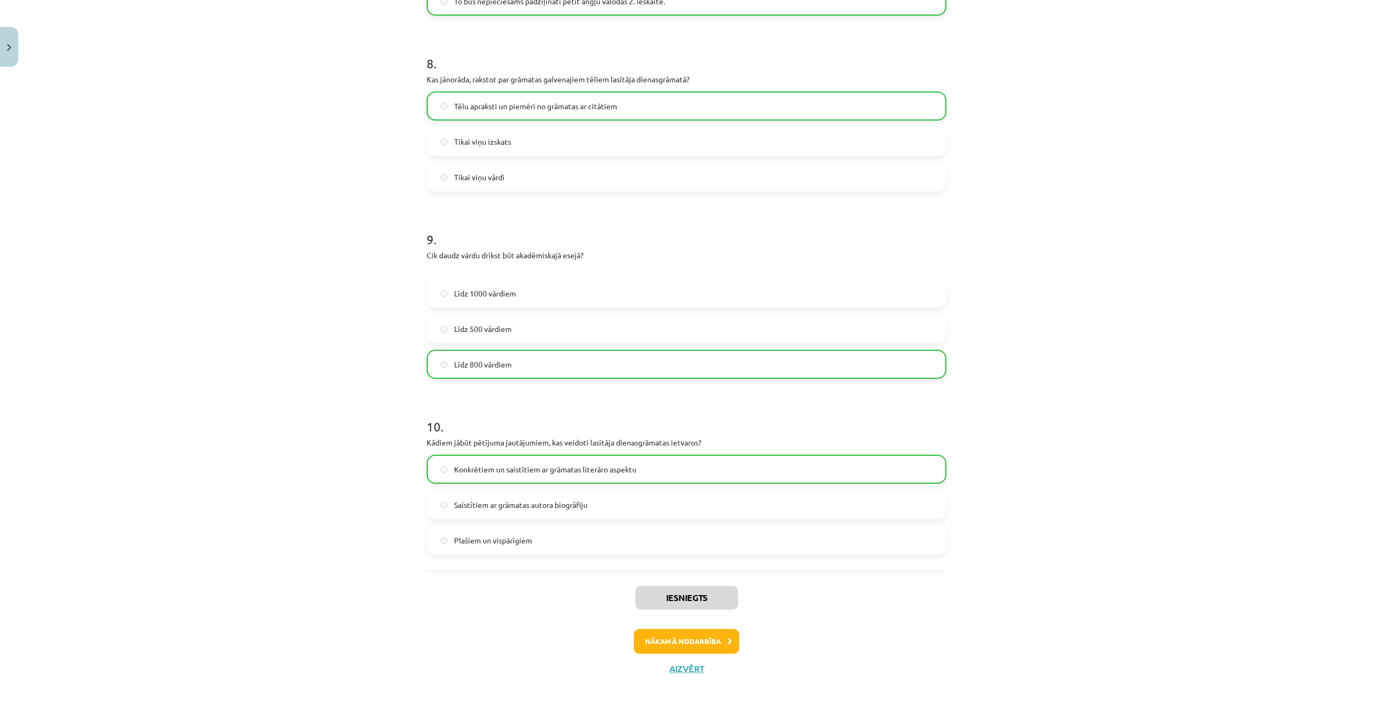
scroll to position [1433, 0]
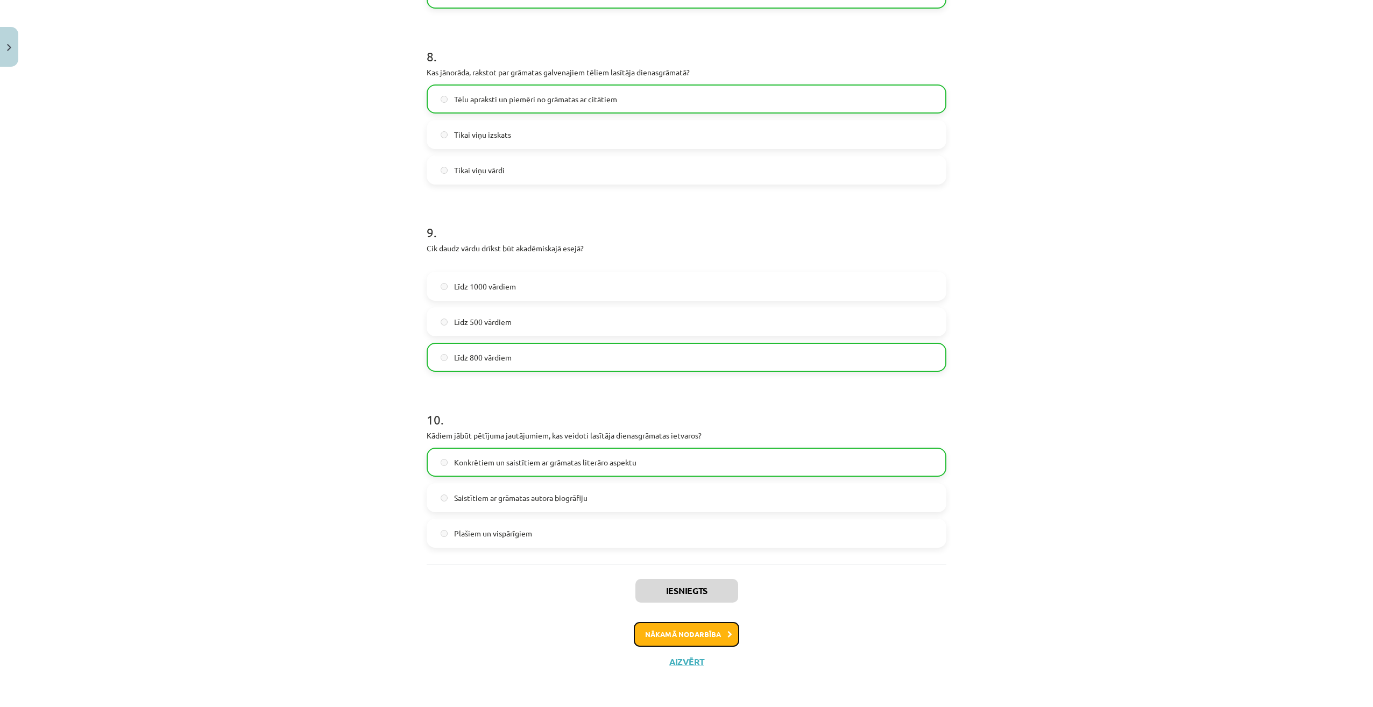
click at [690, 633] on button "Nākamā nodarbība" at bounding box center [686, 634] width 105 height 25
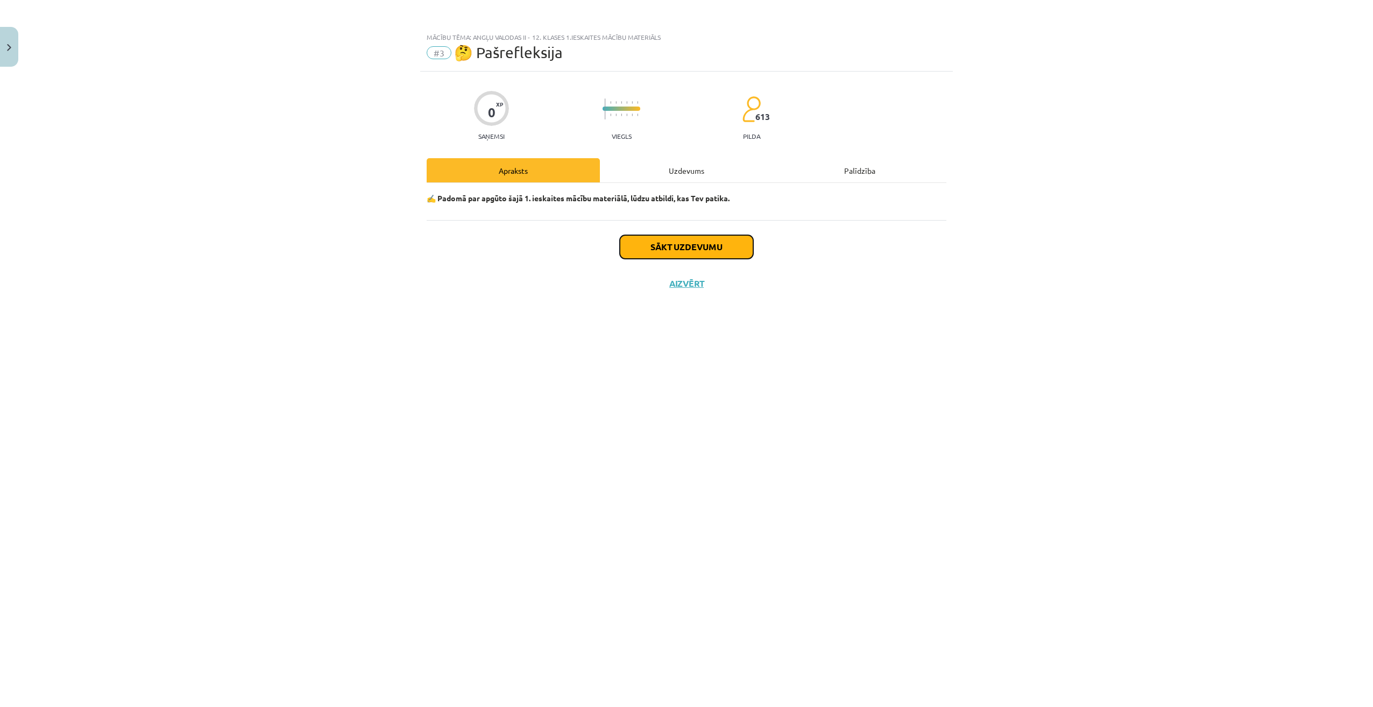
click at [736, 246] on button "Sākt uzdevumu" at bounding box center [686, 247] width 133 height 24
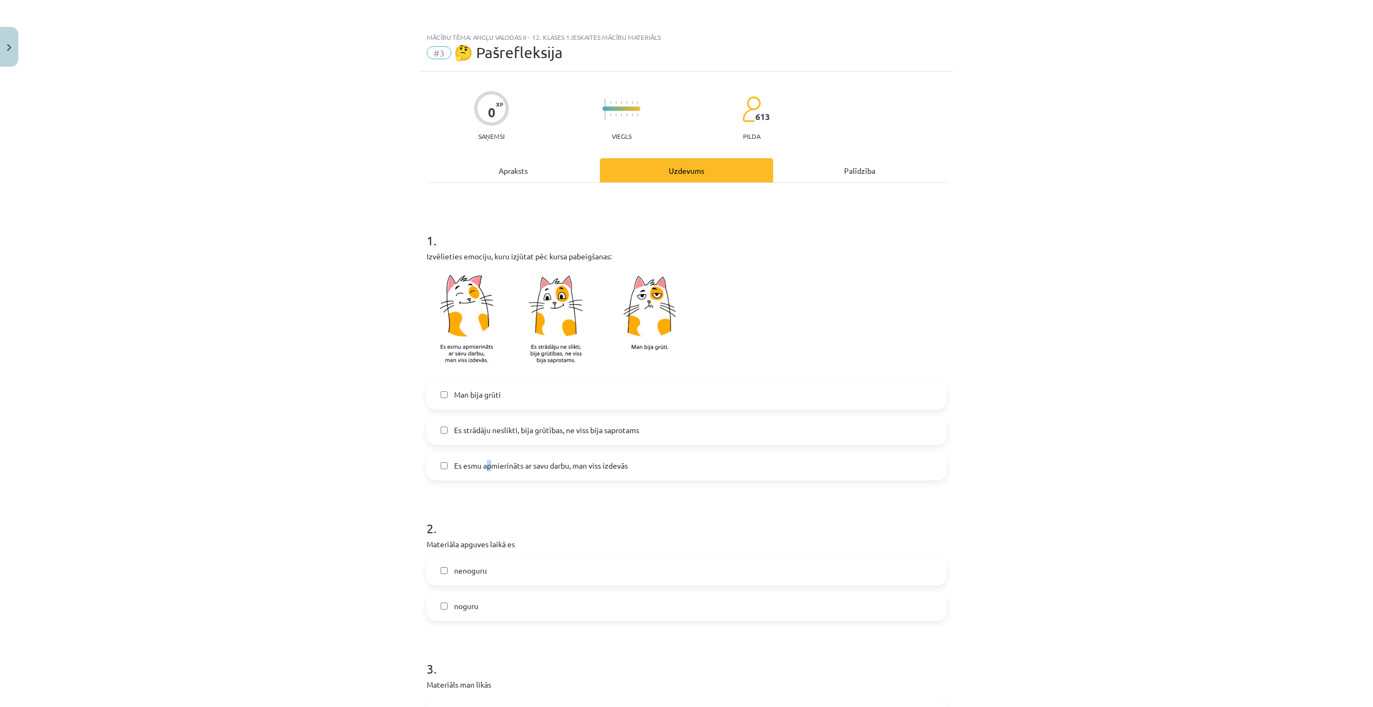
click at [486, 465] on span "Es esmu apmierināts ar savu darbu, man viss izdevās" at bounding box center [541, 465] width 174 height 11
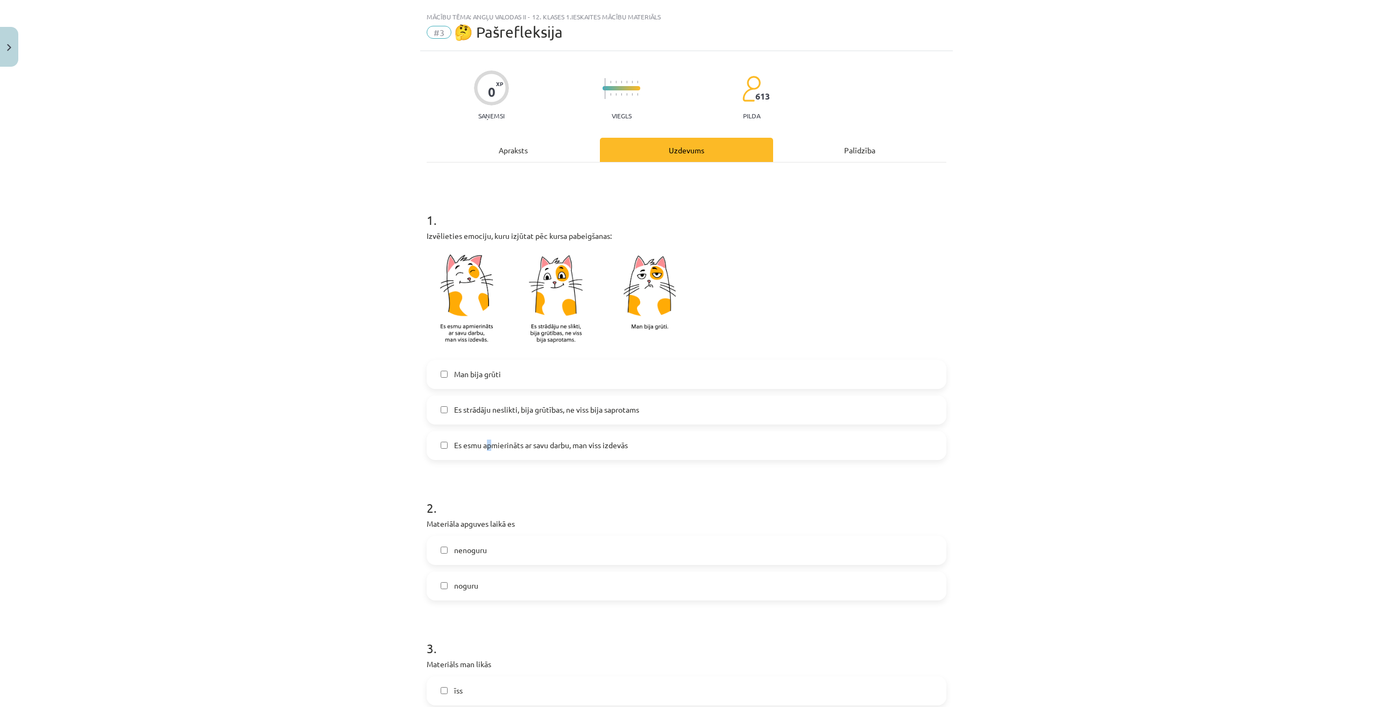
scroll to position [54, 0]
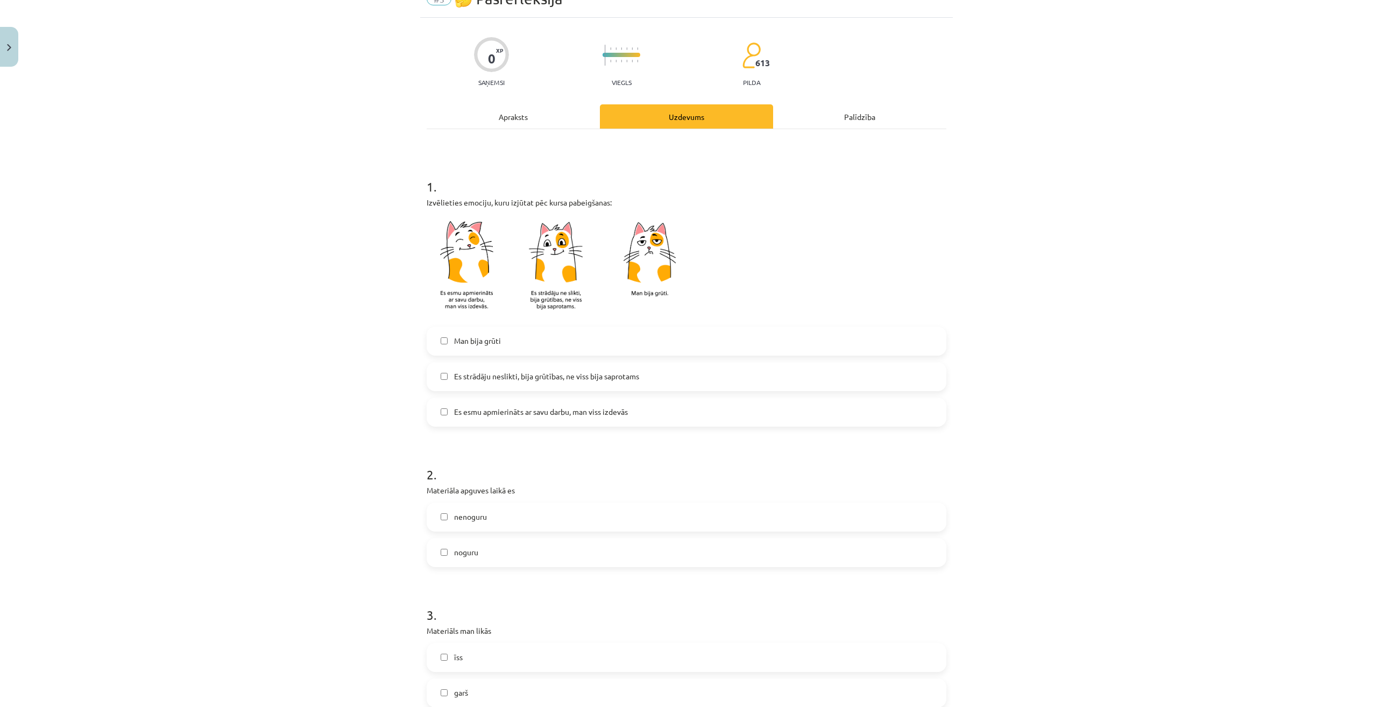
click at [437, 406] on label "Es esmu apmierināts ar savu darbu, man viss izdevās" at bounding box center [687, 412] width 518 height 27
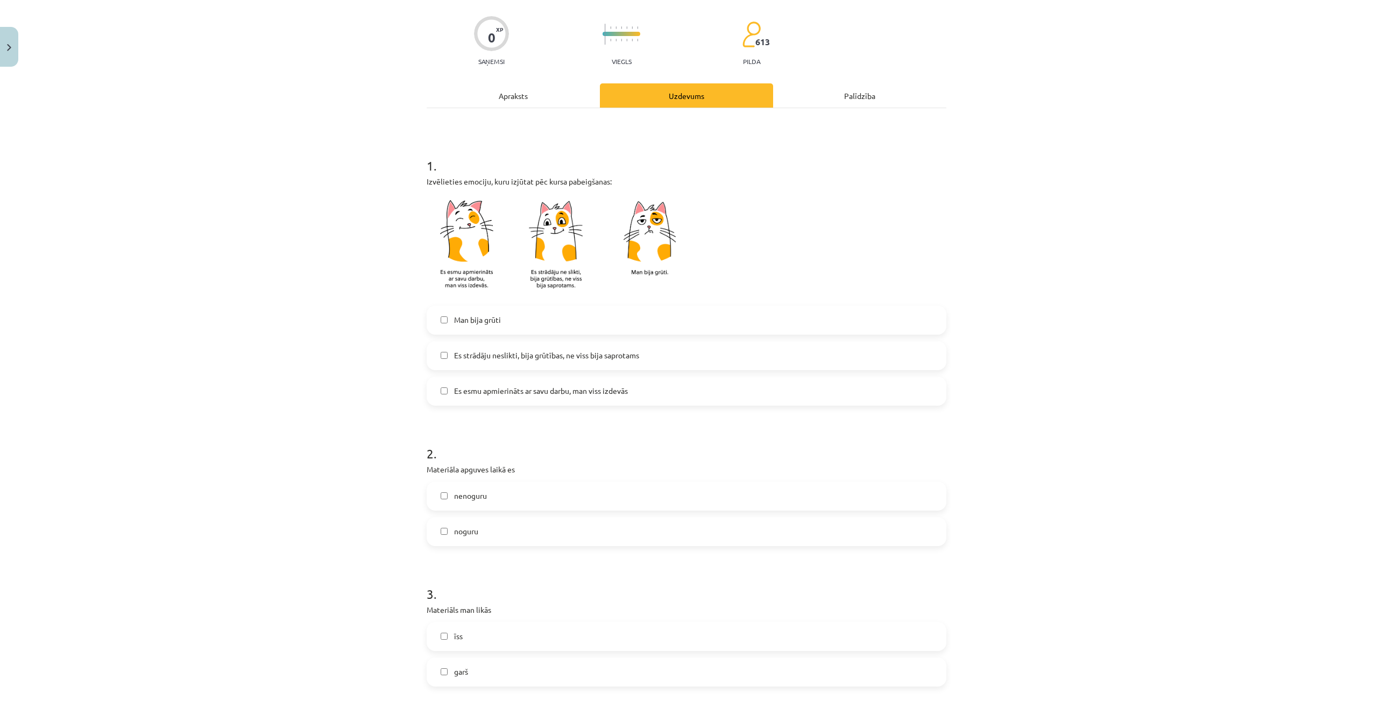
scroll to position [215, 0]
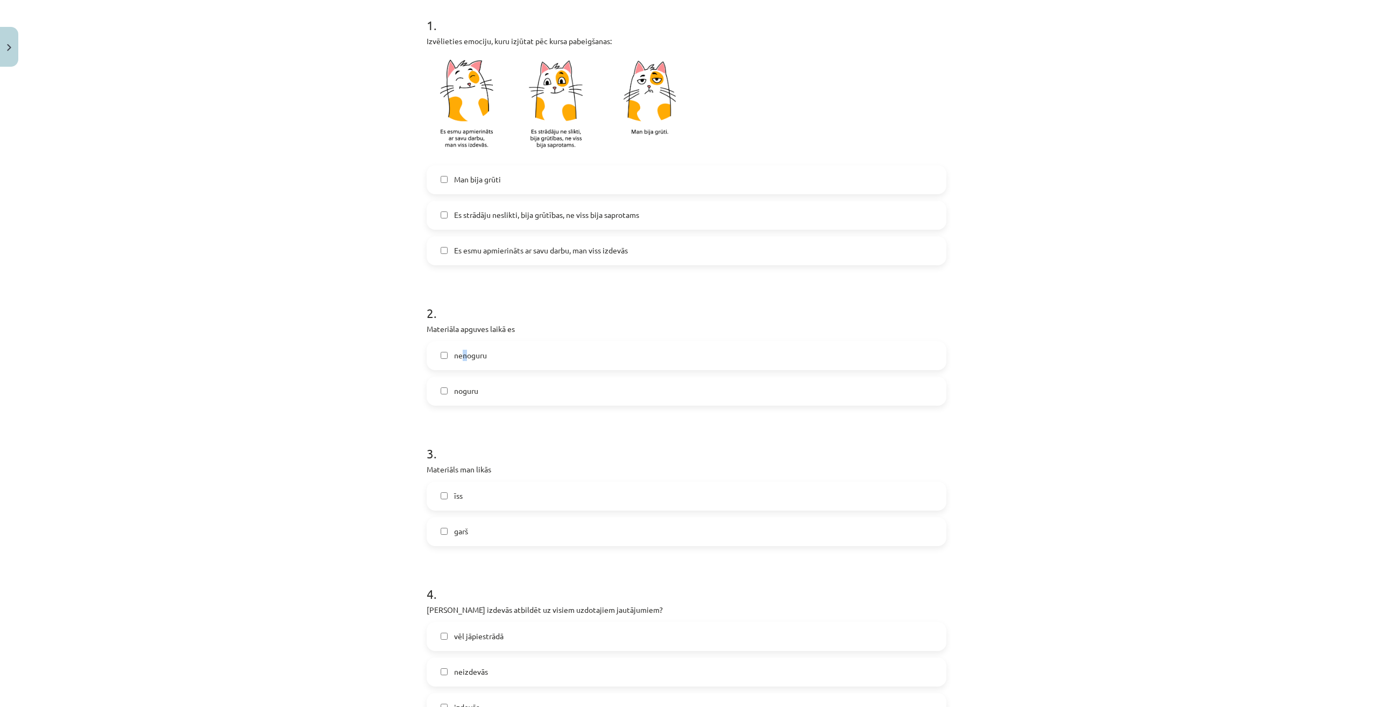
click at [459, 351] on span "nenoguru" at bounding box center [470, 355] width 33 height 11
drag, startPoint x: 459, startPoint y: 351, endPoint x: 445, endPoint y: 353, distance: 14.6
click at [448, 352] on label "nenoguru" at bounding box center [687, 355] width 518 height 27
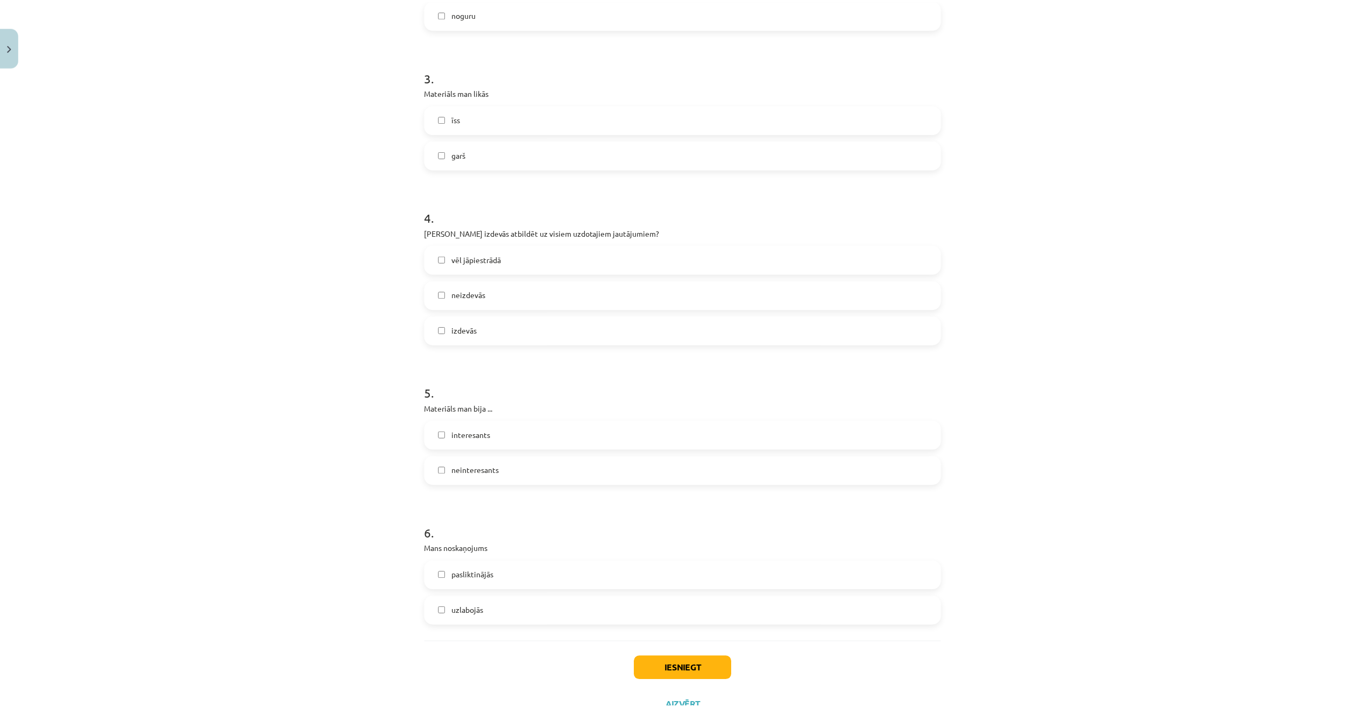
scroll to position [636, 0]
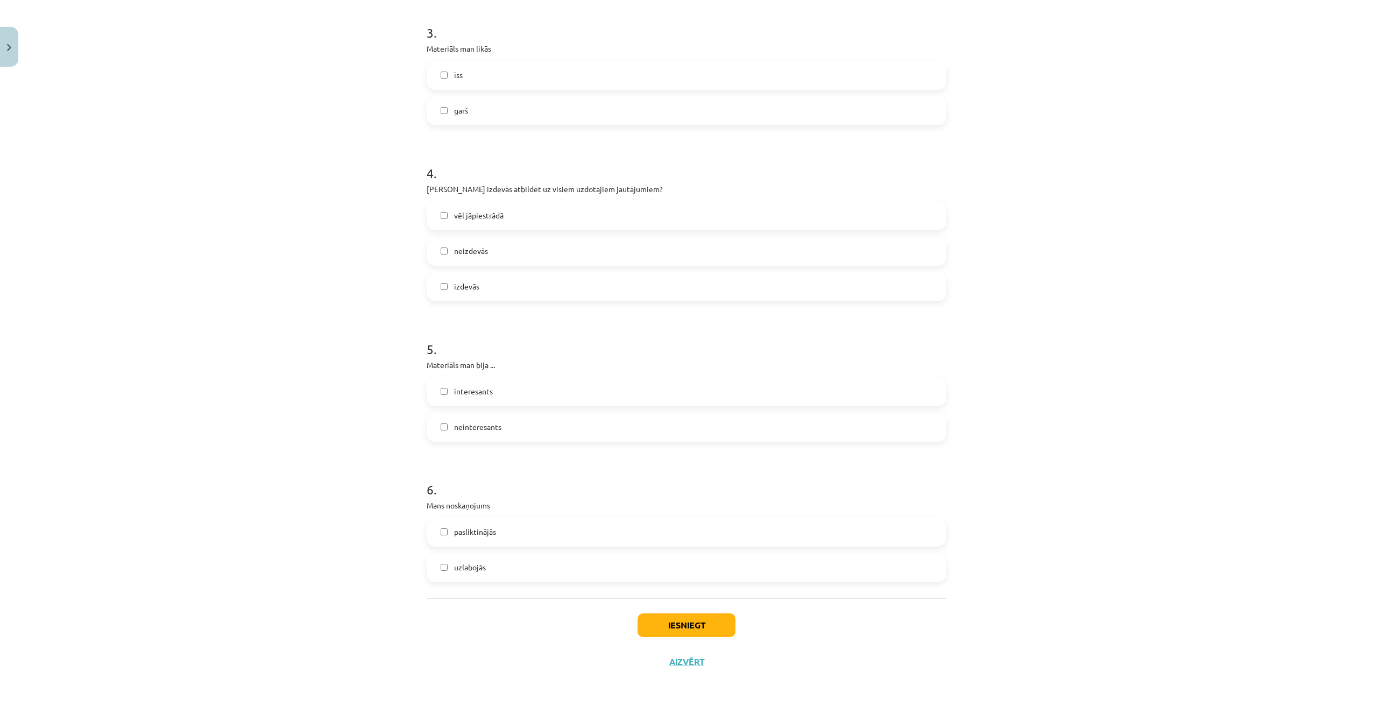
click at [439, 397] on label "interesants" at bounding box center [687, 391] width 518 height 27
click at [663, 629] on button "Iesniegt" at bounding box center [687, 625] width 98 height 24
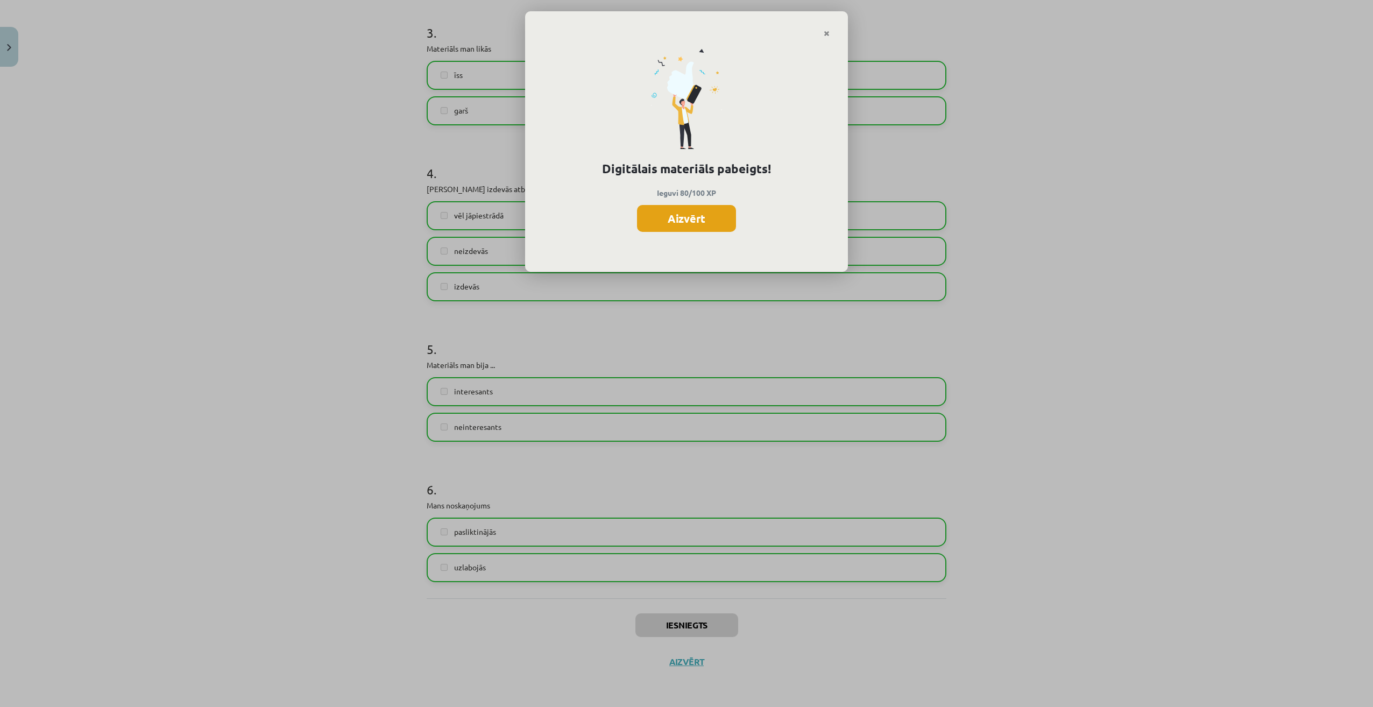
click at [688, 218] on button "Aizvērt" at bounding box center [686, 218] width 99 height 27
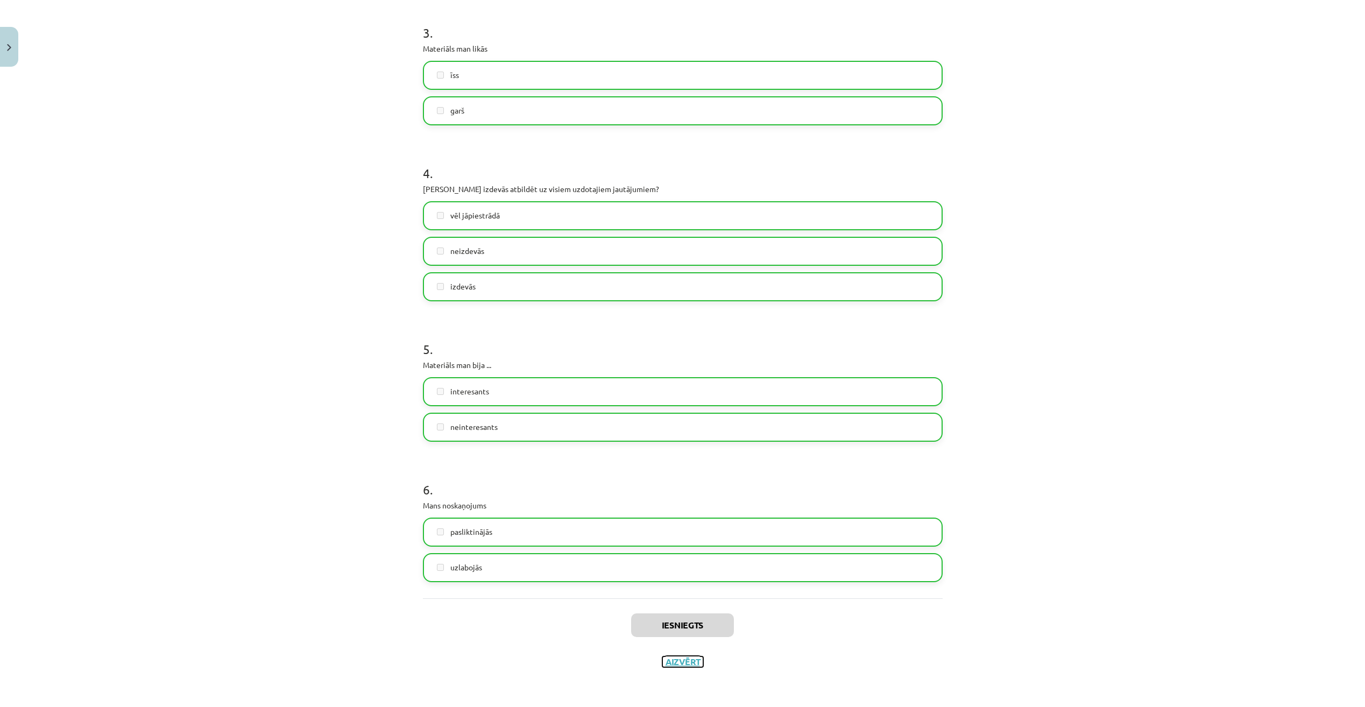
click at [674, 663] on button "Aizvērt" at bounding box center [682, 661] width 41 height 11
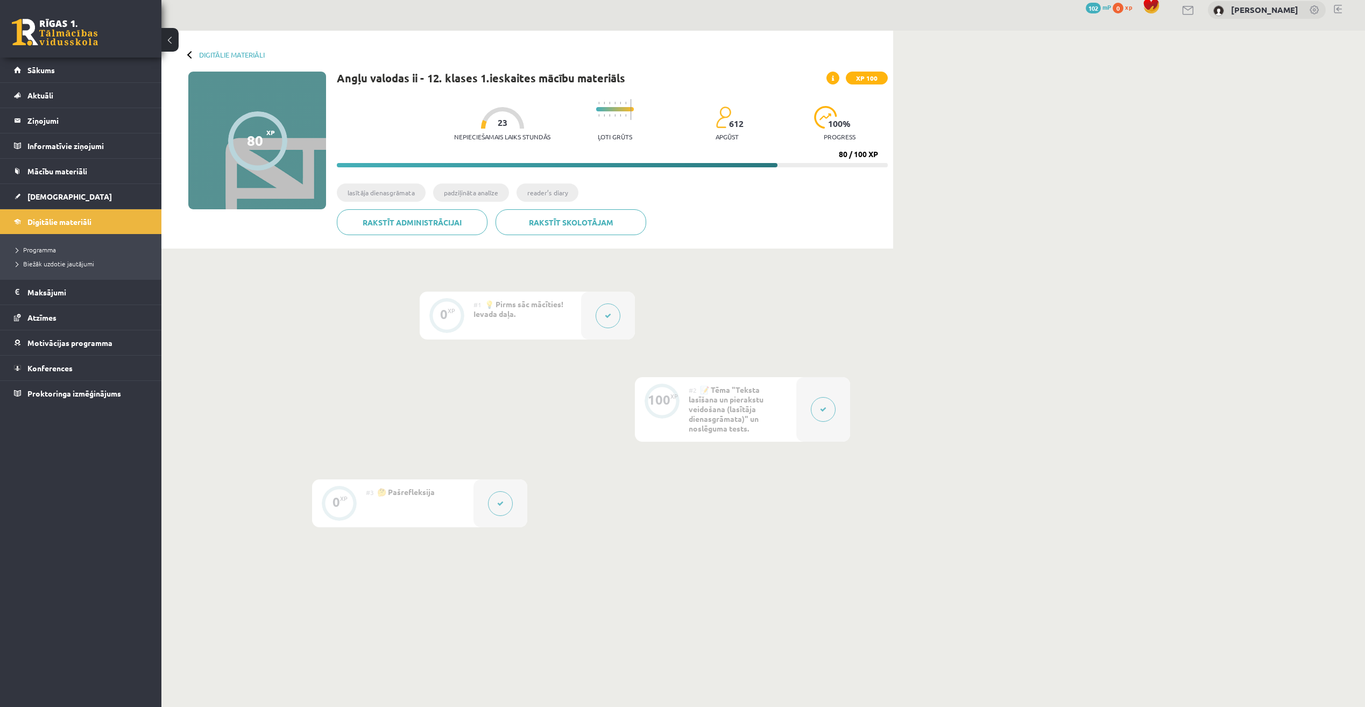
scroll to position [0, 0]
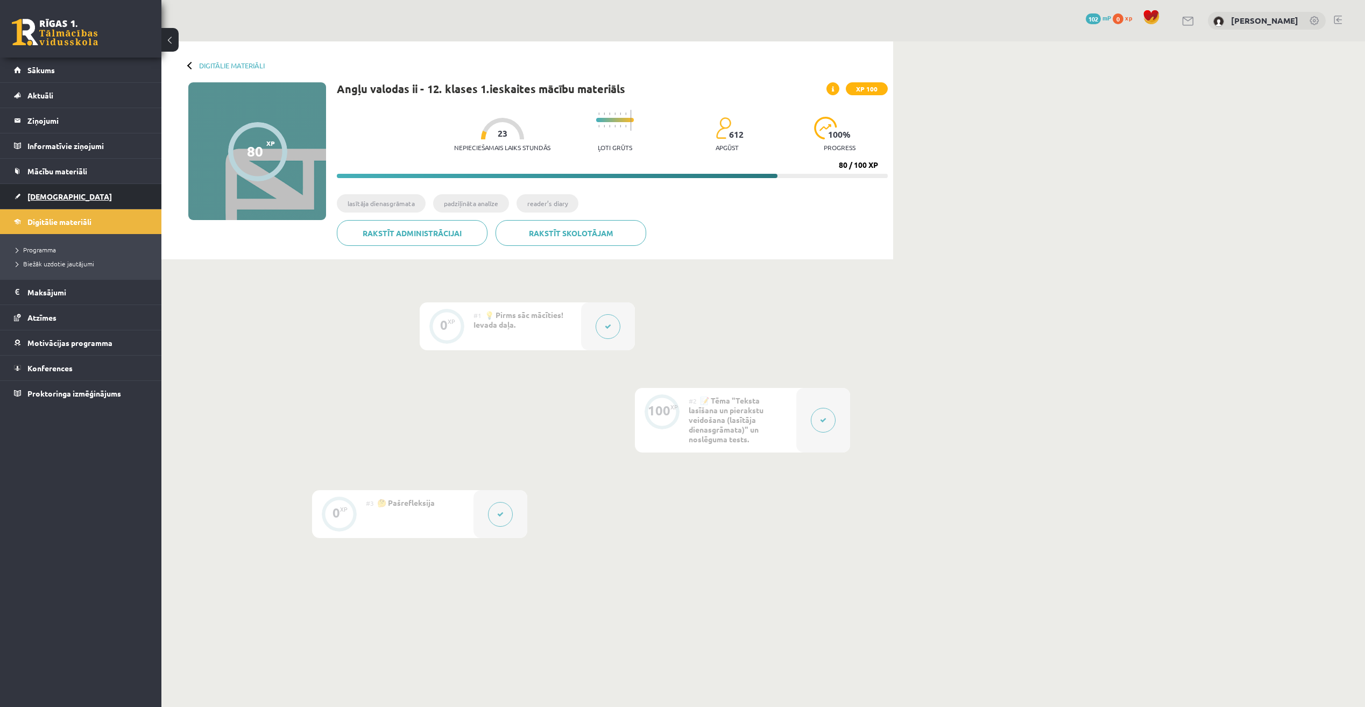
click at [78, 200] on link "[DEMOGRAPHIC_DATA]" at bounding box center [81, 196] width 134 height 25
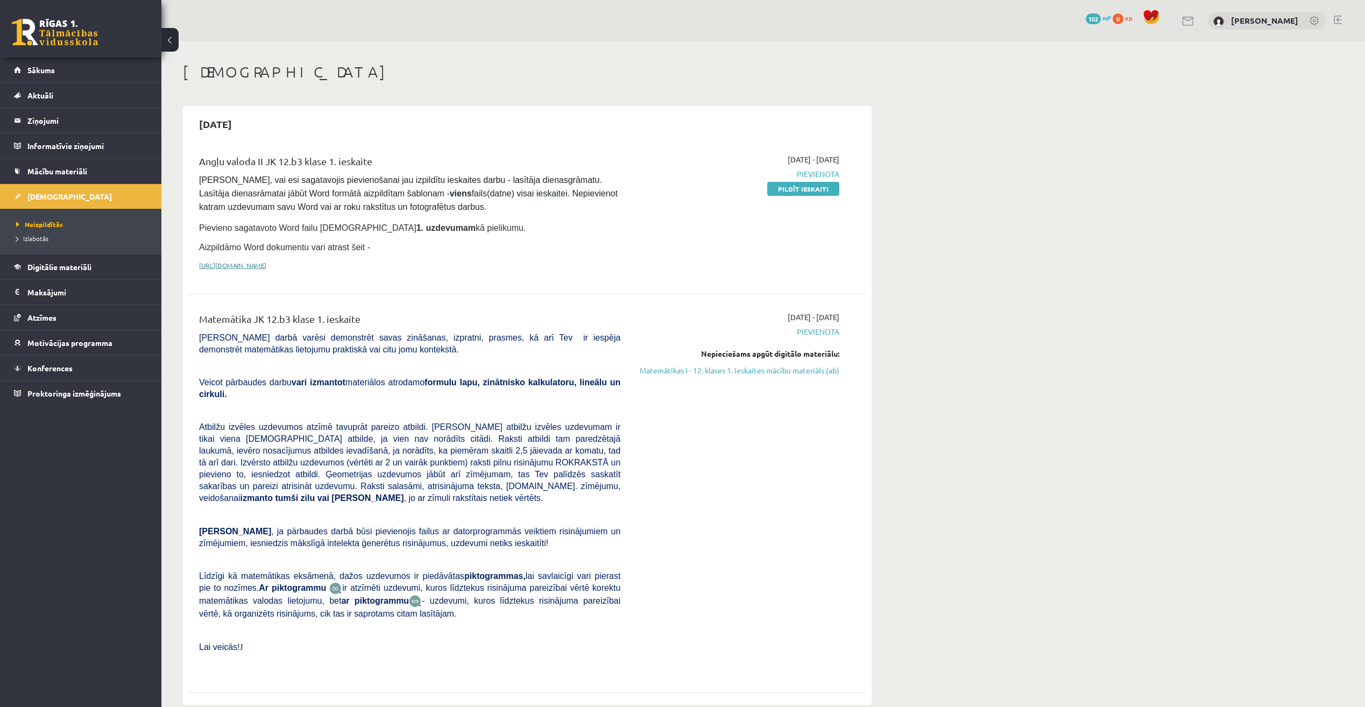
click at [232, 264] on link "[URL][DOMAIN_NAME]" at bounding box center [232, 265] width 67 height 9
click at [263, 262] on link "[URL][DOMAIN_NAME]" at bounding box center [232, 265] width 67 height 9
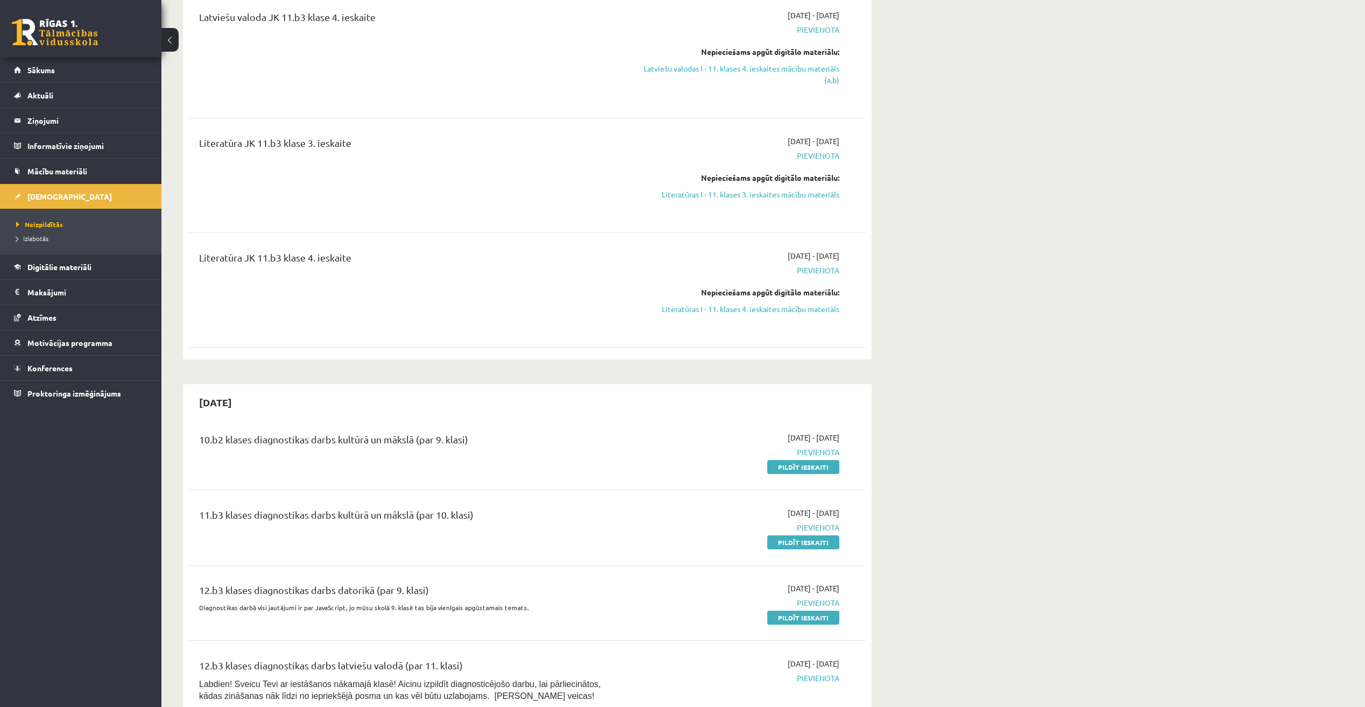
scroll to position [1991, 0]
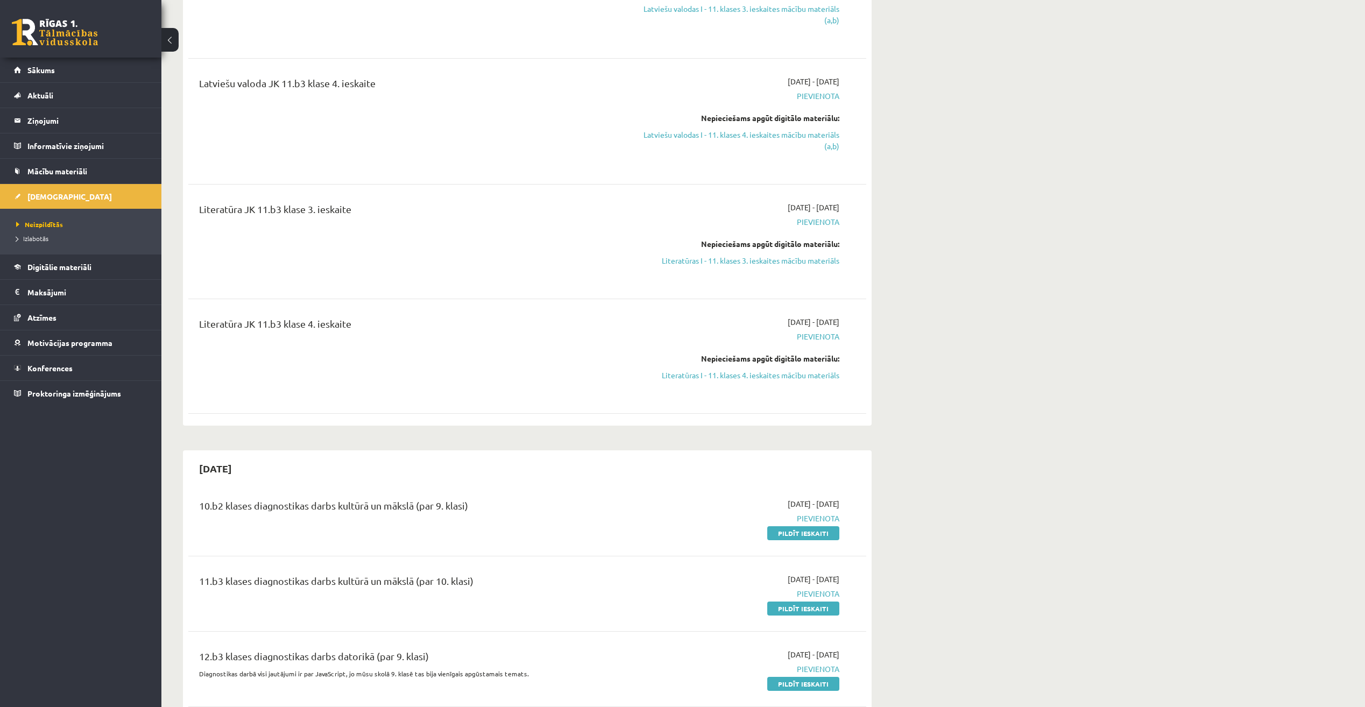
click at [821, 331] on span "Pievienota" at bounding box center [737, 336] width 203 height 11
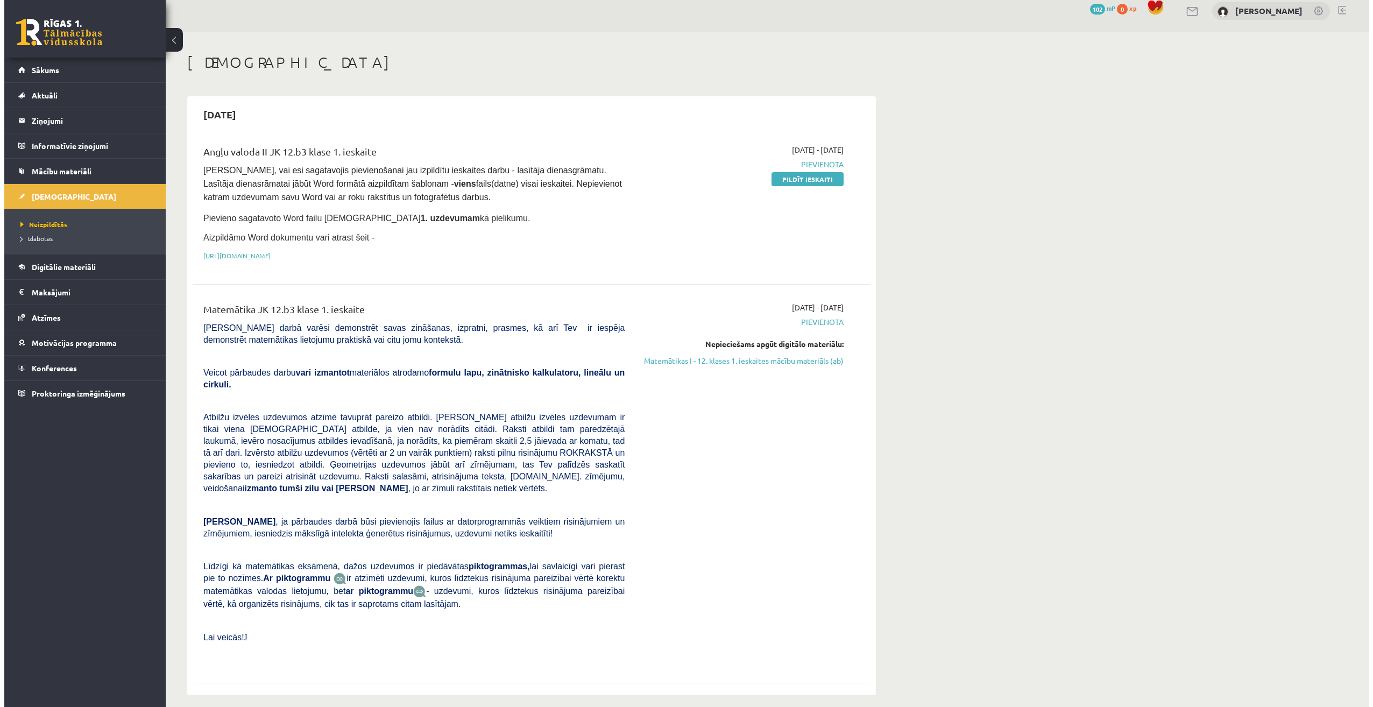
scroll to position [0, 0]
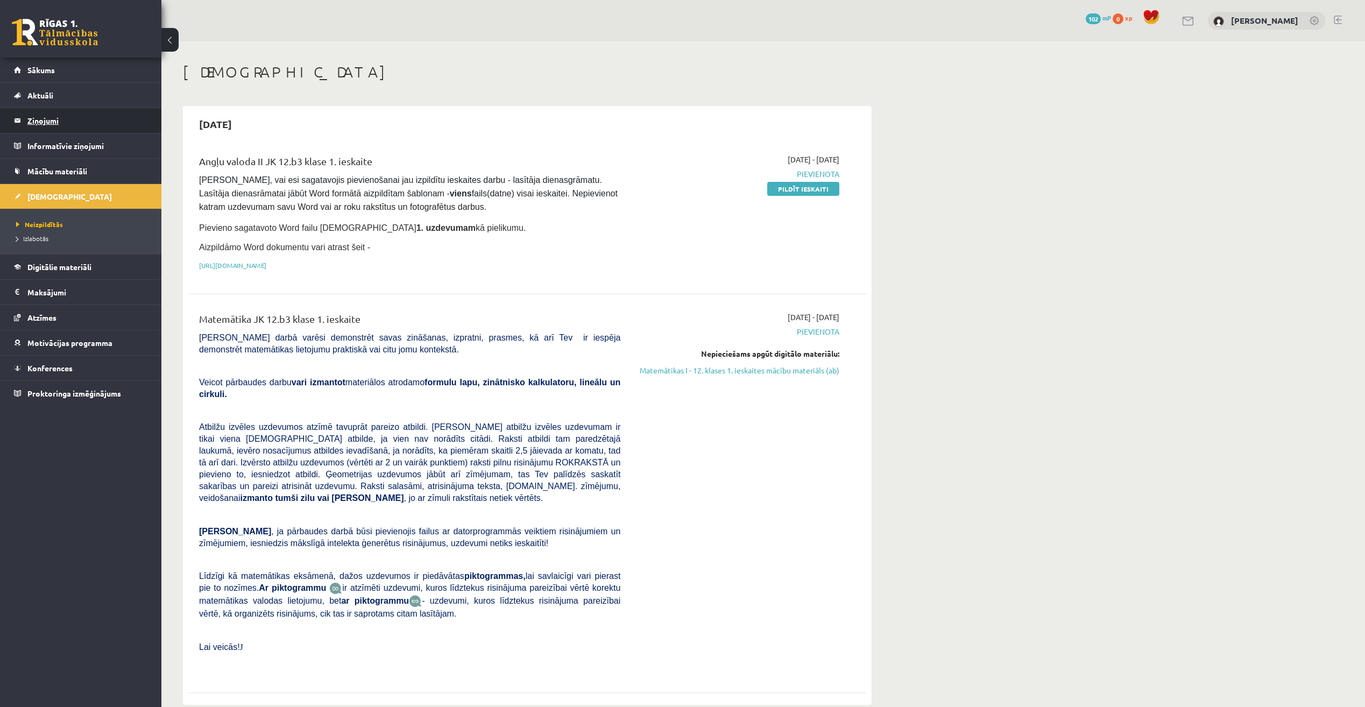
click at [51, 124] on legend "Ziņojumi 0" at bounding box center [87, 120] width 121 height 25
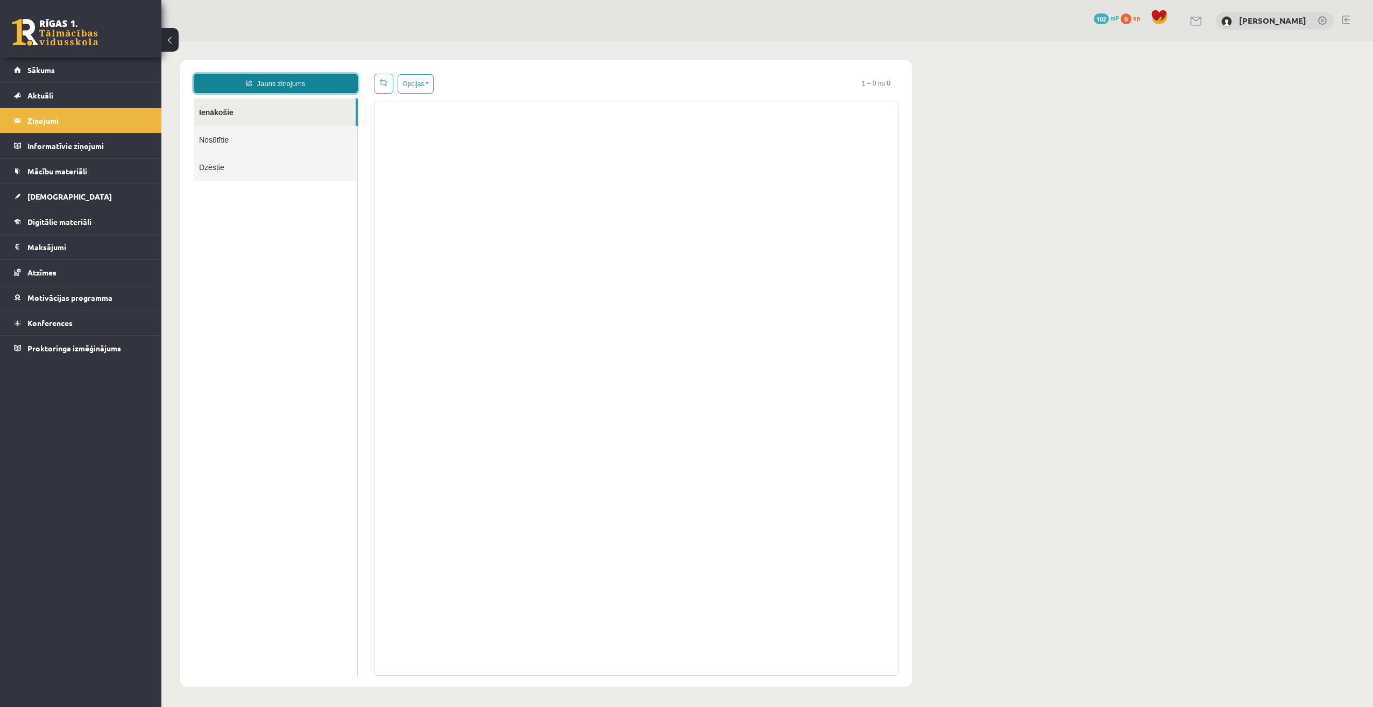
click at [286, 75] on link "Jauns ziņojums" at bounding box center [276, 83] width 164 height 19
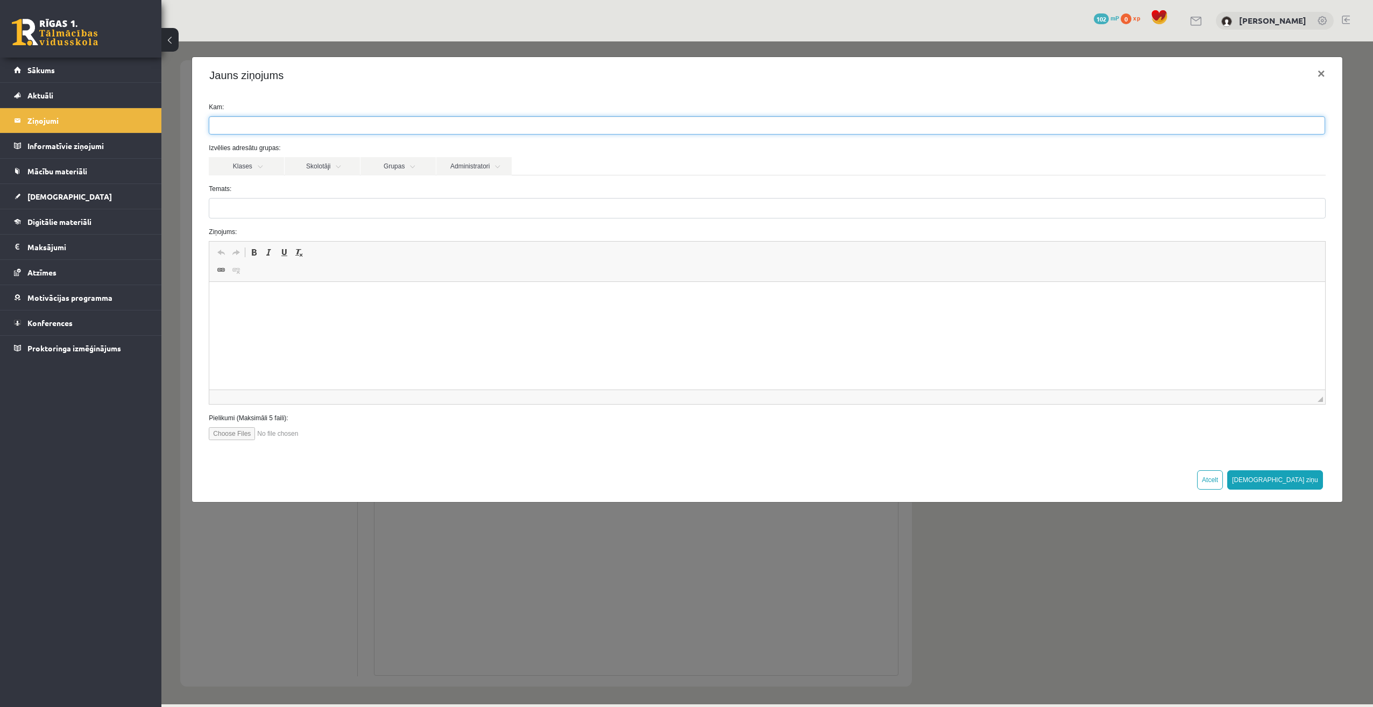
click at [277, 124] on ul at bounding box center [766, 125] width 1115 height 17
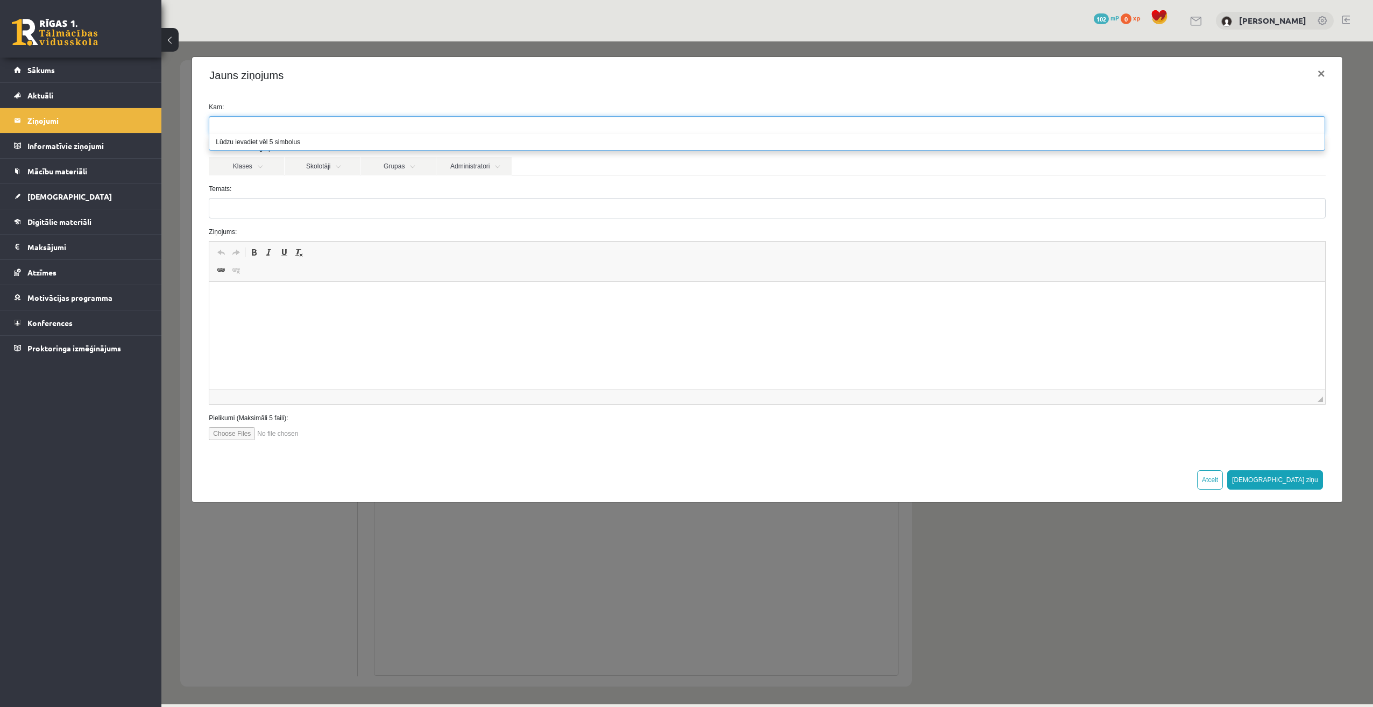
click at [299, 146] on li "Lūdzu ievadiet vēl 5 simbolus" at bounding box center [766, 142] width 1115 height 16
click at [696, 169] on div "Klases Skolotāji Grupas Administratori" at bounding box center [767, 166] width 1116 height 18
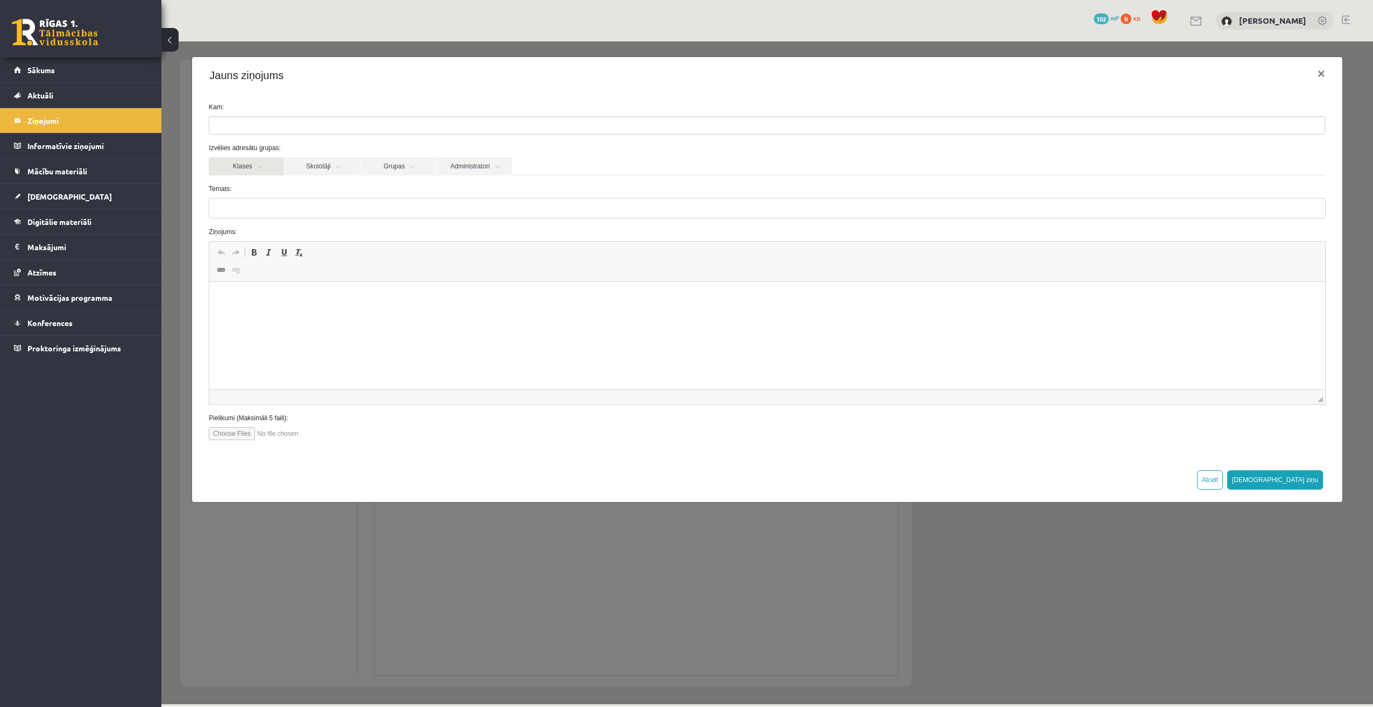
click at [273, 167] on link "Klases" at bounding box center [246, 166] width 75 height 18
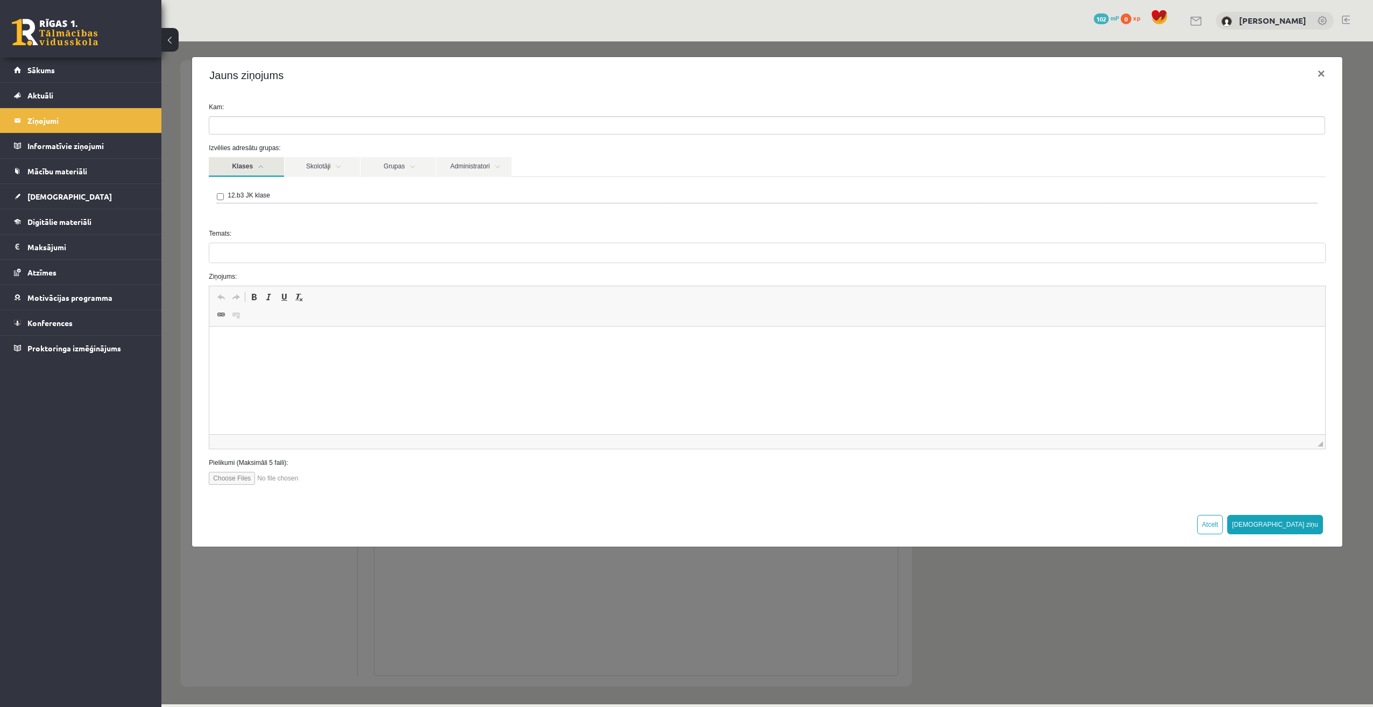
click at [272, 167] on link "Klases" at bounding box center [246, 167] width 75 height 20
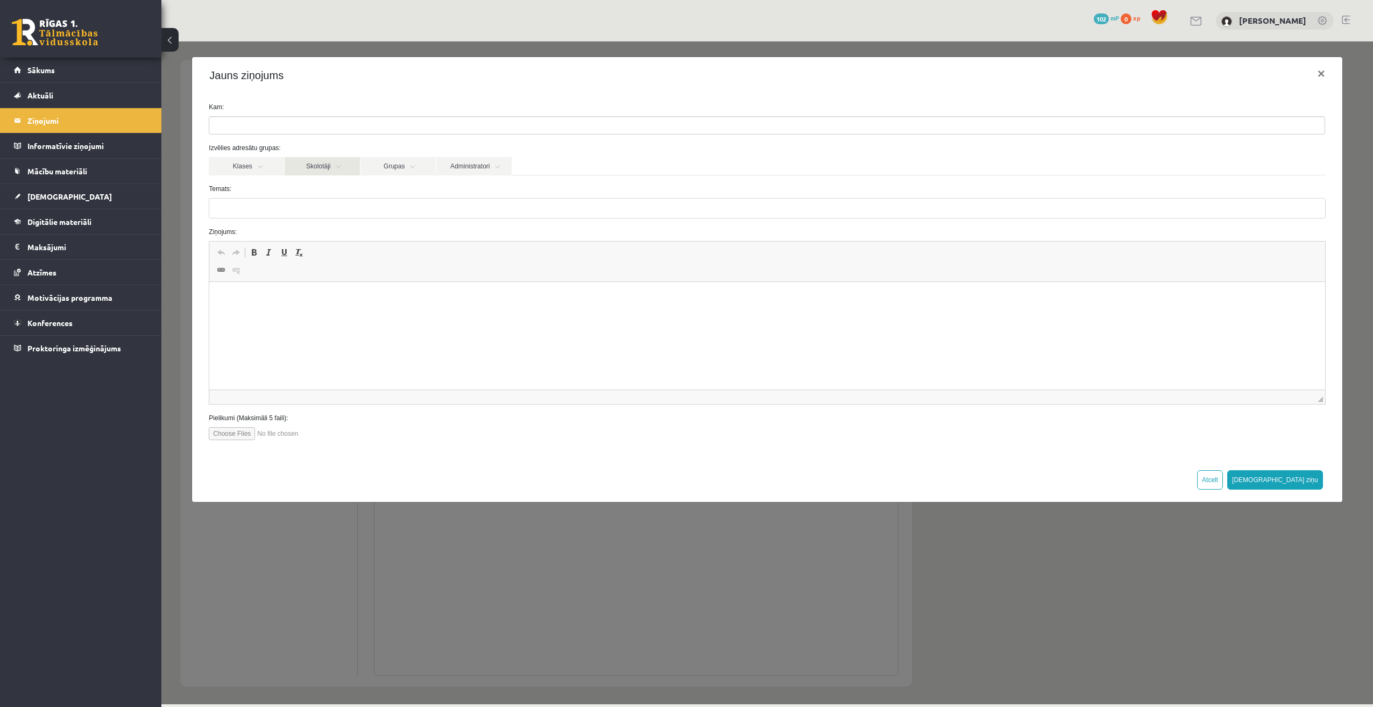
click at [350, 169] on link "Skolotāji" at bounding box center [322, 166] width 75 height 18
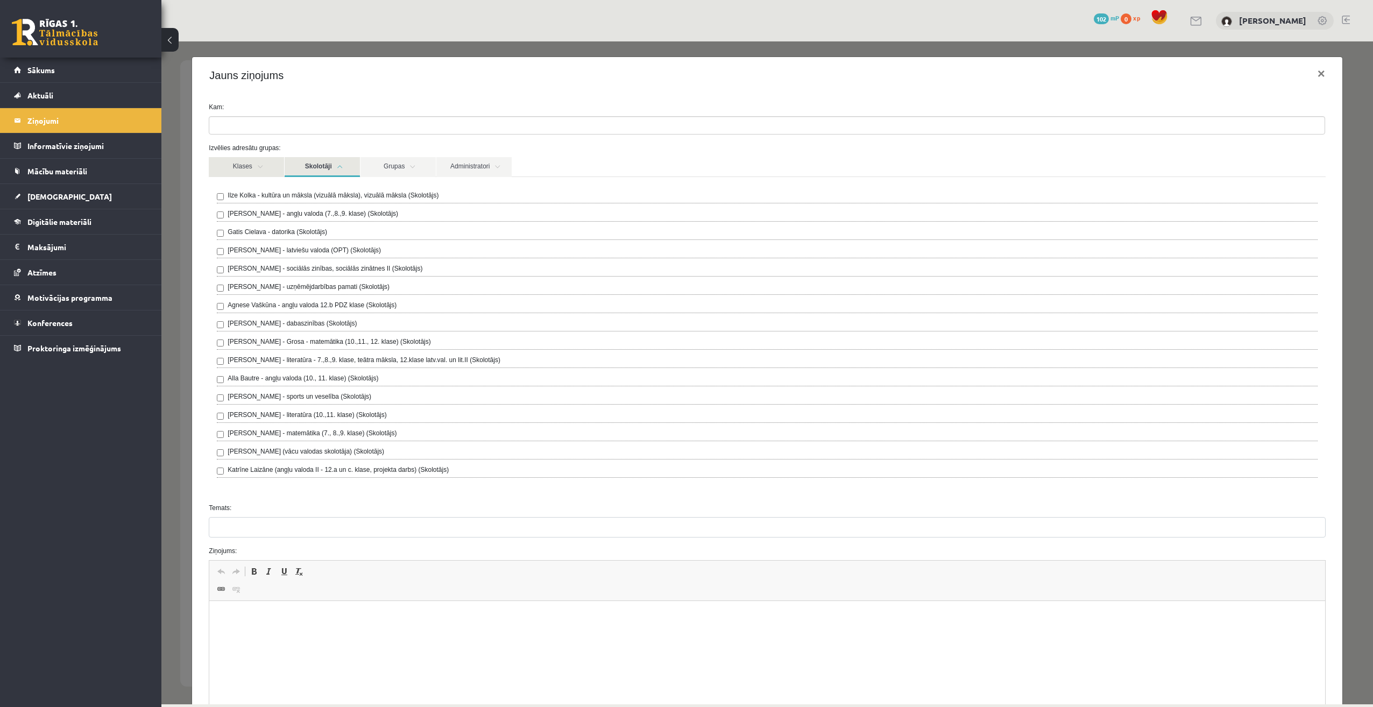
click at [243, 171] on link "Klases" at bounding box center [246, 167] width 75 height 20
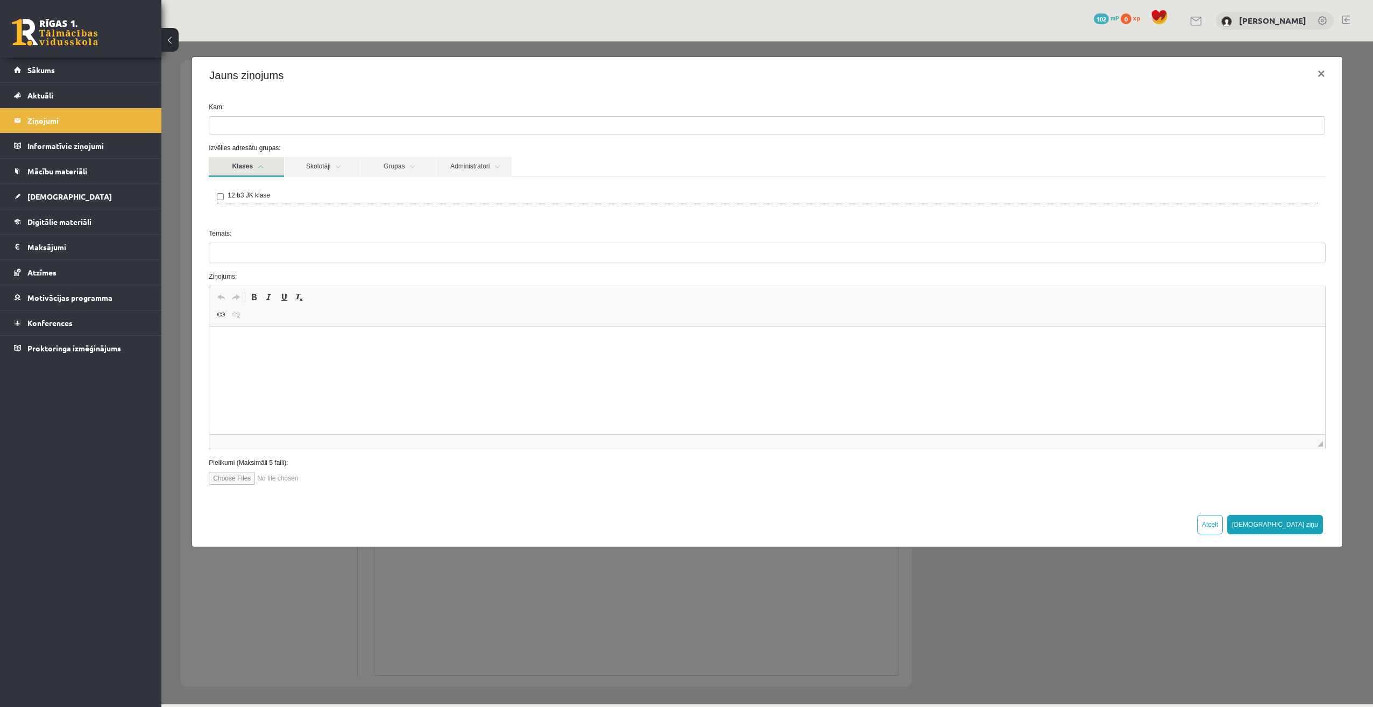
click at [236, 197] on label "12.b3 JK klase" at bounding box center [249, 195] width 43 height 10
click at [340, 167] on link "Skolotāji" at bounding box center [322, 167] width 75 height 20
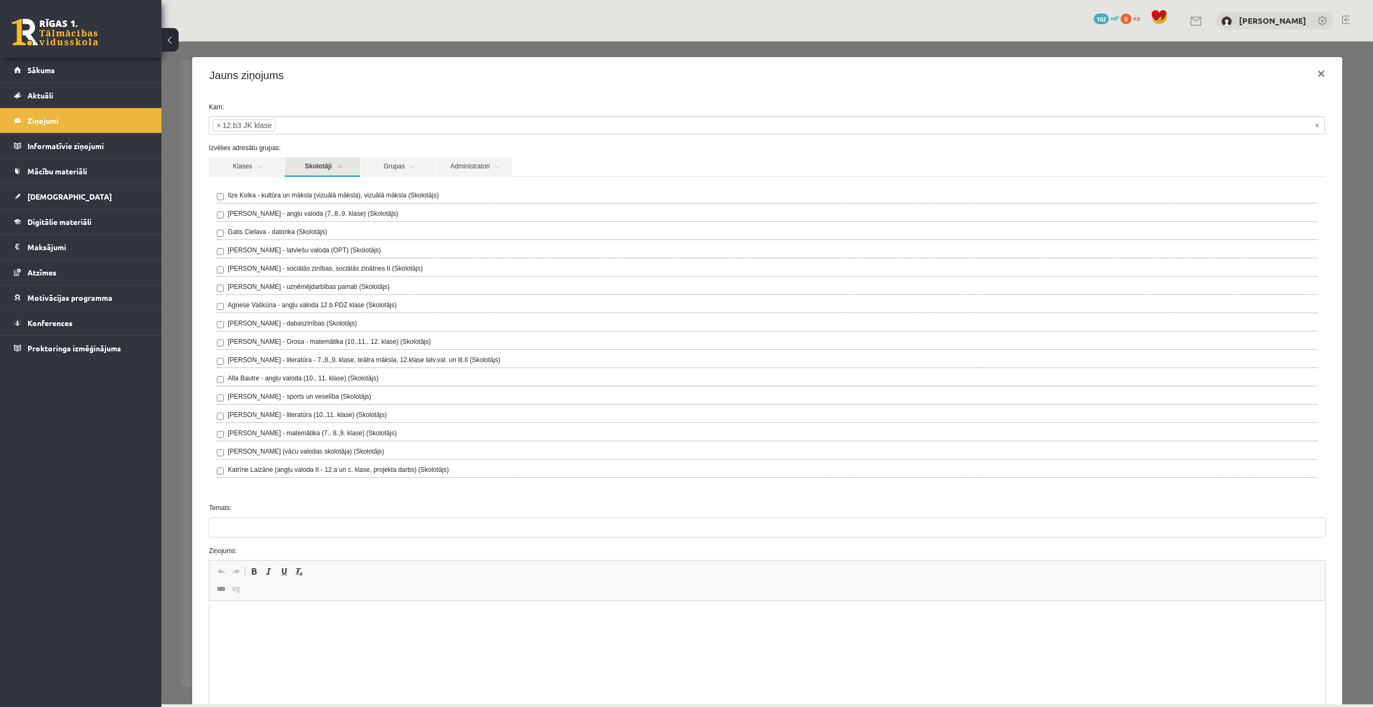
click at [219, 302] on div "Agnese Vaškūna - angļu valoda 12.b PDZ klase (Skolotājs)" at bounding box center [767, 306] width 1100 height 13
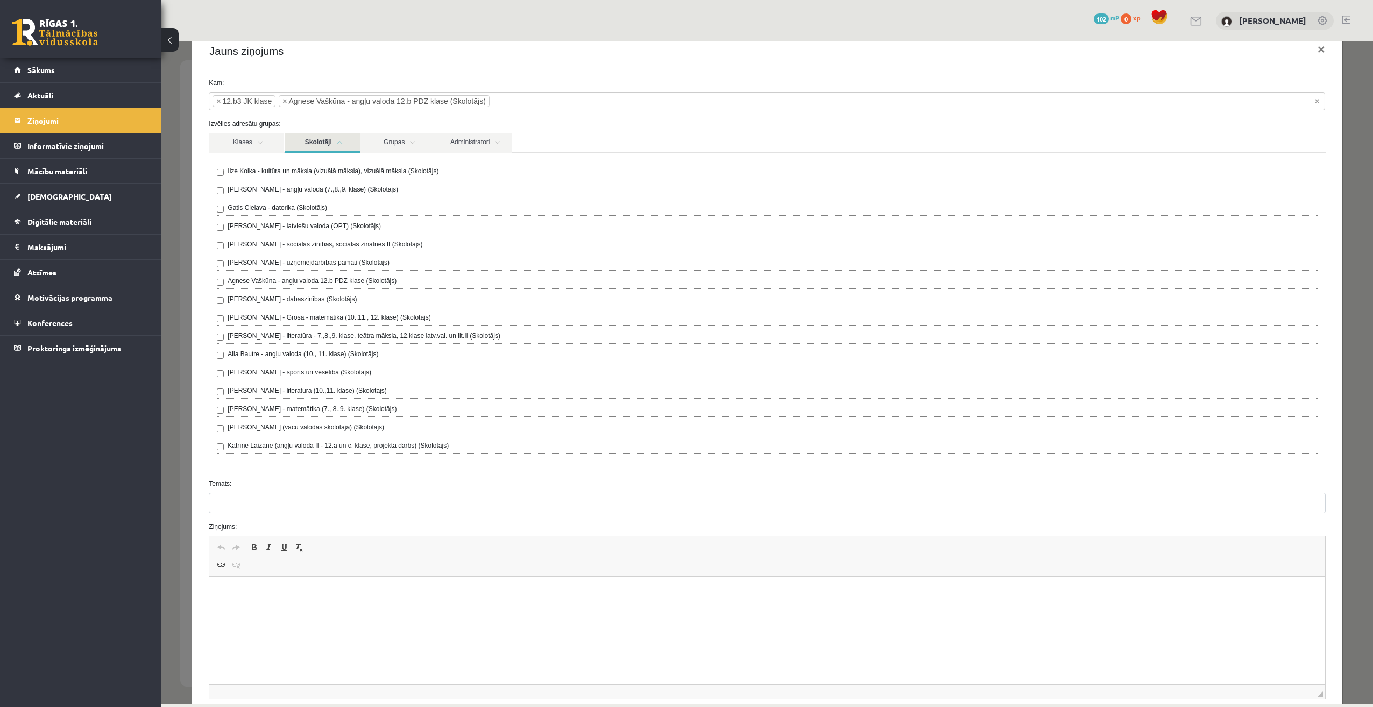
scroll to position [132, 0]
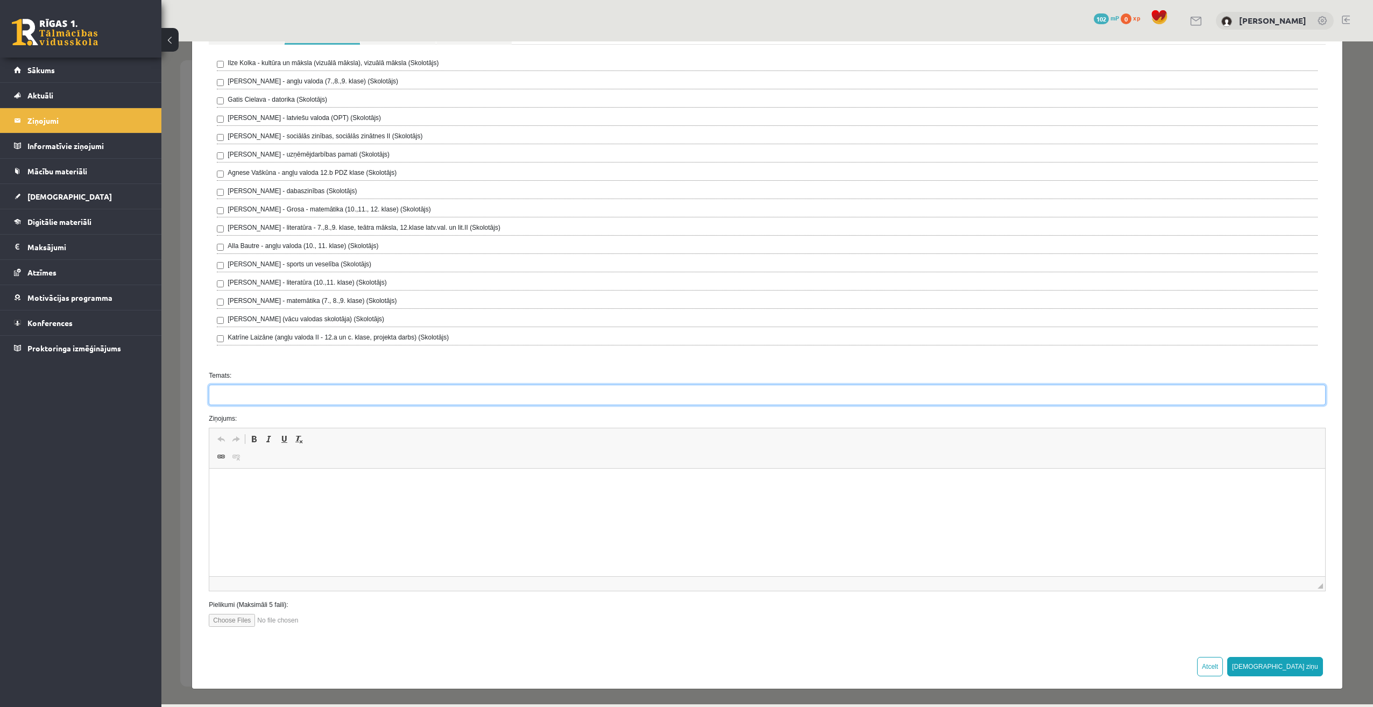
click at [317, 402] on input "Temats:" at bounding box center [767, 395] width 1116 height 20
type input "*"
type input "********"
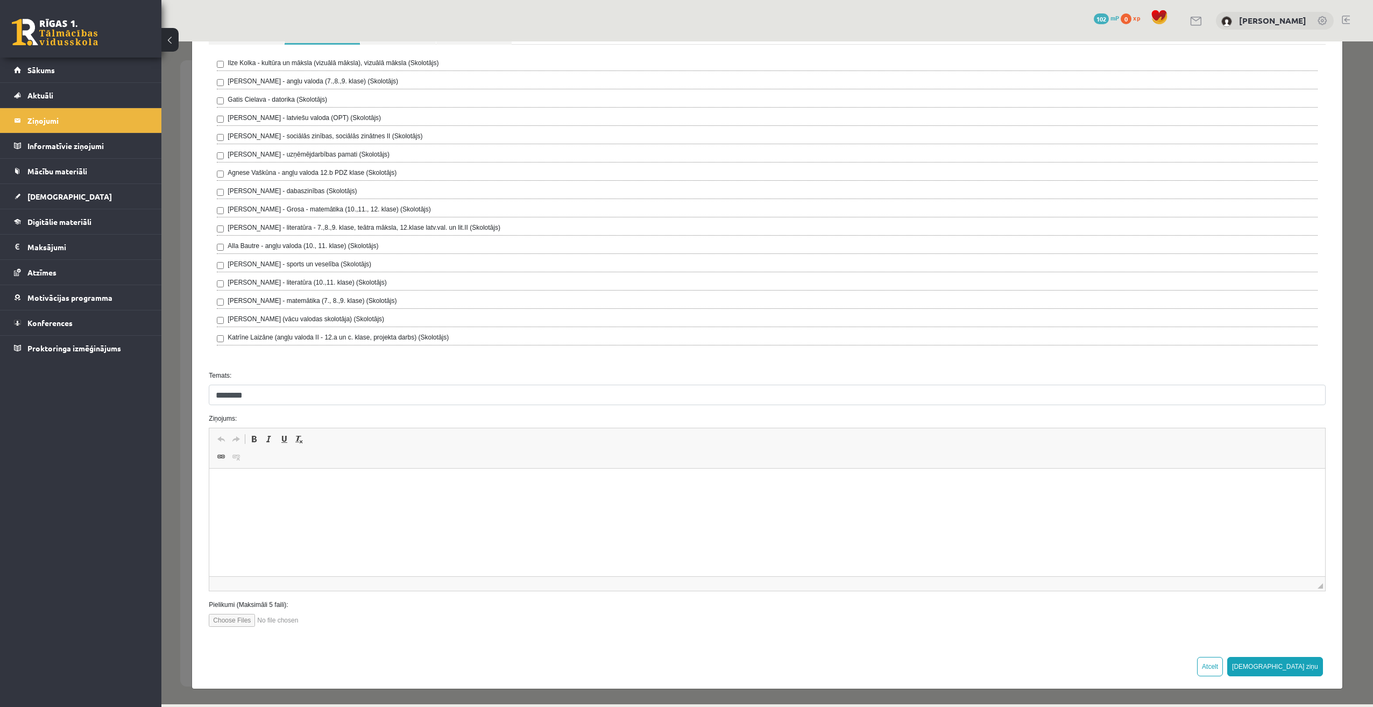
click at [329, 495] on html at bounding box center [766, 485] width 1115 height 33
click at [1298, 670] on button "[DEMOGRAPHIC_DATA] ziņu" at bounding box center [1275, 666] width 96 height 19
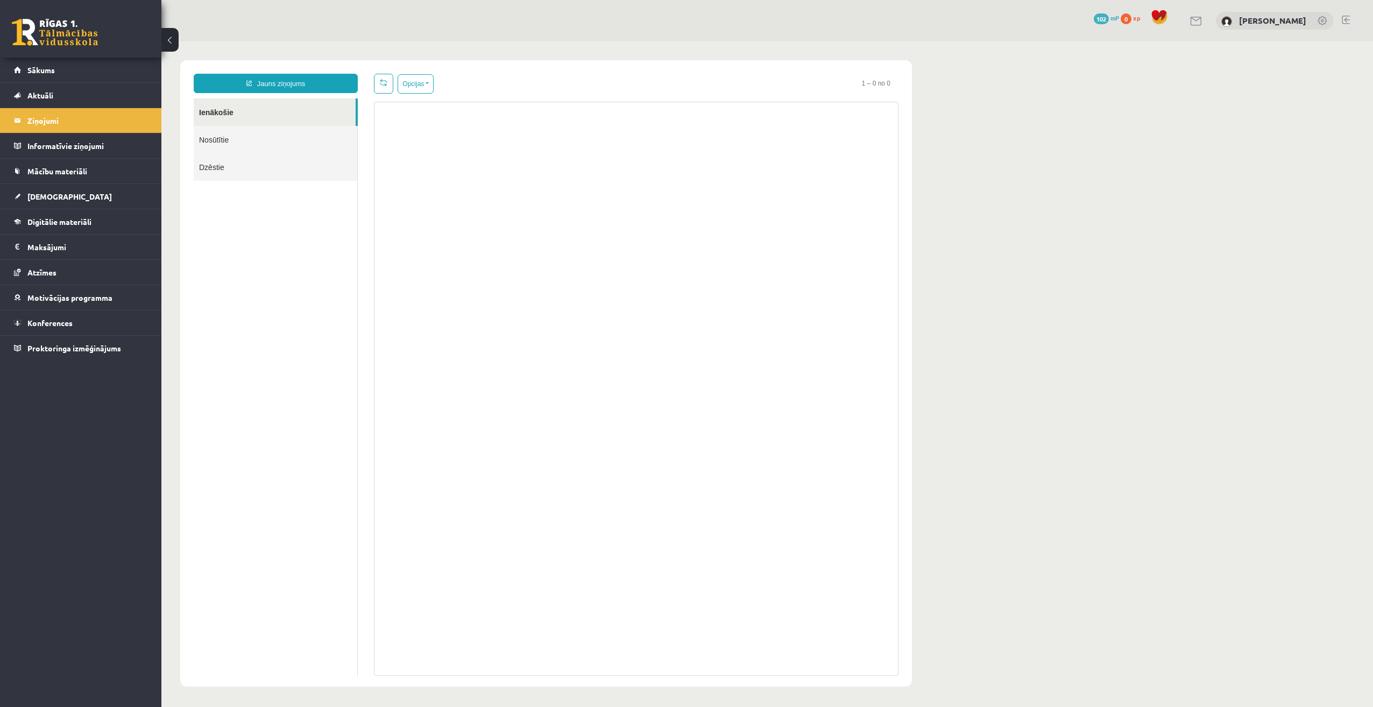
scroll to position [0, 0]
click at [236, 147] on link "Nosūtītie" at bounding box center [276, 139] width 164 height 27
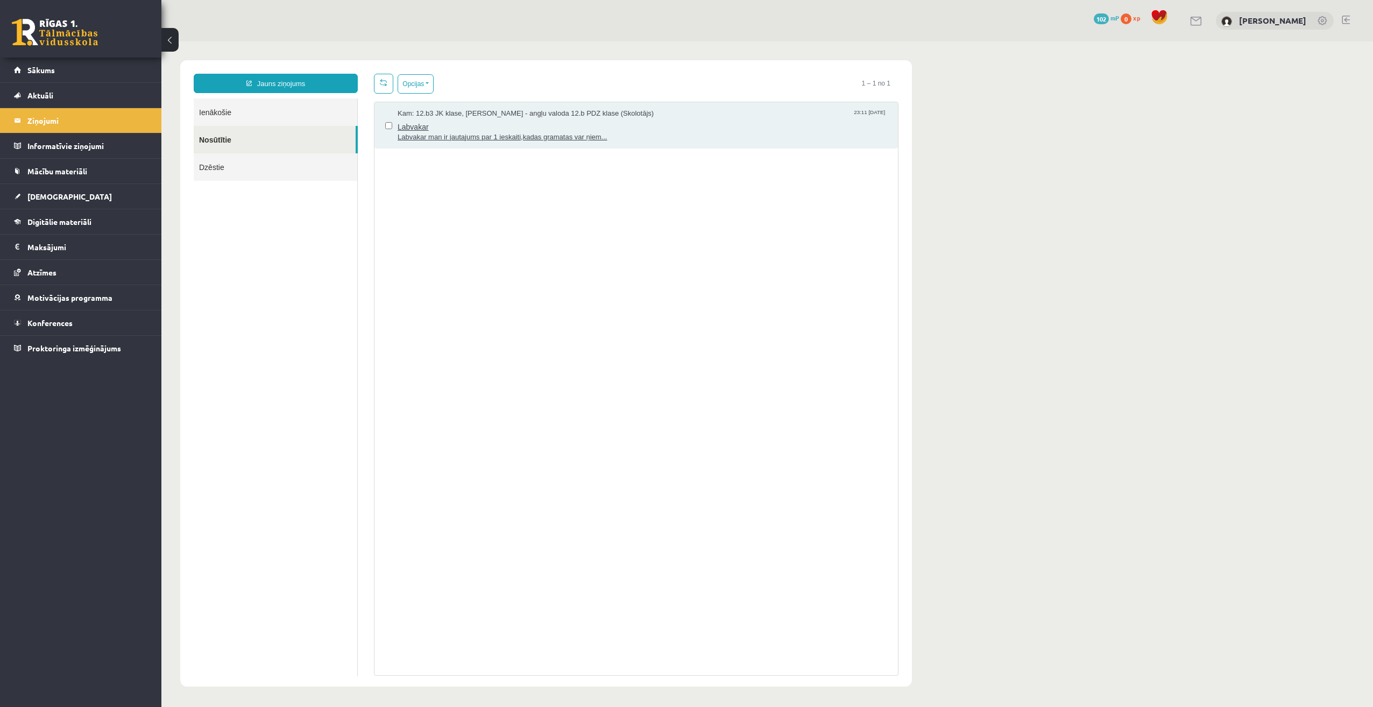
click at [501, 126] on span "Labvakar" at bounding box center [643, 125] width 490 height 13
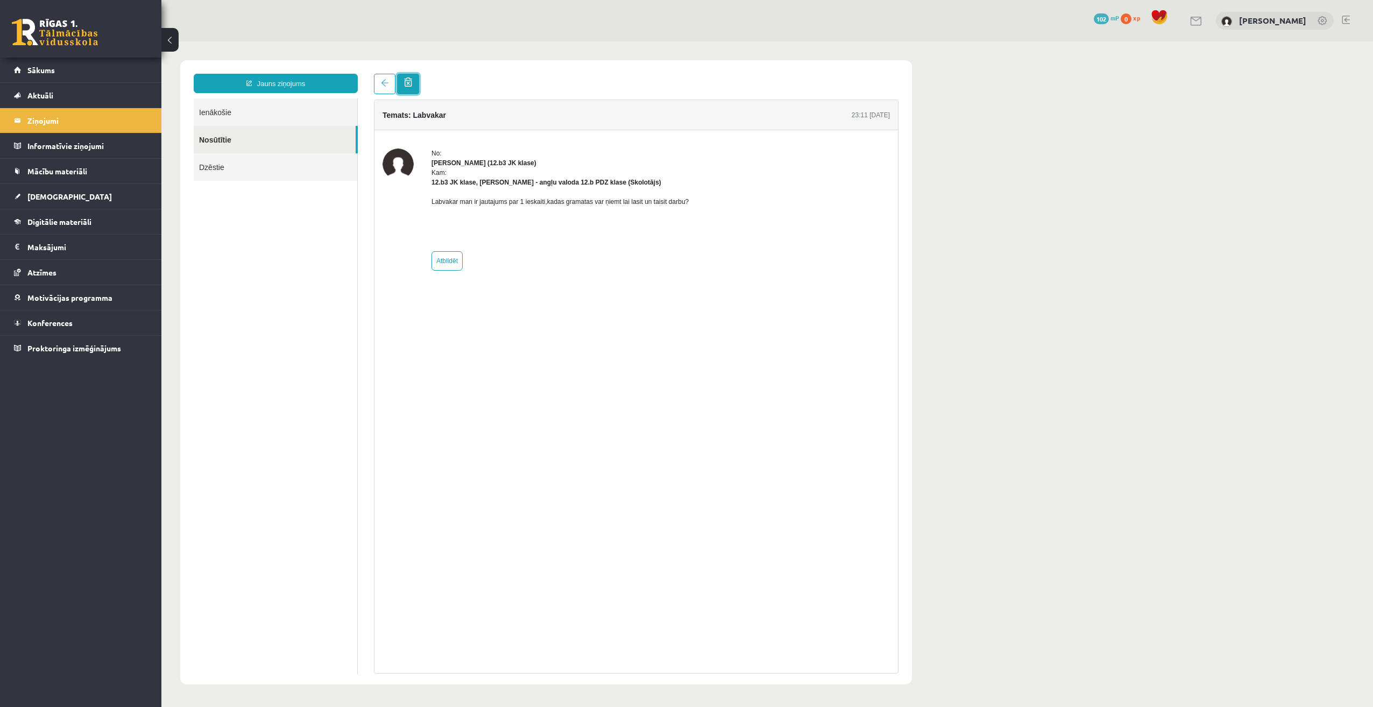
click at [411, 85] on span at bounding box center [408, 81] width 8 height 9
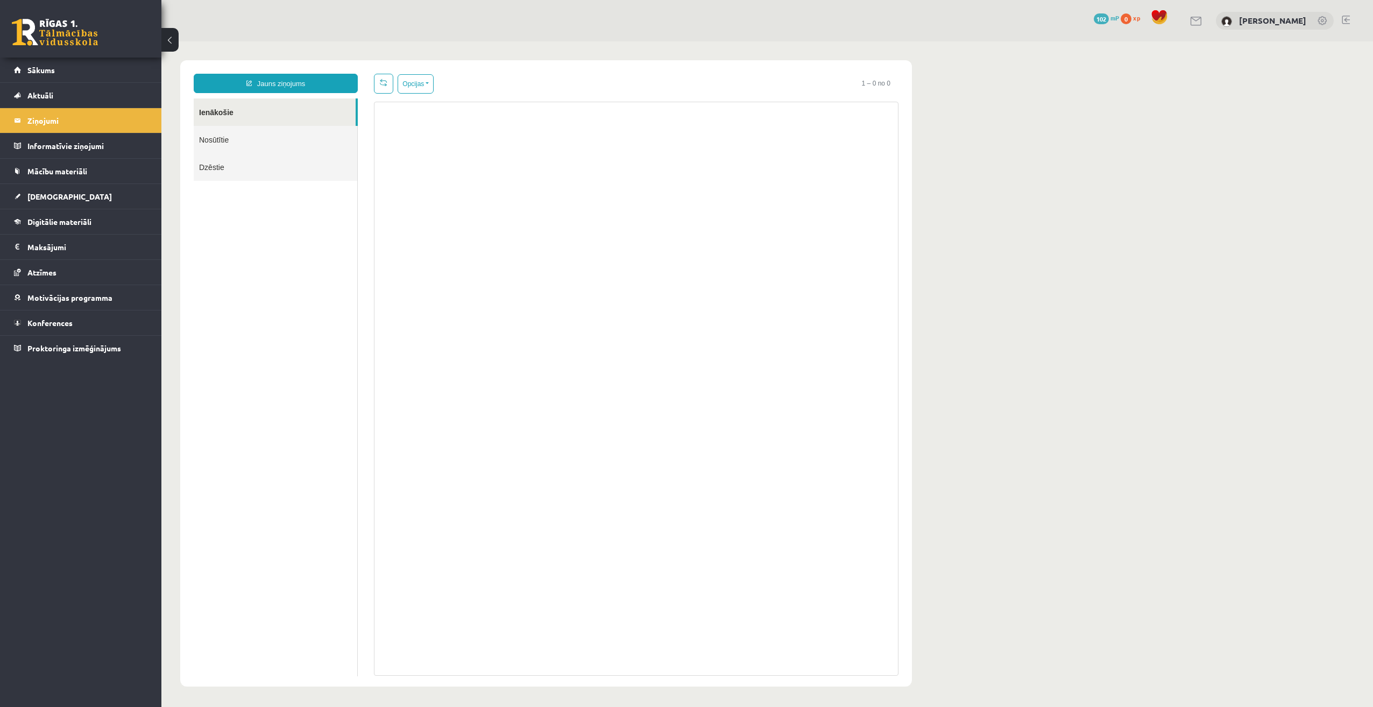
drag, startPoint x: 257, startPoint y: 133, endPoint x: 250, endPoint y: 142, distance: 11.5
click at [257, 133] on link "Nosūtītie" at bounding box center [276, 139] width 164 height 27
click at [236, 155] on link "Dzēstie" at bounding box center [276, 166] width 164 height 27
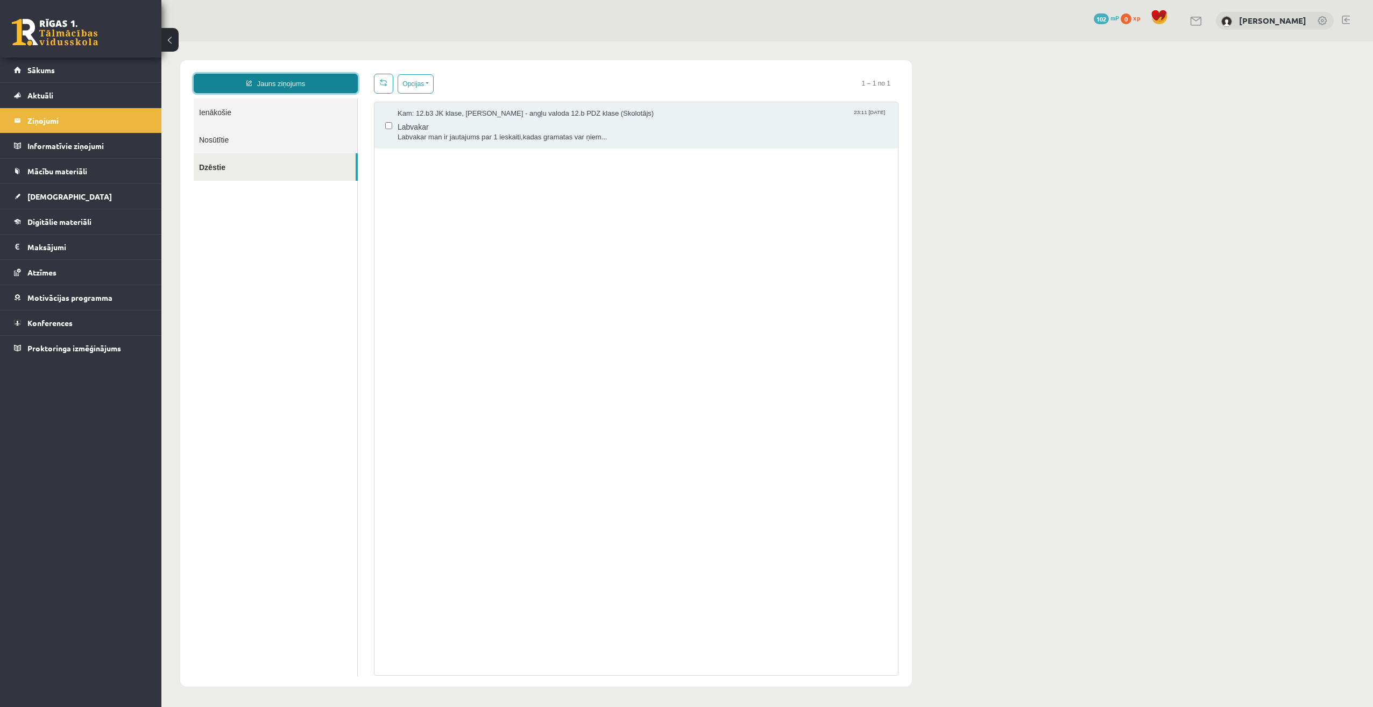
click at [271, 82] on link "Jauns ziņojums" at bounding box center [276, 83] width 164 height 19
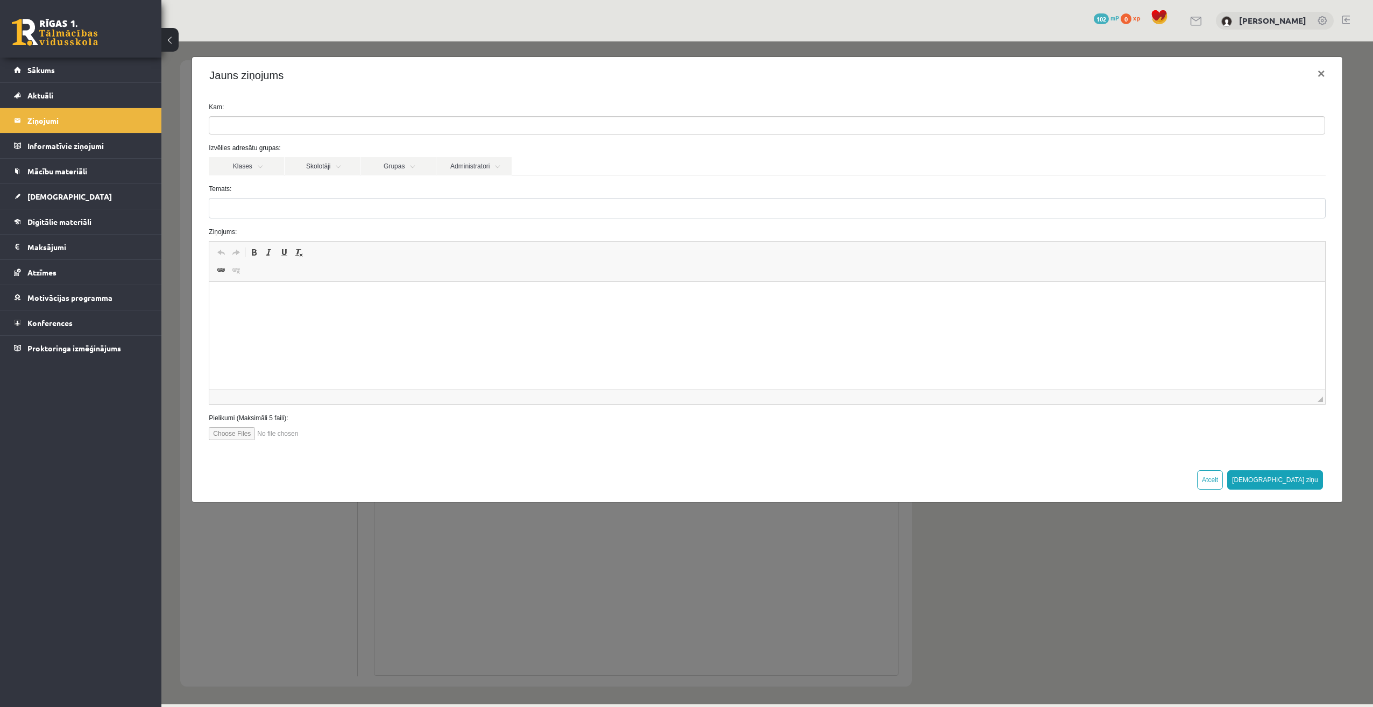
click at [285, 123] on ul at bounding box center [766, 125] width 1115 height 17
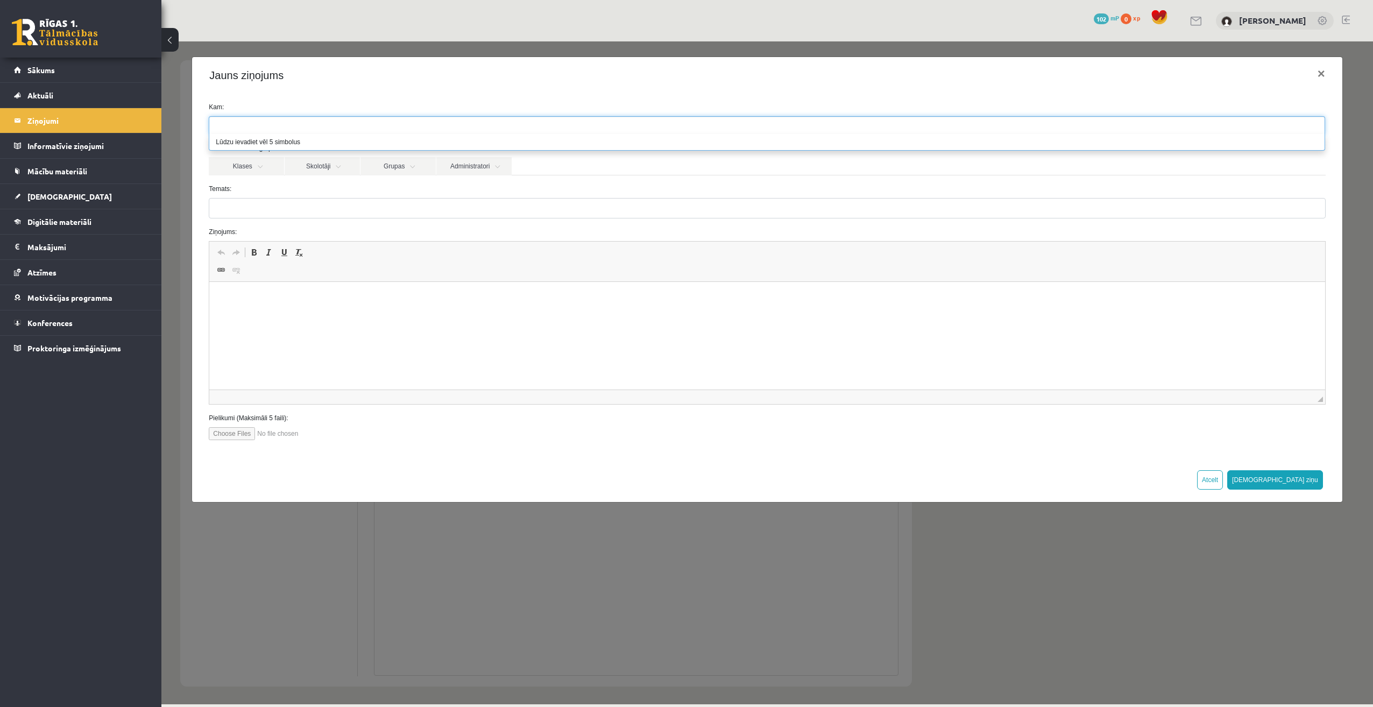
click at [327, 188] on label "Temats:" at bounding box center [767, 189] width 1132 height 10
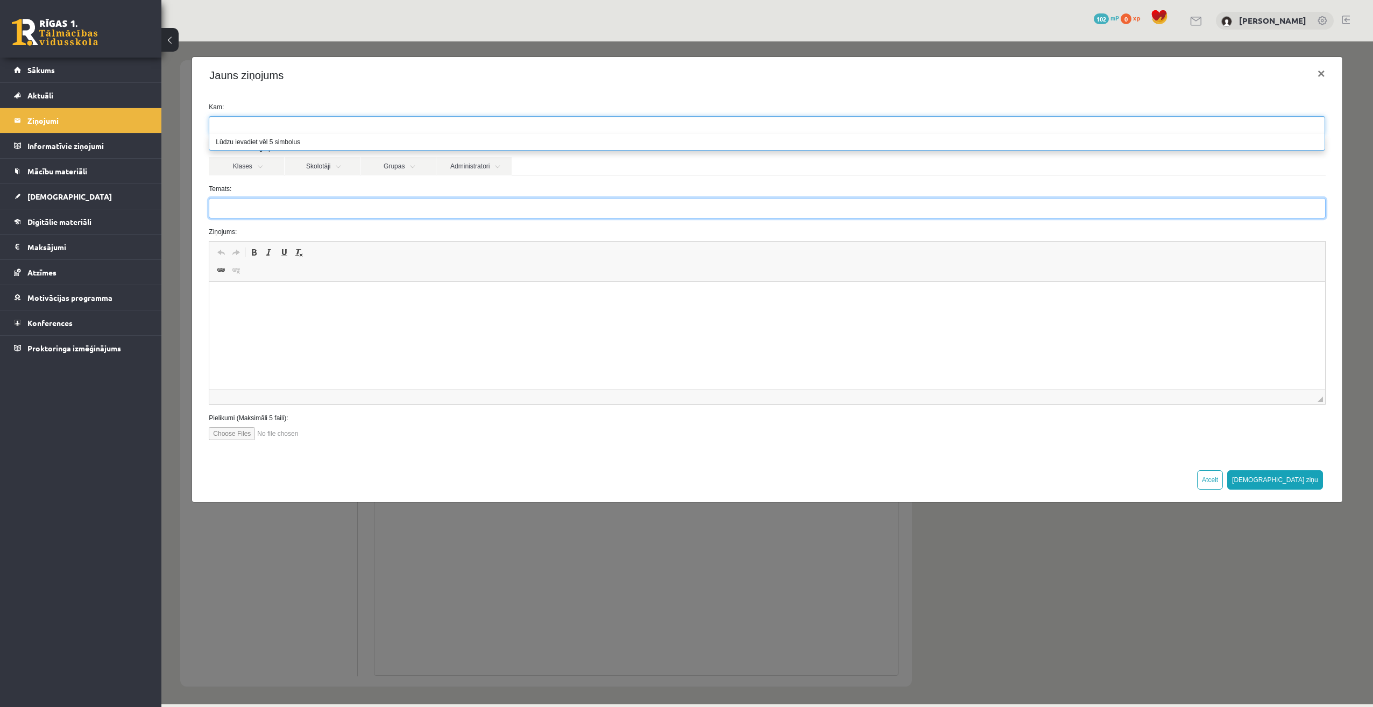
click at [327, 198] on input "Temats:" at bounding box center [767, 208] width 1116 height 20
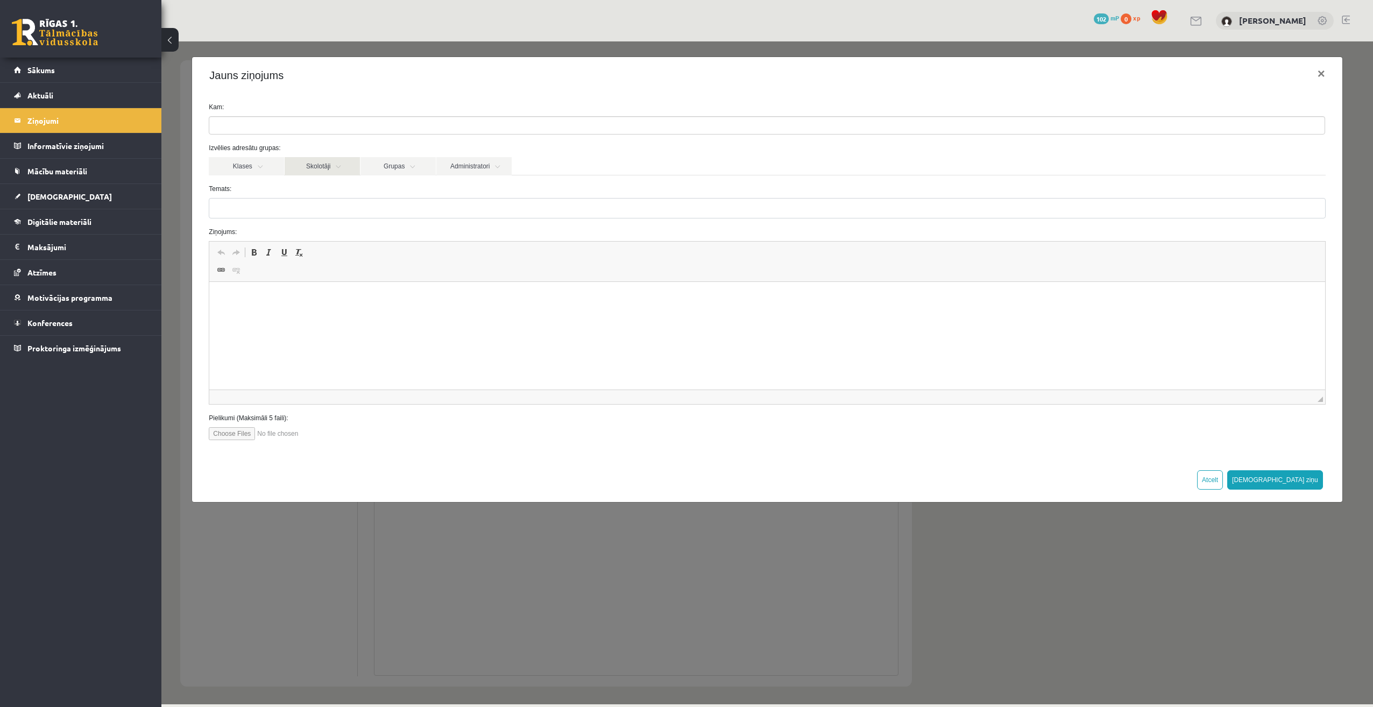
click at [317, 167] on link "Skolotāji" at bounding box center [322, 166] width 75 height 18
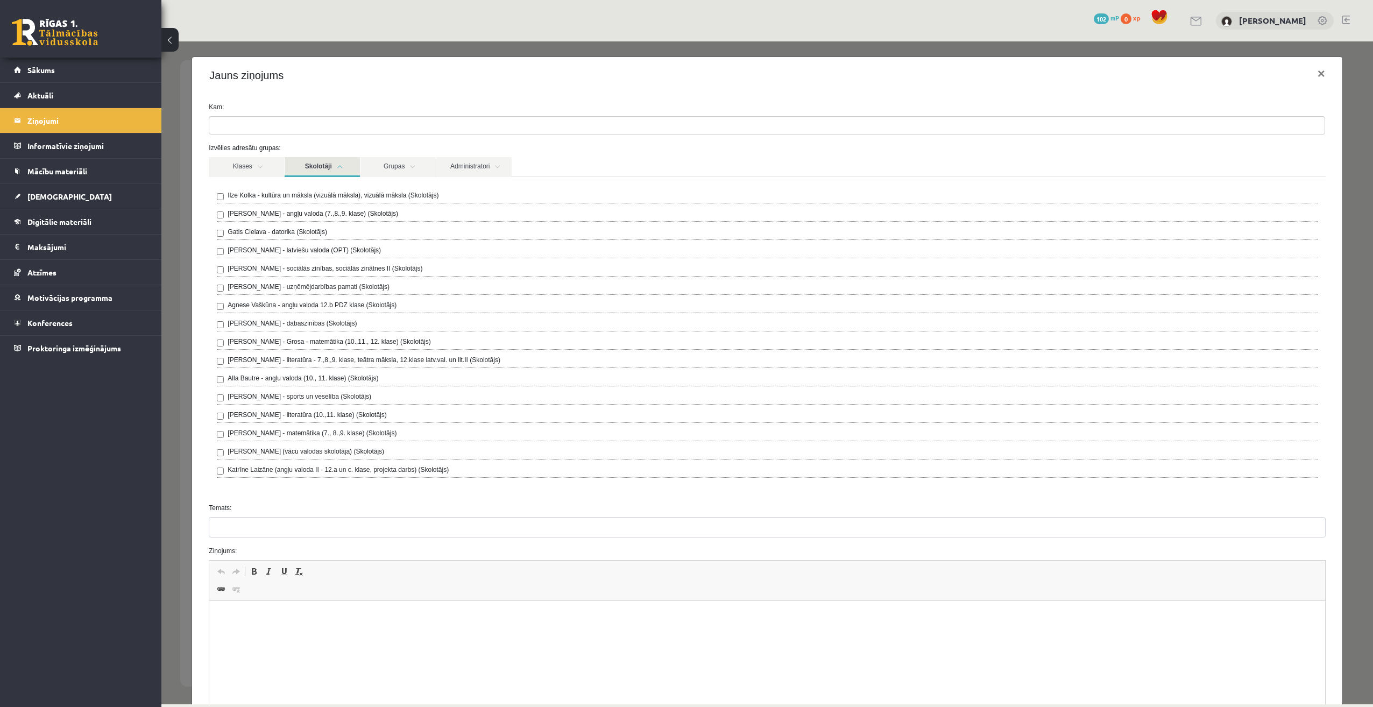
click at [344, 301] on label "Agnese Vaškūna - angļu valoda 12.b PDZ klase (Skolotājs)" at bounding box center [312, 305] width 169 height 10
click at [491, 114] on div "**********" at bounding box center [767, 118] width 1132 height 32
click at [414, 627] on html at bounding box center [766, 617] width 1115 height 33
click at [346, 536] on input "Temats:" at bounding box center [767, 527] width 1116 height 20
type input "********"
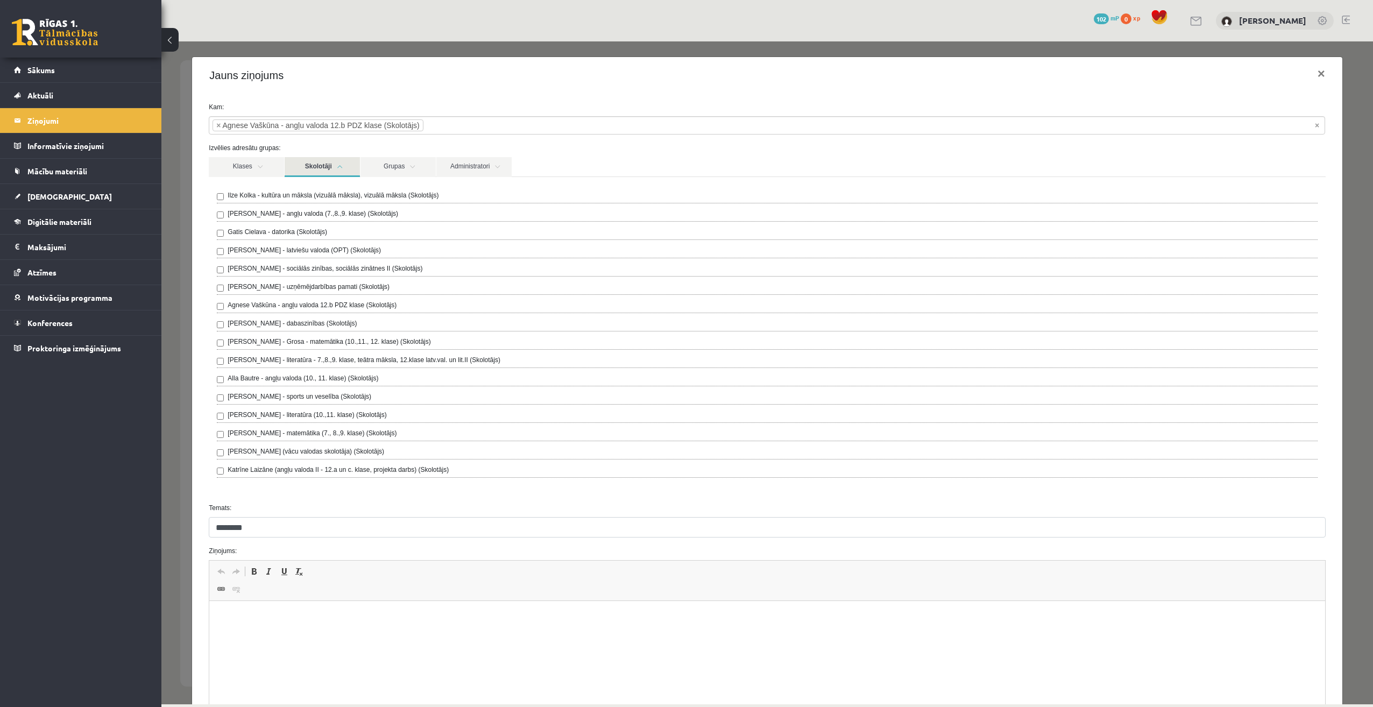
click at [311, 631] on html at bounding box center [766, 617] width 1115 height 33
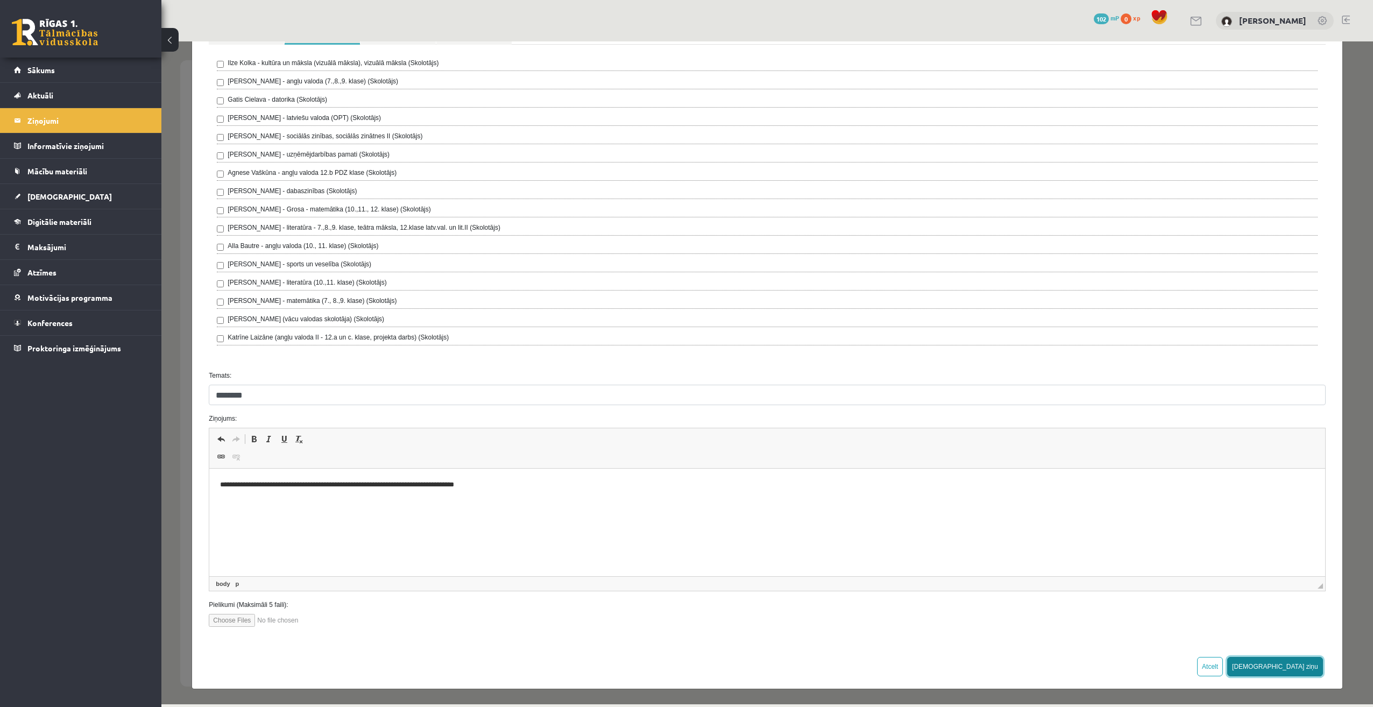
click at [1298, 667] on button "[DEMOGRAPHIC_DATA] ziņu" at bounding box center [1275, 666] width 96 height 19
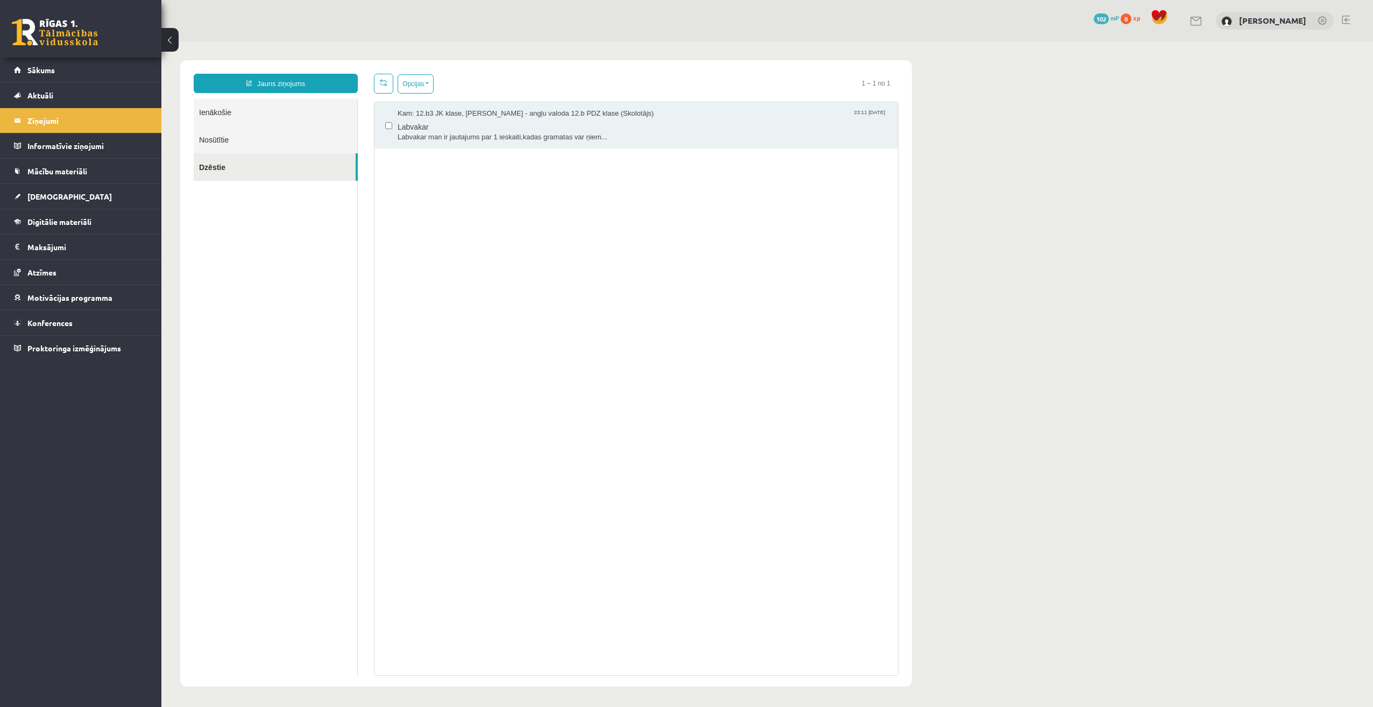
scroll to position [0, 0]
click at [258, 139] on link "Nosūtītie" at bounding box center [276, 139] width 164 height 27
click at [222, 144] on link "Nosūtītie" at bounding box center [275, 139] width 162 height 27
click at [226, 162] on link "Dzēstie" at bounding box center [276, 166] width 164 height 27
click at [235, 137] on link "Nosūtītie" at bounding box center [276, 139] width 164 height 27
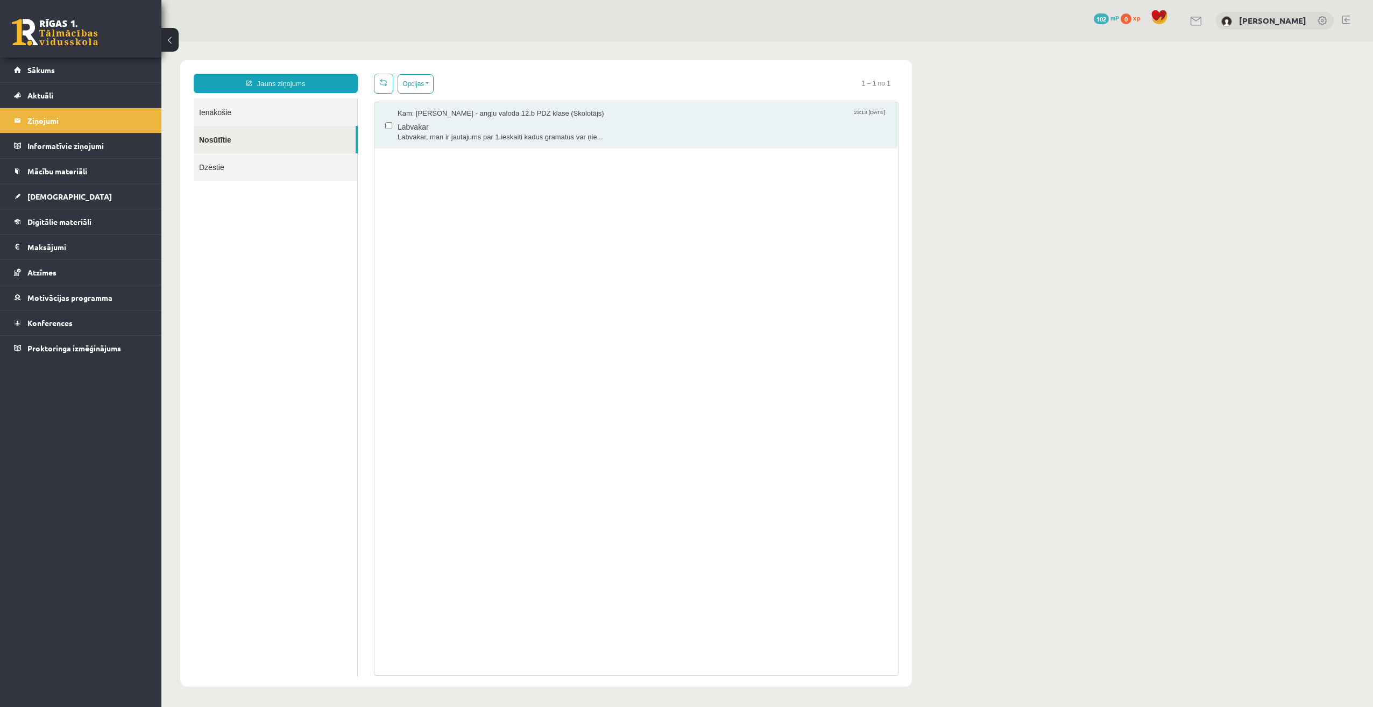
click at [243, 103] on link "Ienākošie" at bounding box center [276, 111] width 164 height 27
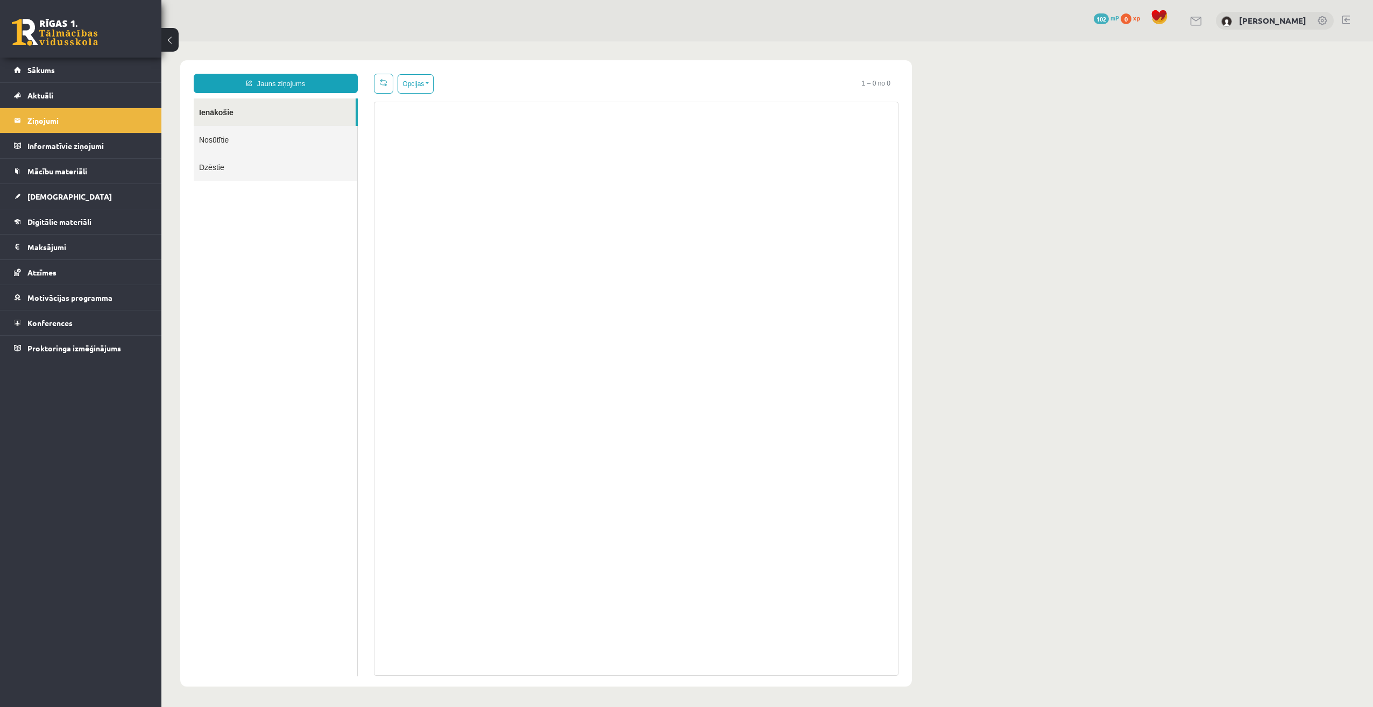
click at [259, 151] on link "Nosūtītie" at bounding box center [276, 139] width 164 height 27
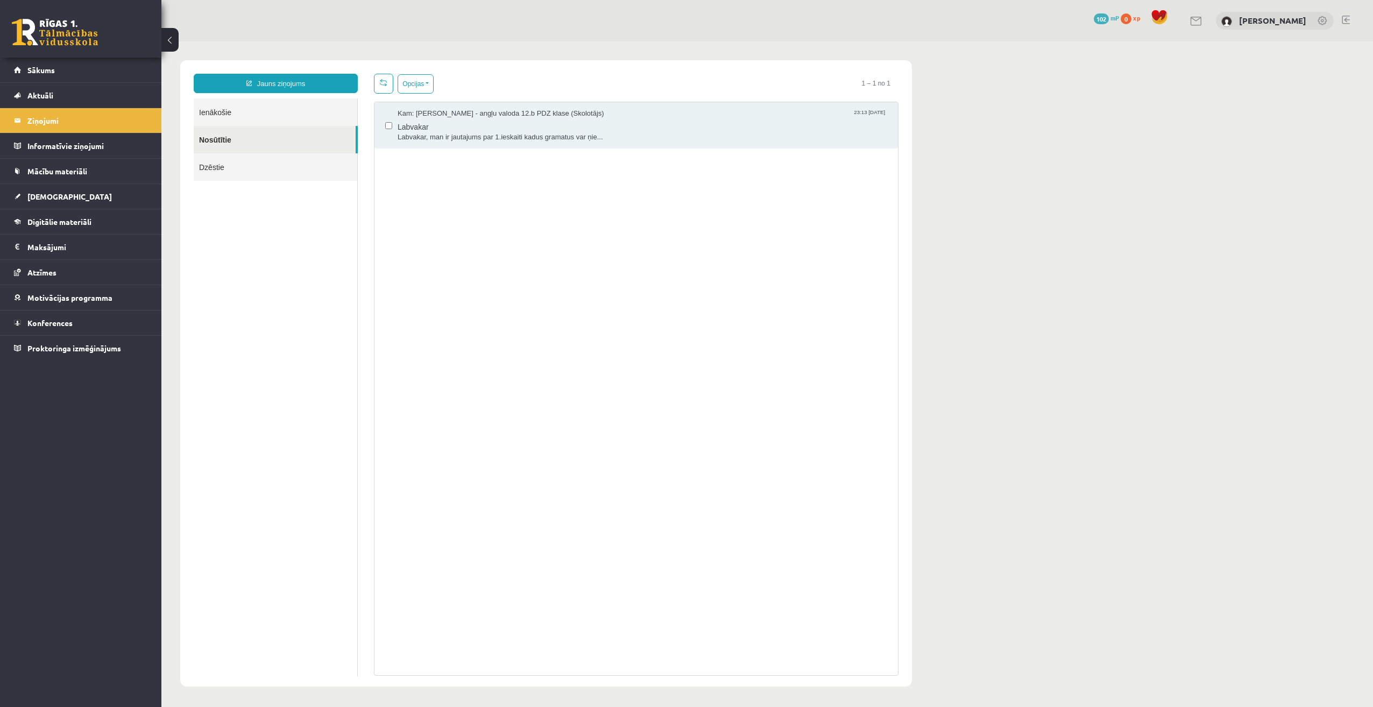
click at [249, 167] on link "Dzēstie" at bounding box center [276, 166] width 164 height 27
drag, startPoint x: 553, startPoint y: 123, endPoint x: 796, endPoint y: 92, distance: 244.6
click at [804, 102] on div "Kam: 12.b3 JK klase, [PERSON_NAME] - angļu valoda 12.b PDZ klase (Skolotājs) 23…" at bounding box center [635, 125] width 523 height 46
click at [428, 85] on button "Opcijas" at bounding box center [416, 83] width 36 height 19
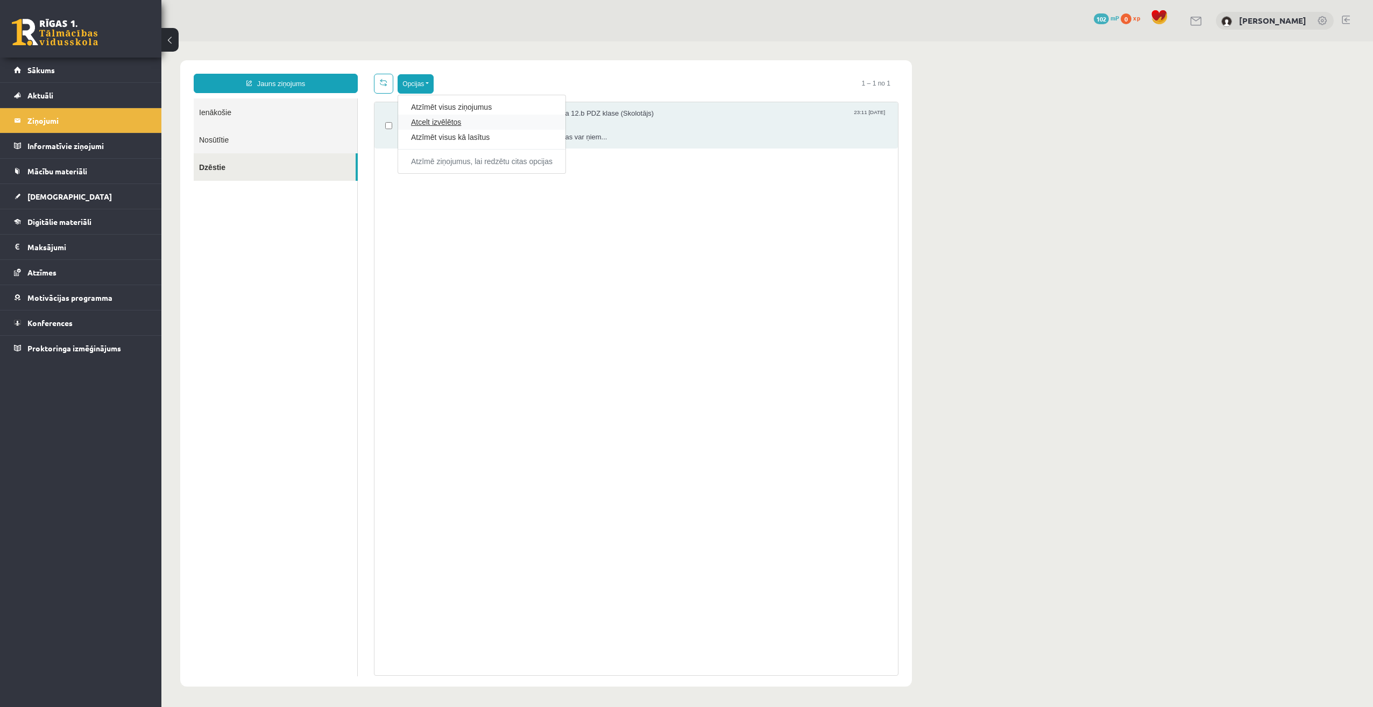
click at [445, 124] on link "Atcelt izvēlētos" at bounding box center [481, 122] width 141 height 11
click at [427, 83] on button "Opcijas" at bounding box center [416, 83] width 36 height 19
click at [438, 205] on div "Kam: 12.b3 JK klase, [PERSON_NAME] - angļu valoda 12.b PDZ klase (Skolotājs) 23…" at bounding box center [636, 389] width 525 height 574
click at [406, 80] on button "Opcijas" at bounding box center [416, 83] width 36 height 19
click at [463, 197] on div "Kam: 12.b3 JK klase, [PERSON_NAME] - angļu valoda 12.b PDZ klase (Skolotājs) 23…" at bounding box center [636, 389] width 525 height 574
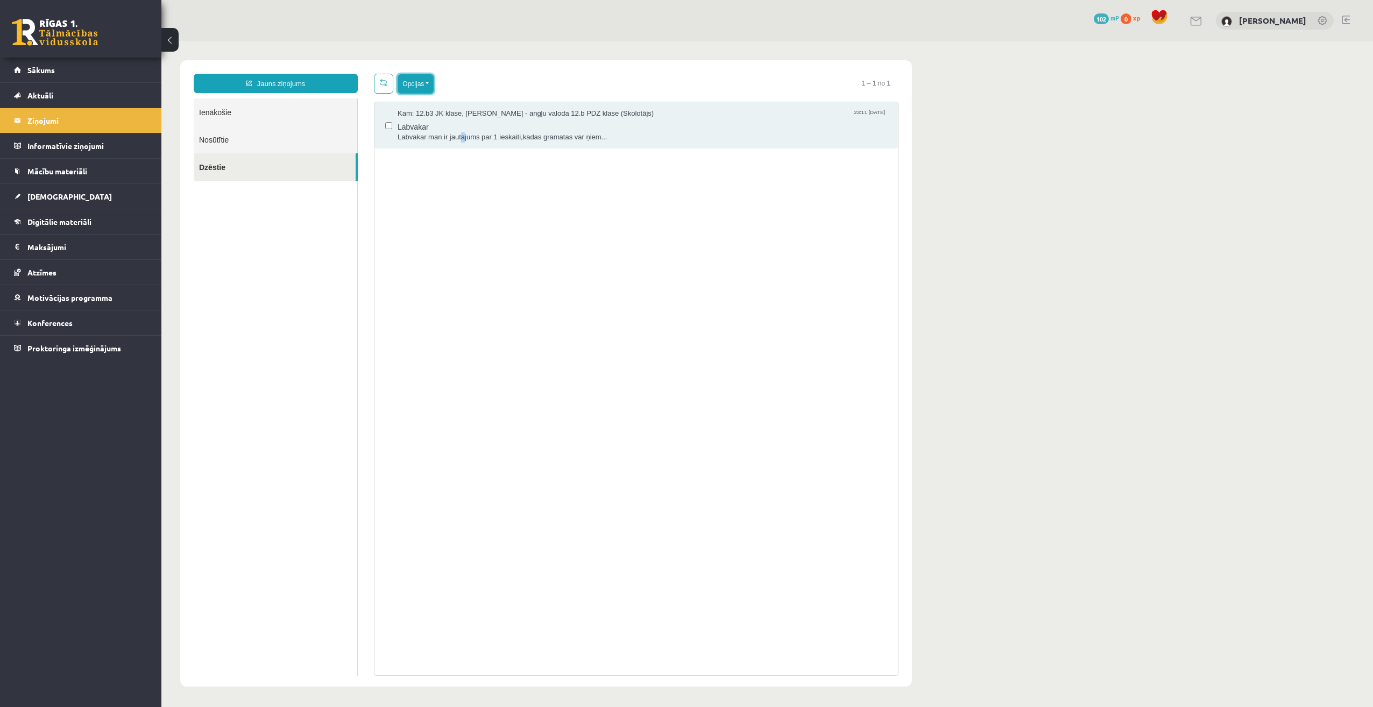
click at [415, 83] on button "Opcijas" at bounding box center [416, 83] width 36 height 19
click at [509, 213] on div "Kam: 12.b3 JK klase, [PERSON_NAME] - angļu valoda 12.b PDZ klase (Skolotājs) 23…" at bounding box center [636, 389] width 525 height 574
click at [383, 123] on div "Kam: 12.b3 JK klase, [PERSON_NAME] - angļu valoda 12.b PDZ klase (Skolotājs) 23…" at bounding box center [635, 125] width 523 height 46
click at [386, 118] on label at bounding box center [388, 121] width 7 height 24
click at [298, 136] on link "Nosūtītie" at bounding box center [276, 139] width 164 height 27
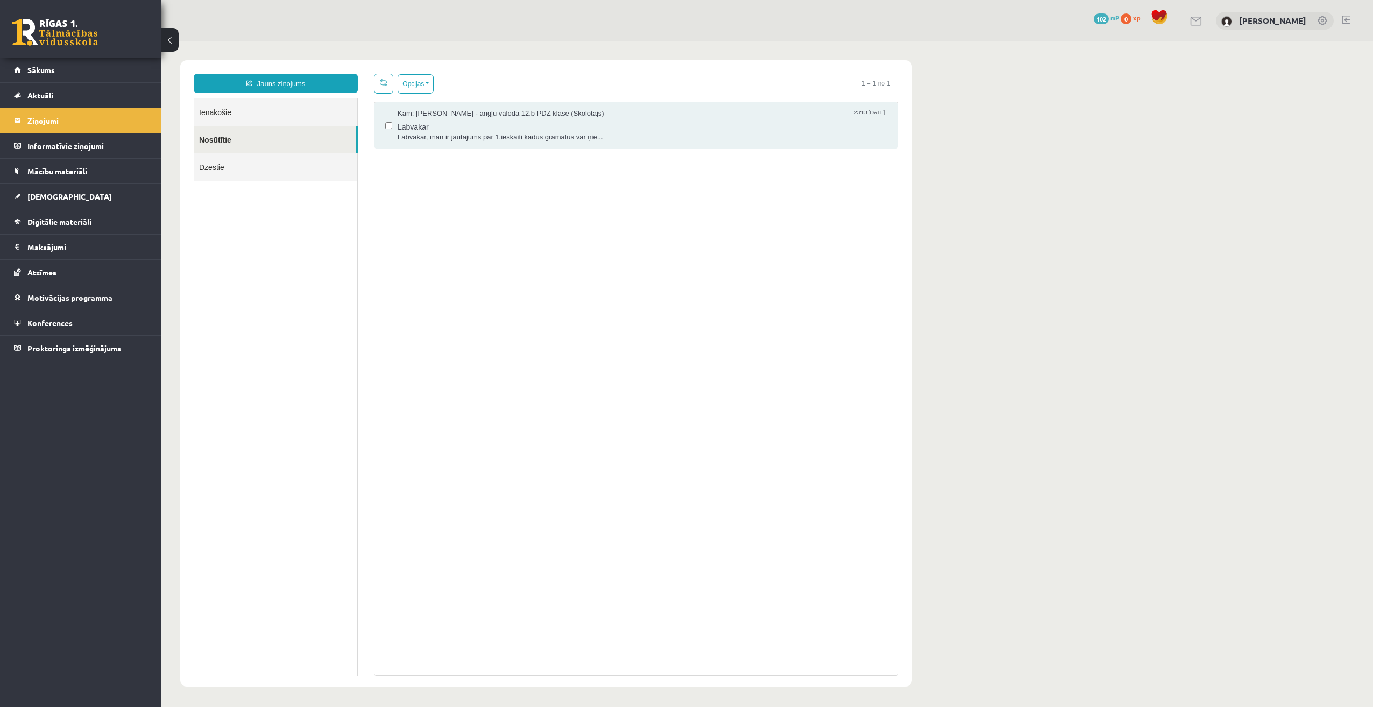
click at [219, 105] on link "Ienākošie" at bounding box center [276, 111] width 164 height 27
